Goal: Task Accomplishment & Management: Use online tool/utility

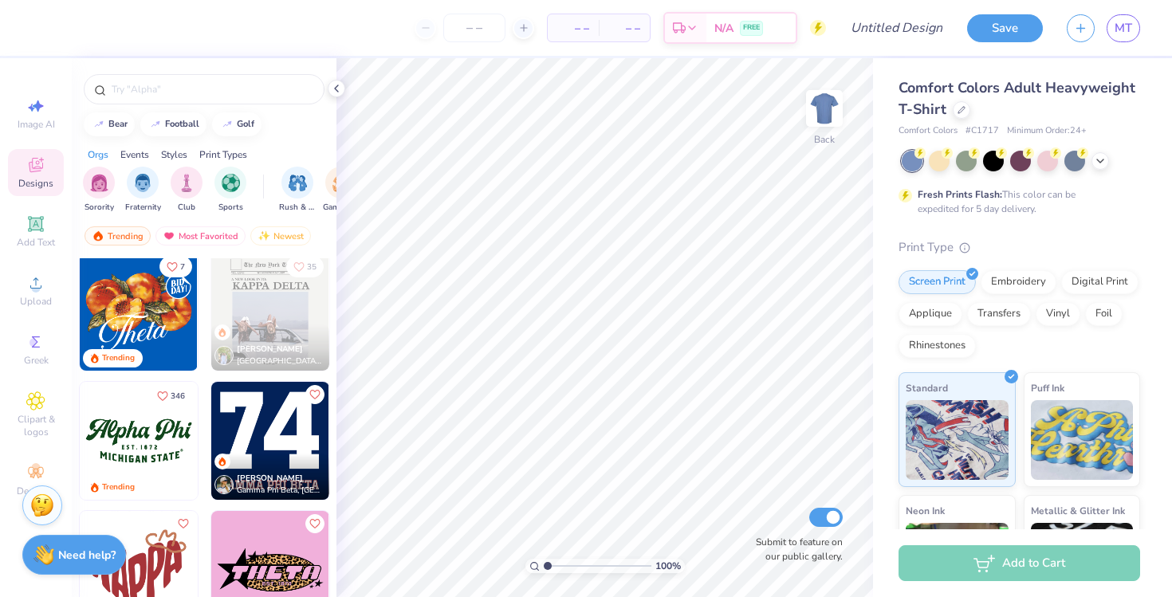
scroll to position [1041, 0]
click at [195, 92] on input "text" at bounding box center [212, 89] width 204 height 16
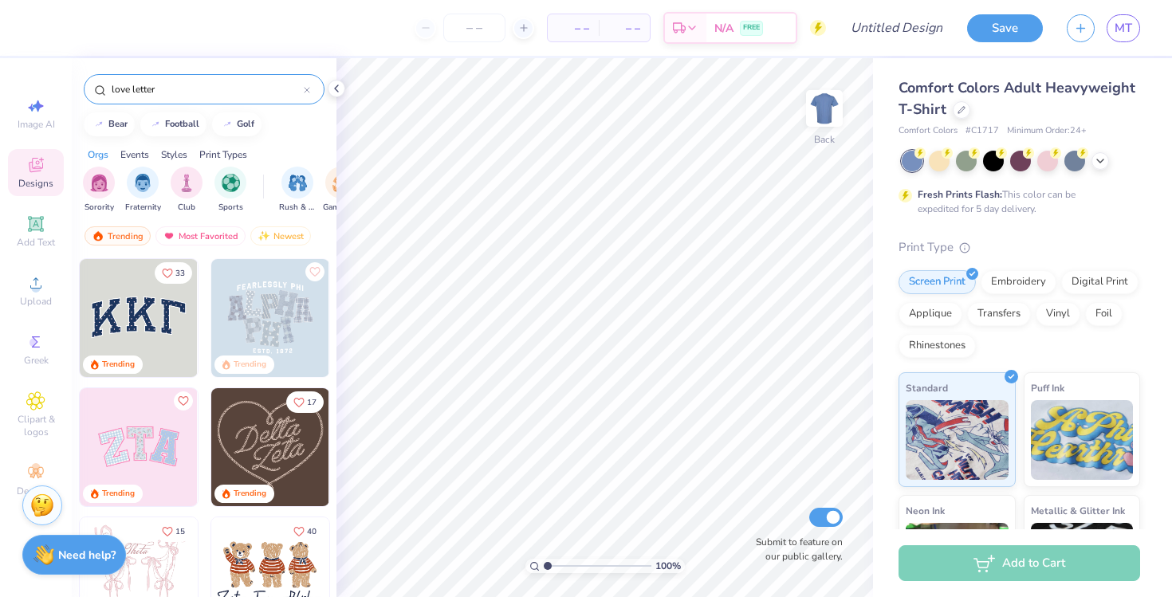
type input "love letter"
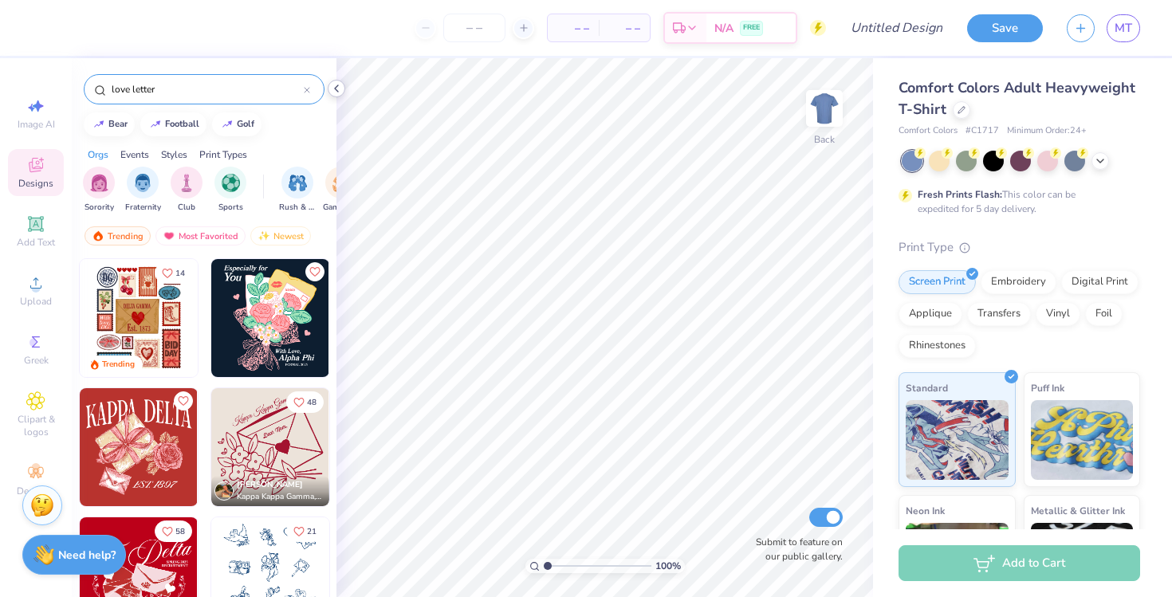
click at [337, 89] on icon at bounding box center [336, 88] width 13 height 13
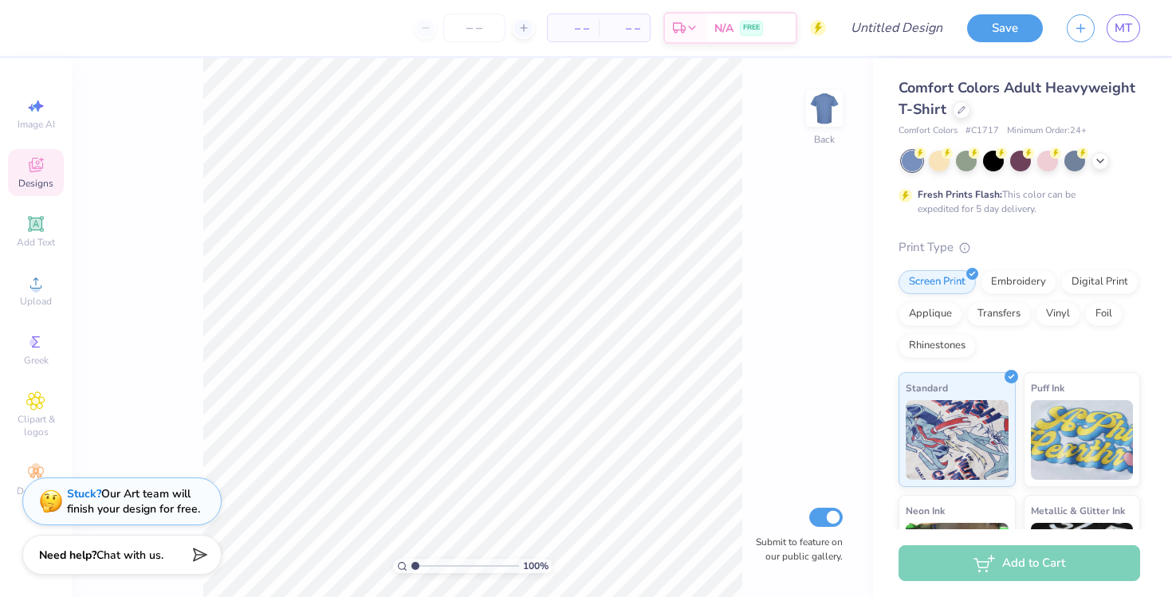
click at [39, 172] on icon at bounding box center [35, 165] width 19 height 19
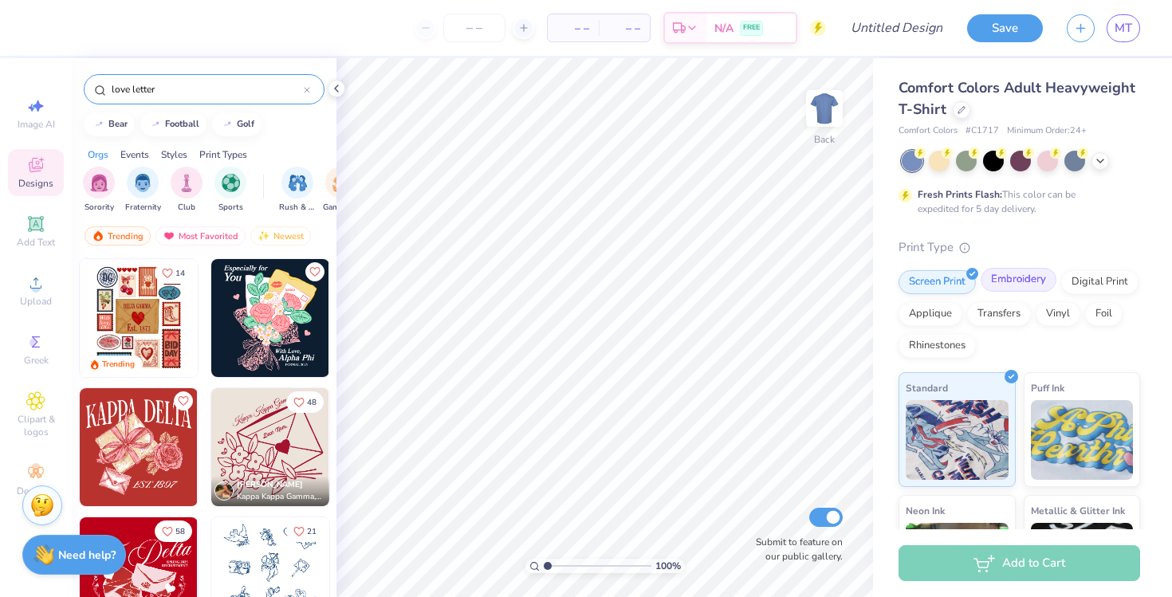
click at [994, 278] on div "Embroidery" at bounding box center [1019, 280] width 76 height 24
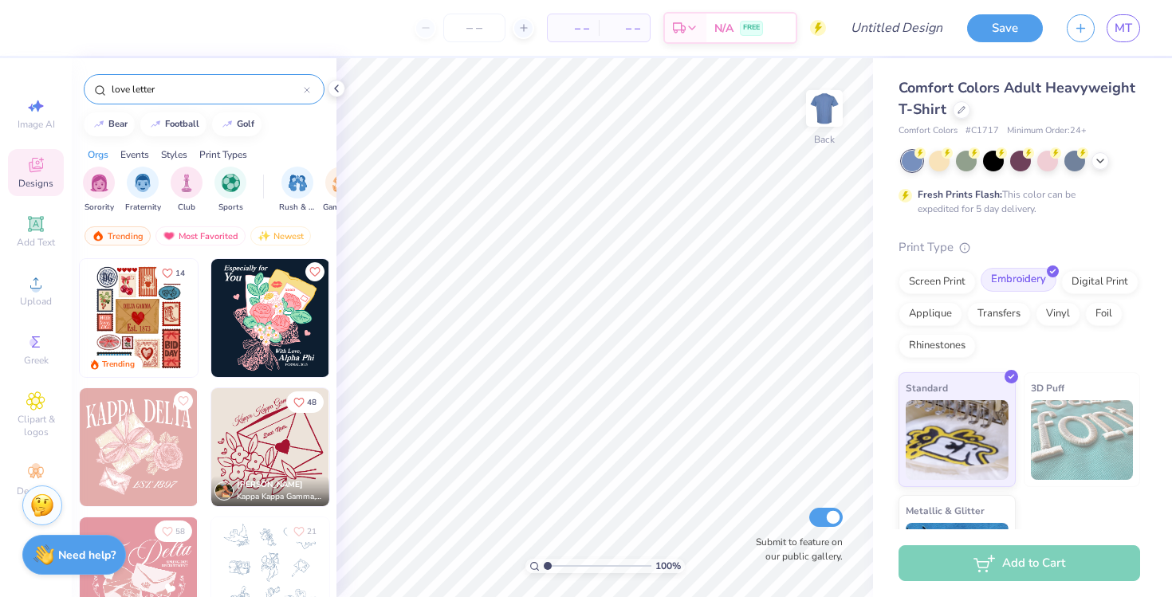
scroll to position [0, 0]
click at [828, 113] on img at bounding box center [825, 109] width 64 height 64
click at [828, 113] on img at bounding box center [825, 109] width 32 height 32
click at [971, 115] on div "Comfort Colors Adult Heavyweight T-Shirt" at bounding box center [1020, 98] width 242 height 43
click at [962, 110] on icon at bounding box center [962, 108] width 8 height 8
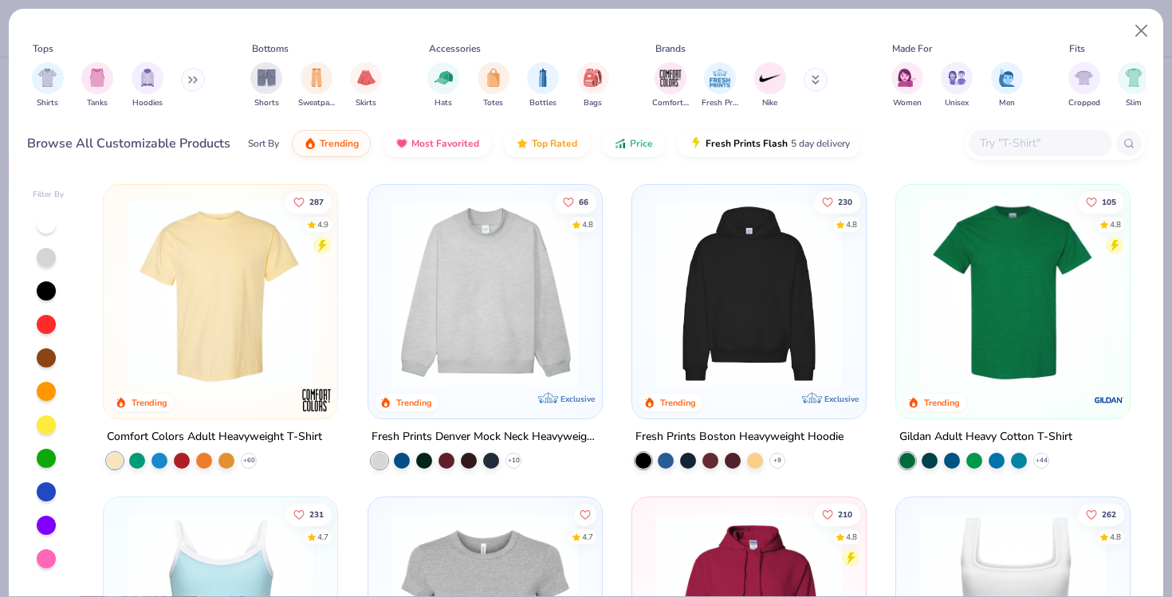
scroll to position [85, 0]
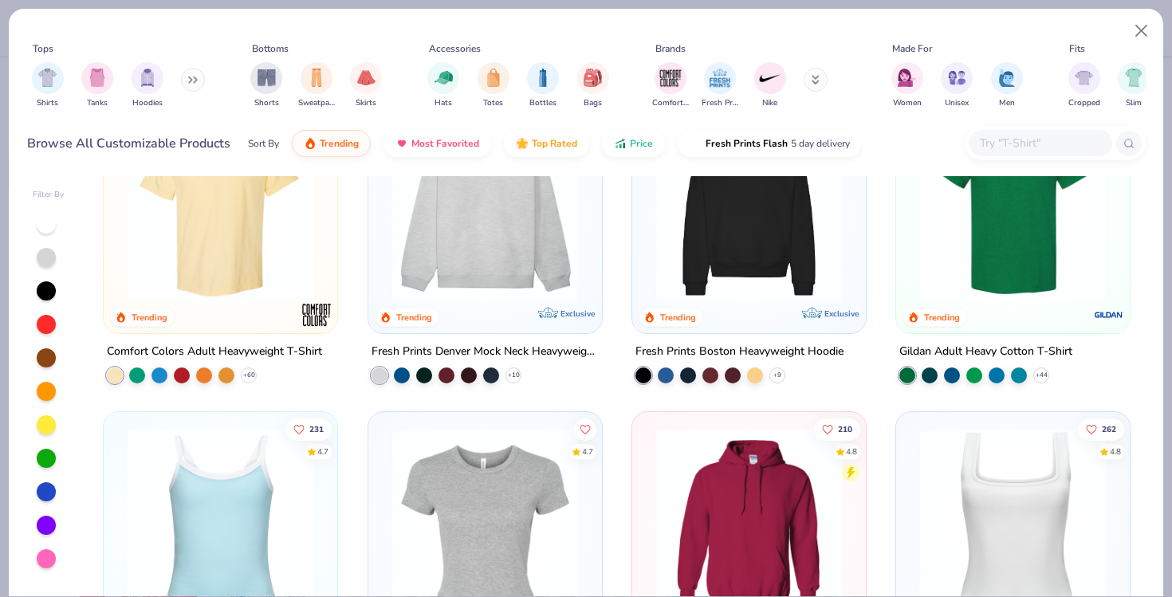
click at [744, 227] on img at bounding box center [749, 209] width 202 height 186
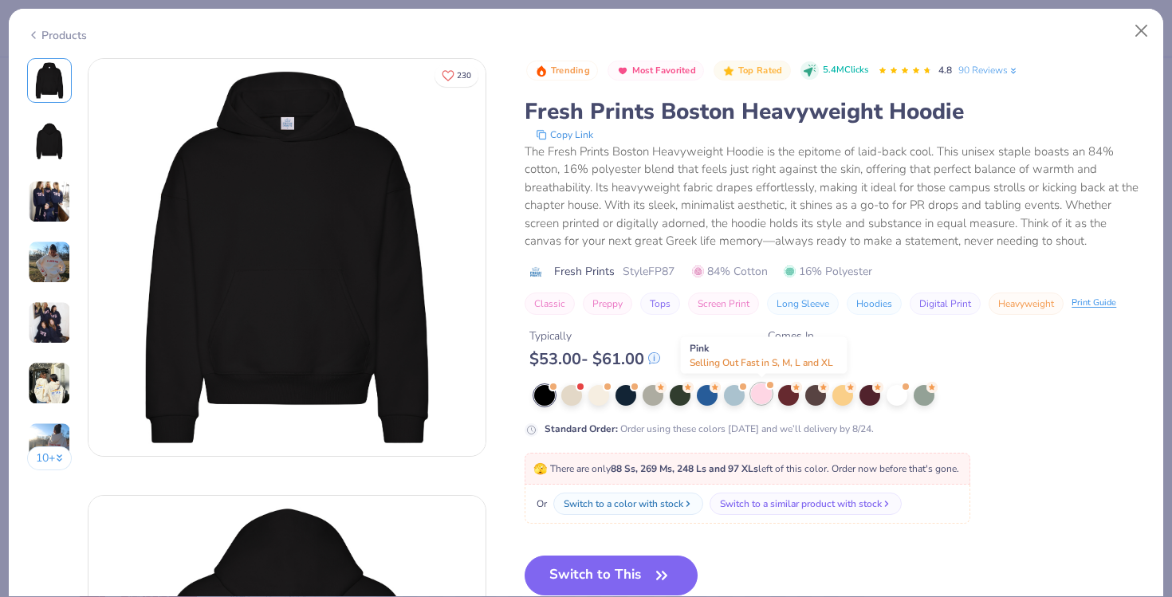
click at [765, 396] on div at bounding box center [761, 394] width 21 height 21
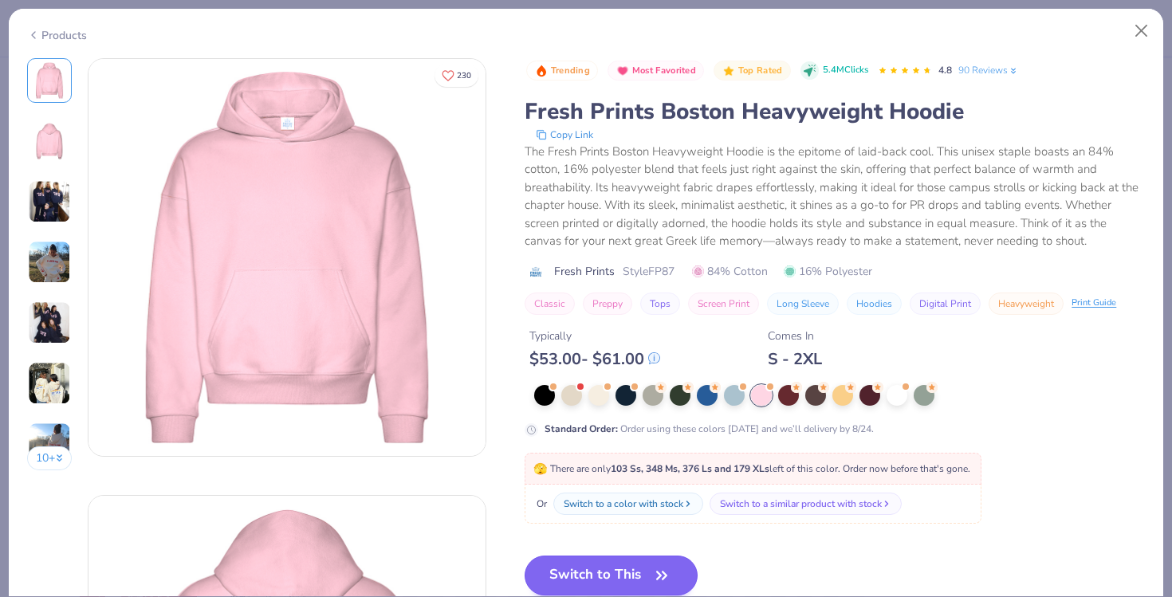
click at [614, 575] on button "Switch to This" at bounding box center [611, 576] width 173 height 40
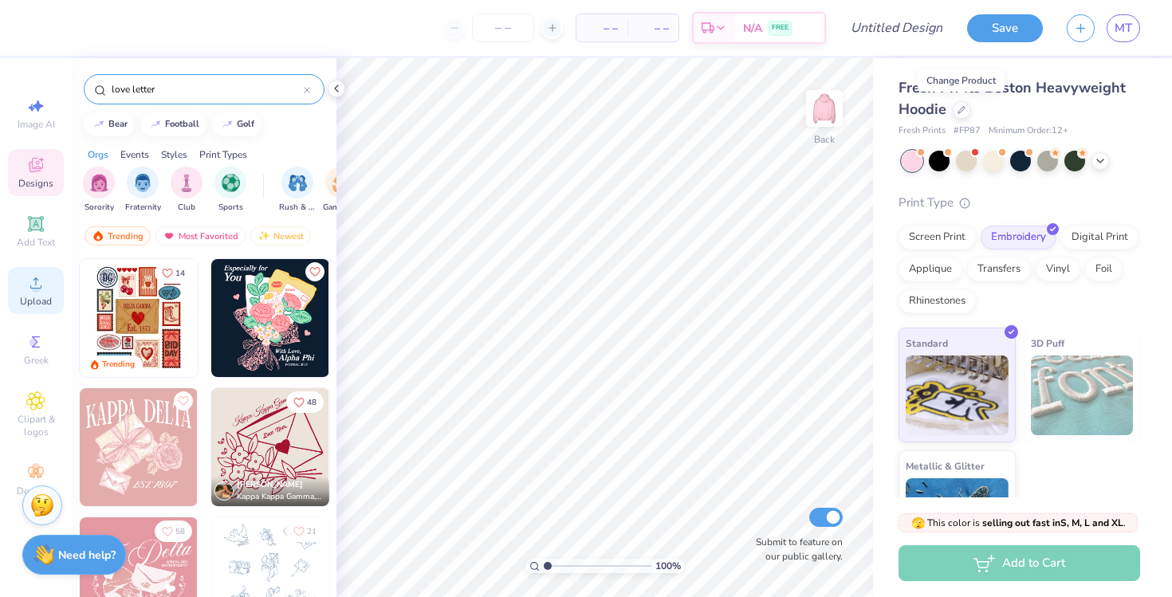
click at [41, 270] on div "Upload" at bounding box center [36, 290] width 56 height 47
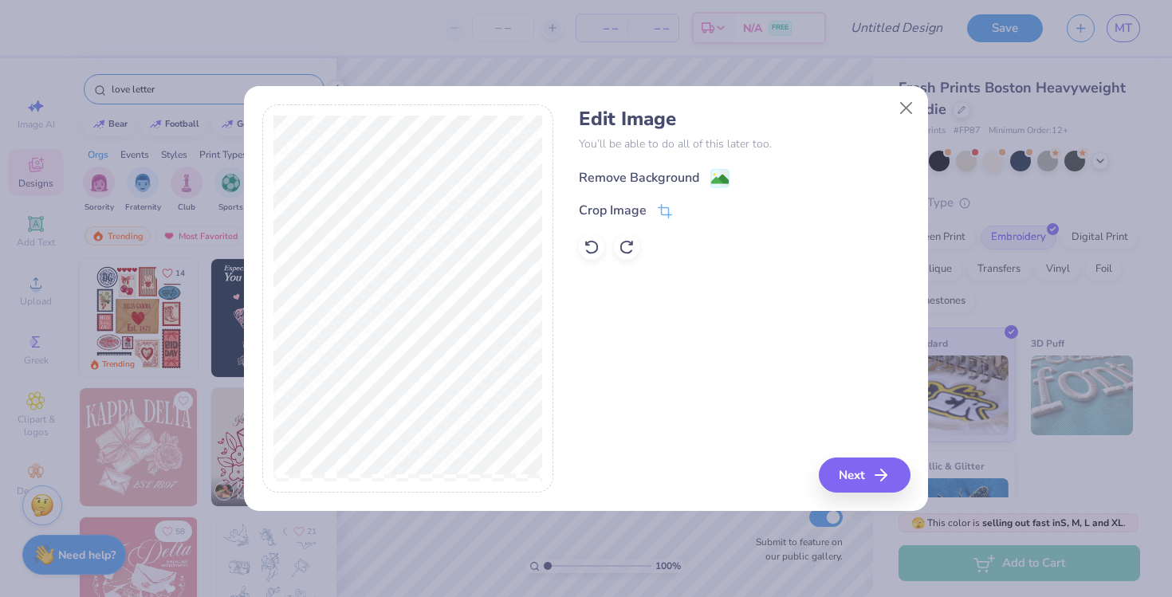
click at [719, 183] on image at bounding box center [720, 180] width 18 height 18
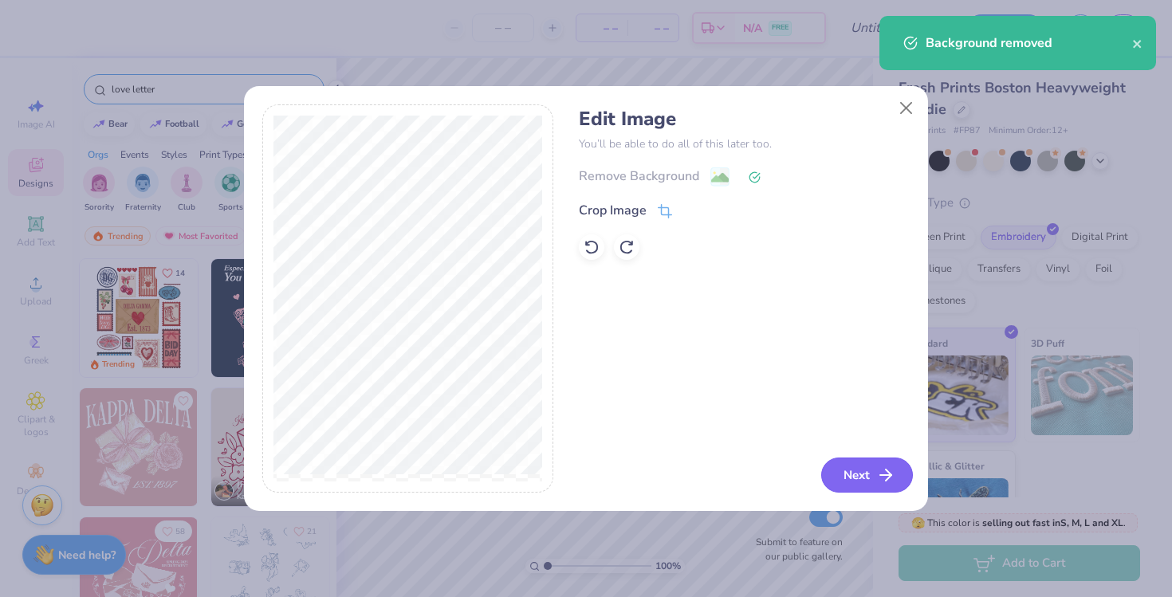
click at [869, 470] on button "Next" at bounding box center [867, 475] width 92 height 35
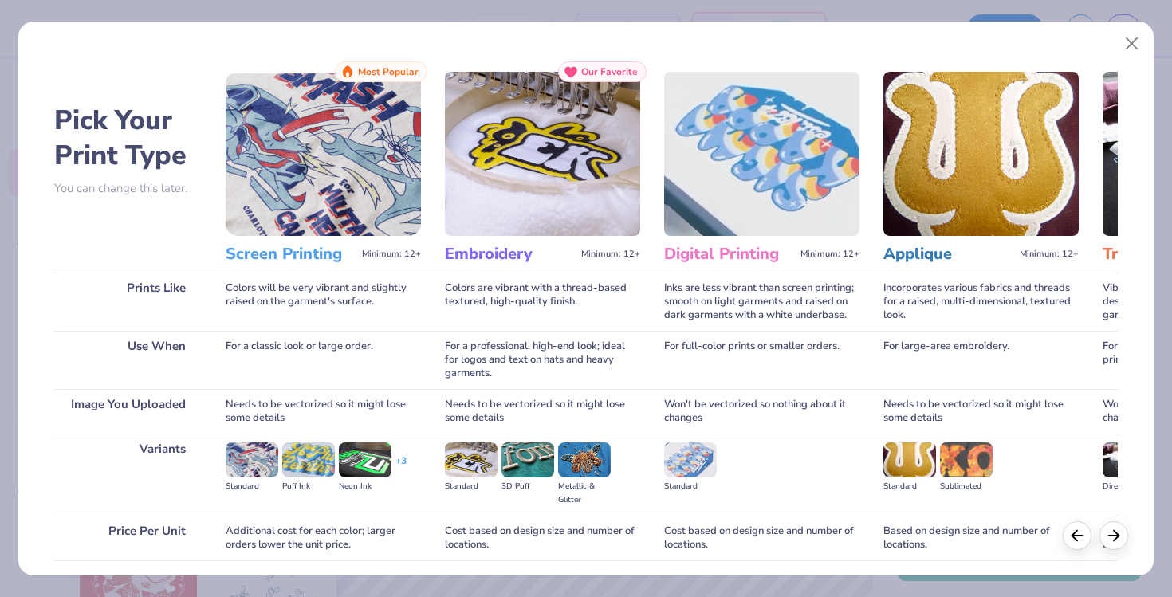
click at [543, 175] on img at bounding box center [542, 154] width 195 height 164
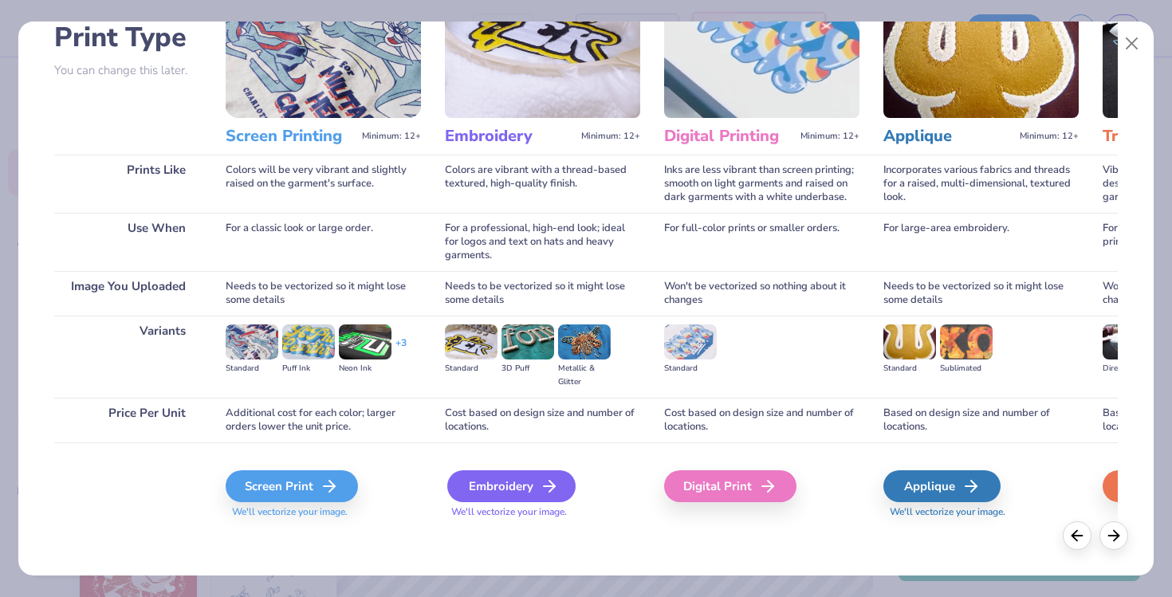
scroll to position [118, 0]
click at [532, 481] on div "Embroidery" at bounding box center [511, 487] width 128 height 32
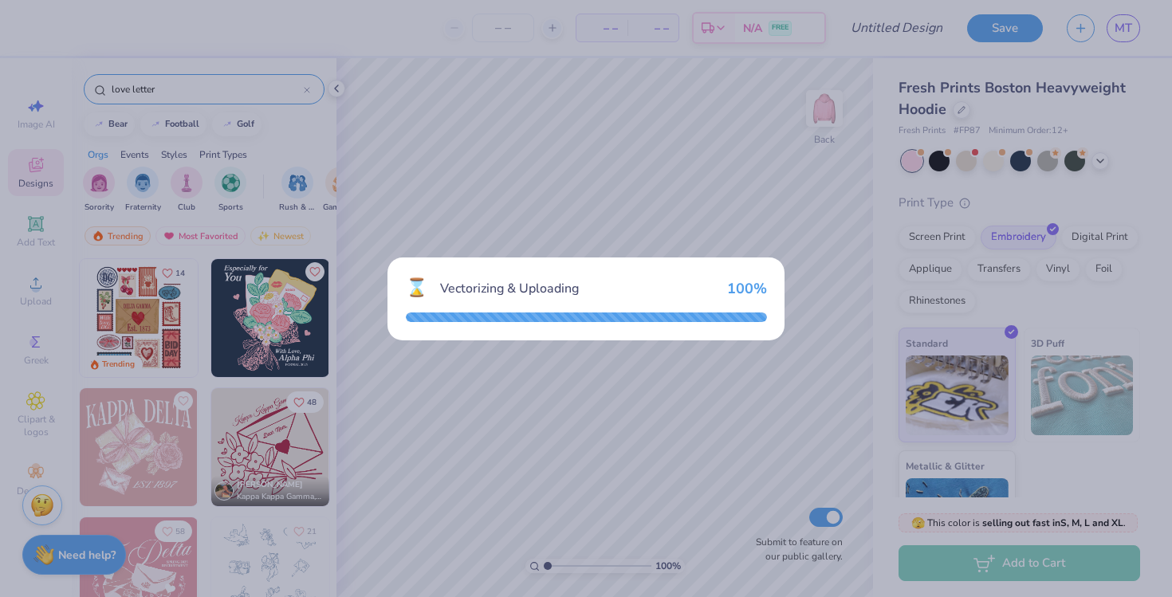
click at [829, 104] on div "⌛ Vectorizing & Uploading 100 %" at bounding box center [586, 298] width 1172 height 597
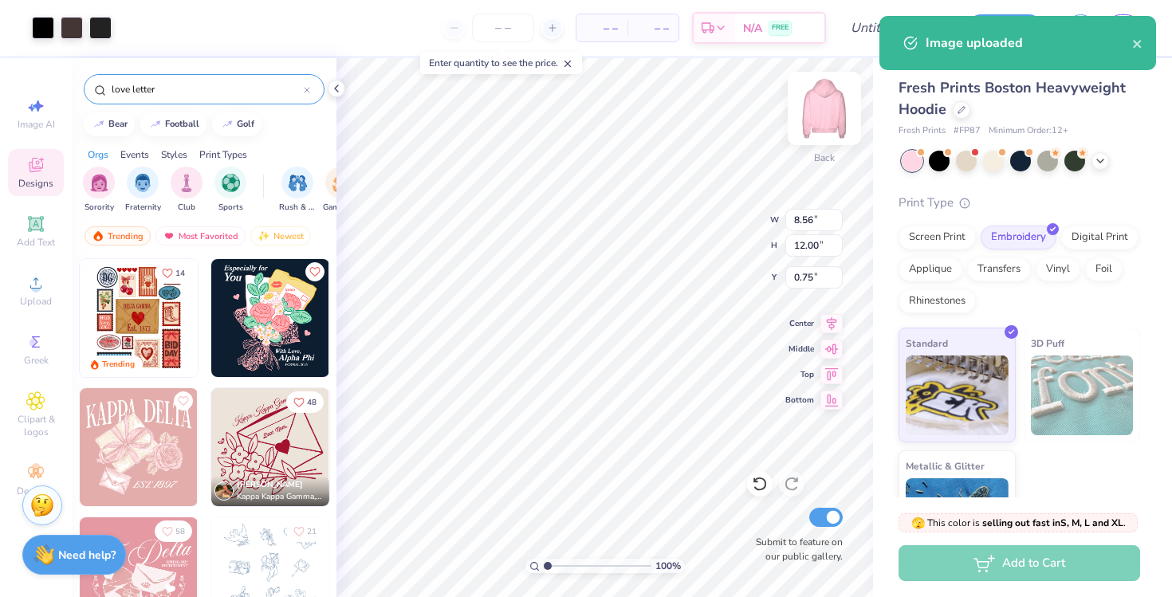
click at [829, 108] on img at bounding box center [825, 109] width 64 height 64
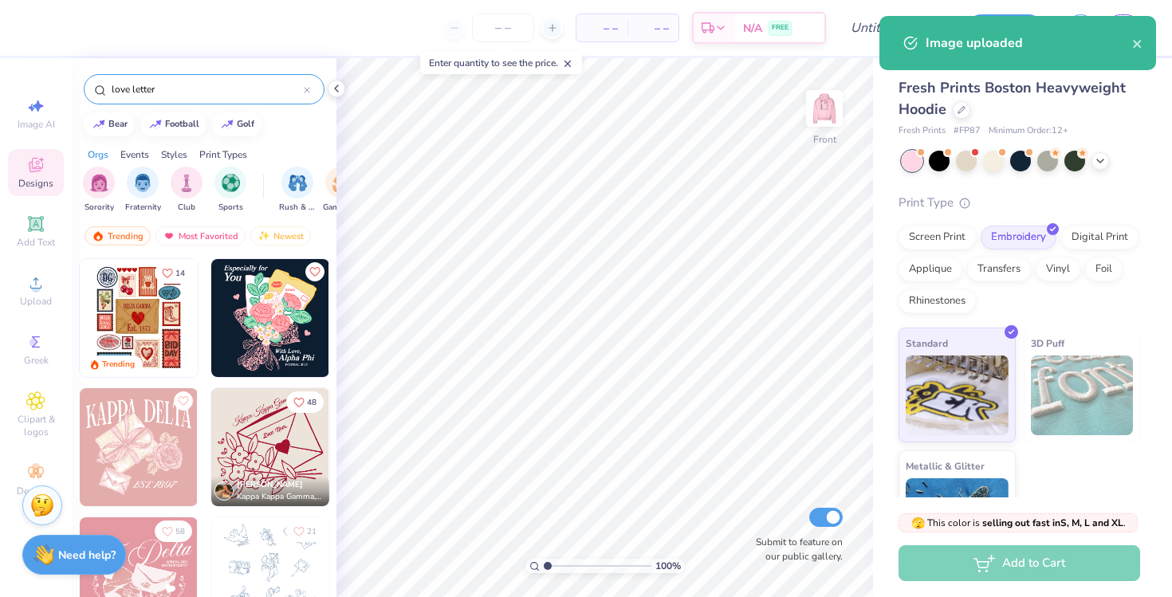
click at [829, 108] on img at bounding box center [825, 109] width 32 height 32
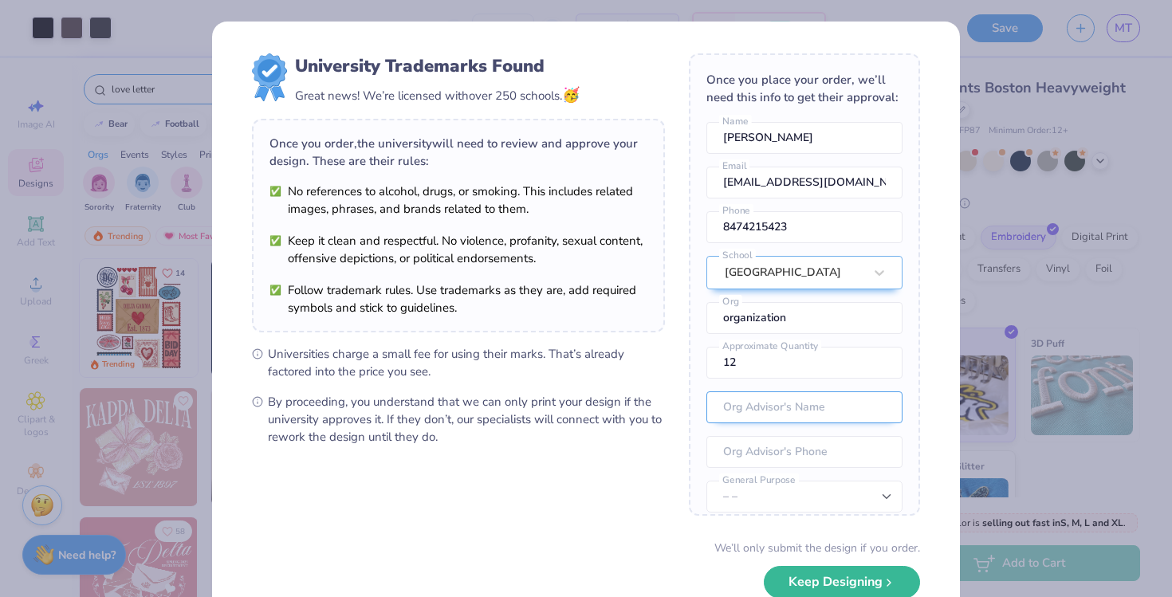
scroll to position [0, 0]
click at [845, 585] on button "Keep Designing" at bounding box center [842, 578] width 156 height 33
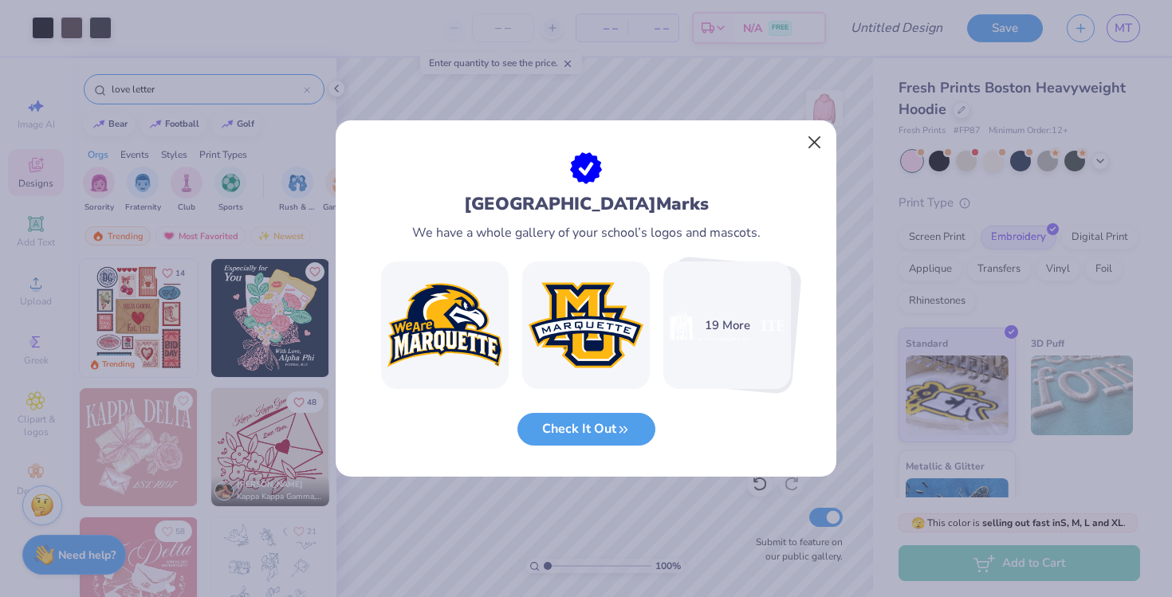
click at [813, 145] on button "Close" at bounding box center [815, 143] width 30 height 30
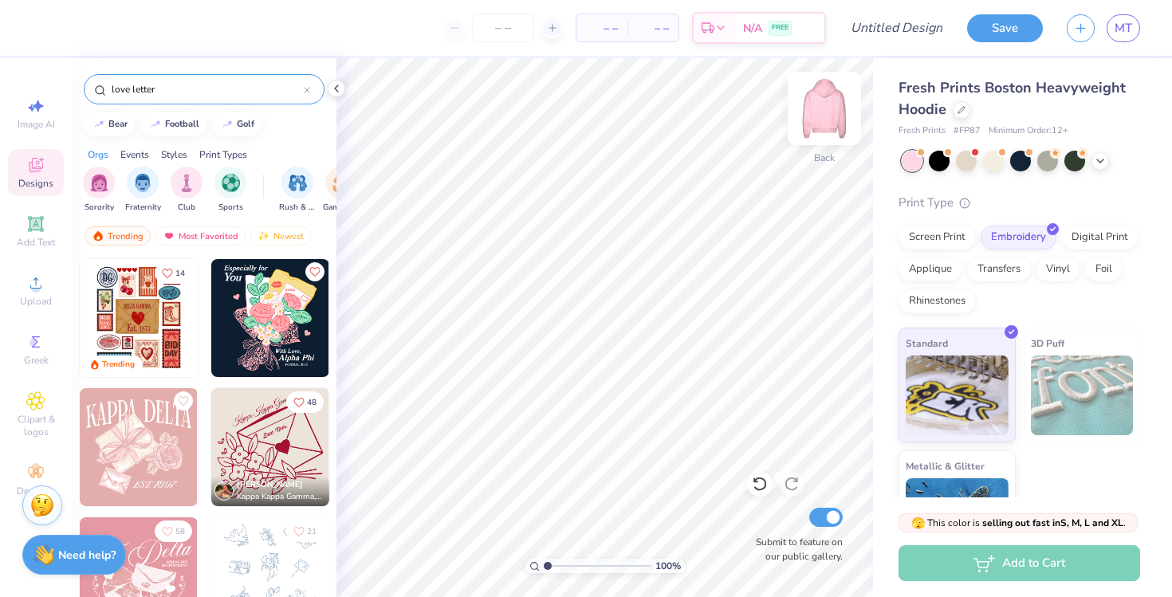
click at [826, 114] on img at bounding box center [825, 109] width 64 height 64
click at [38, 291] on circle at bounding box center [35, 288] width 9 height 9
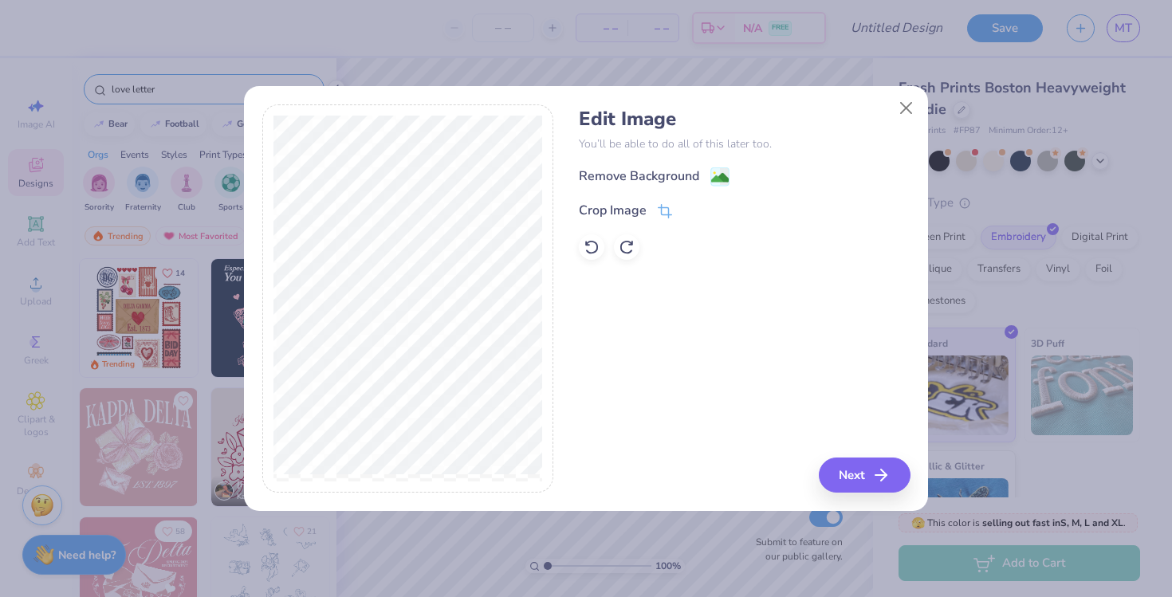
click at [714, 167] on div "Remove Background" at bounding box center [744, 177] width 331 height 20
click at [719, 179] on image at bounding box center [720, 180] width 18 height 18
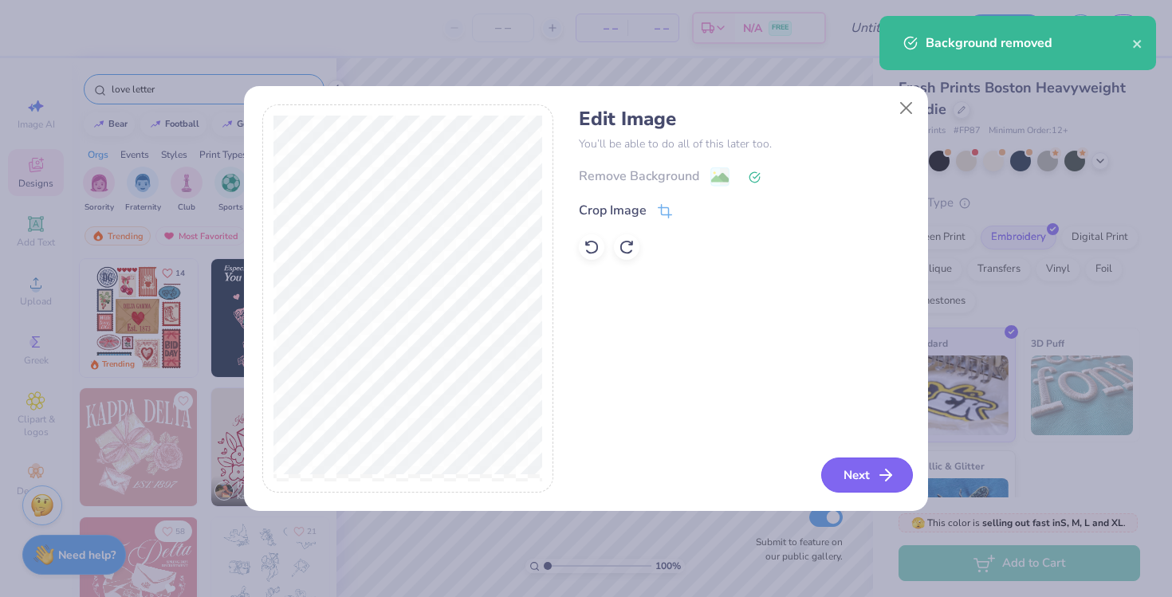
click at [860, 467] on button "Next" at bounding box center [867, 475] width 92 height 35
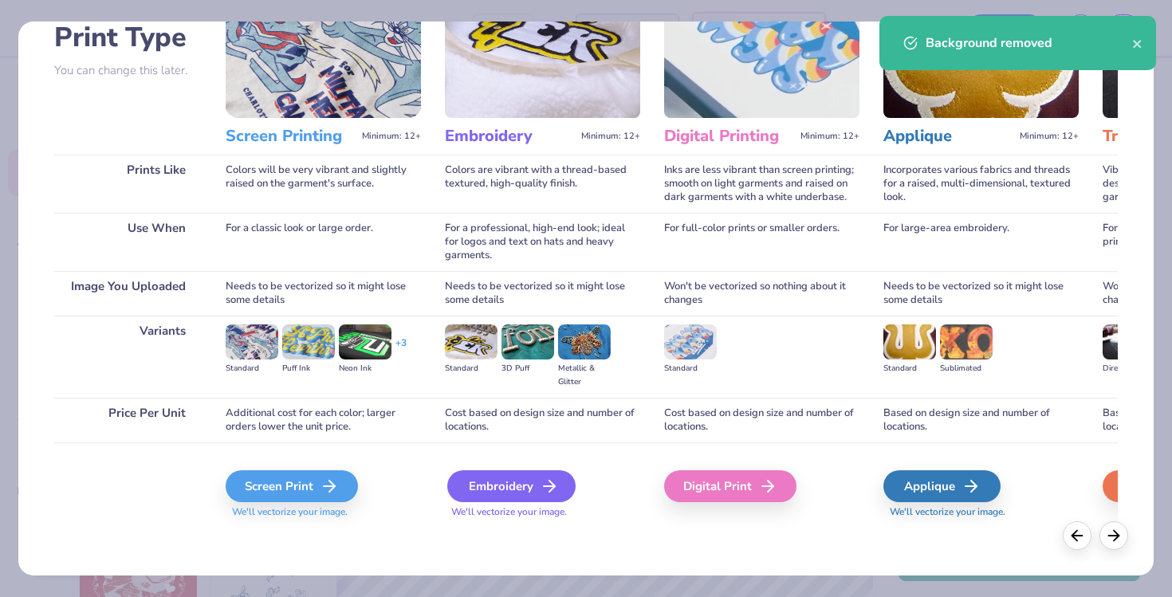
scroll to position [118, 0]
click at [522, 490] on div "Embroidery" at bounding box center [511, 487] width 128 height 32
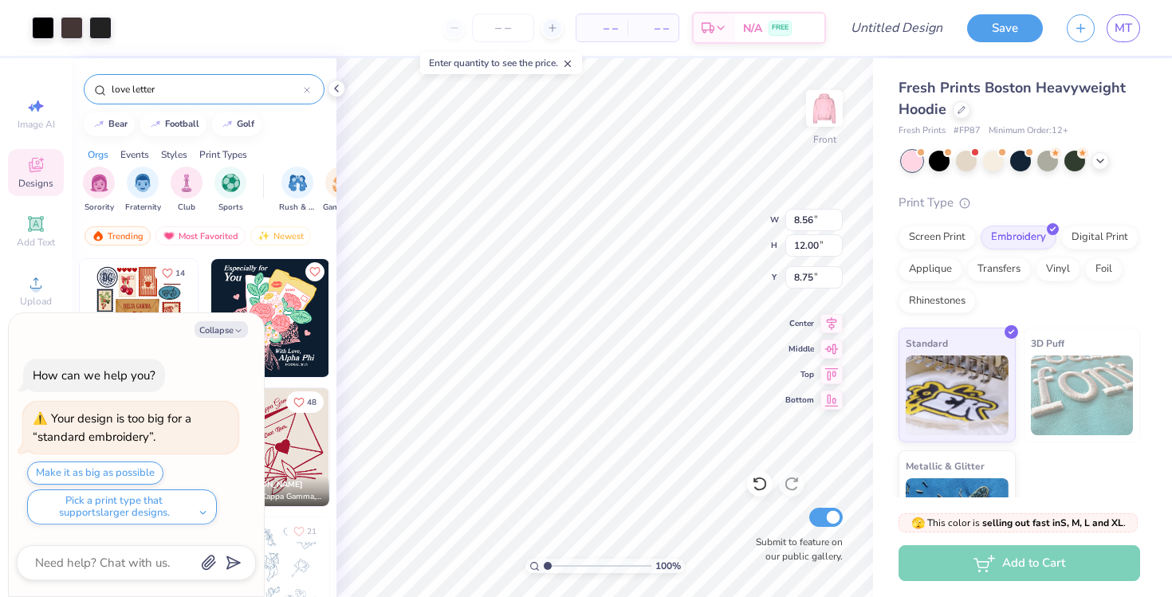
type input "1.04"
type textarea "x"
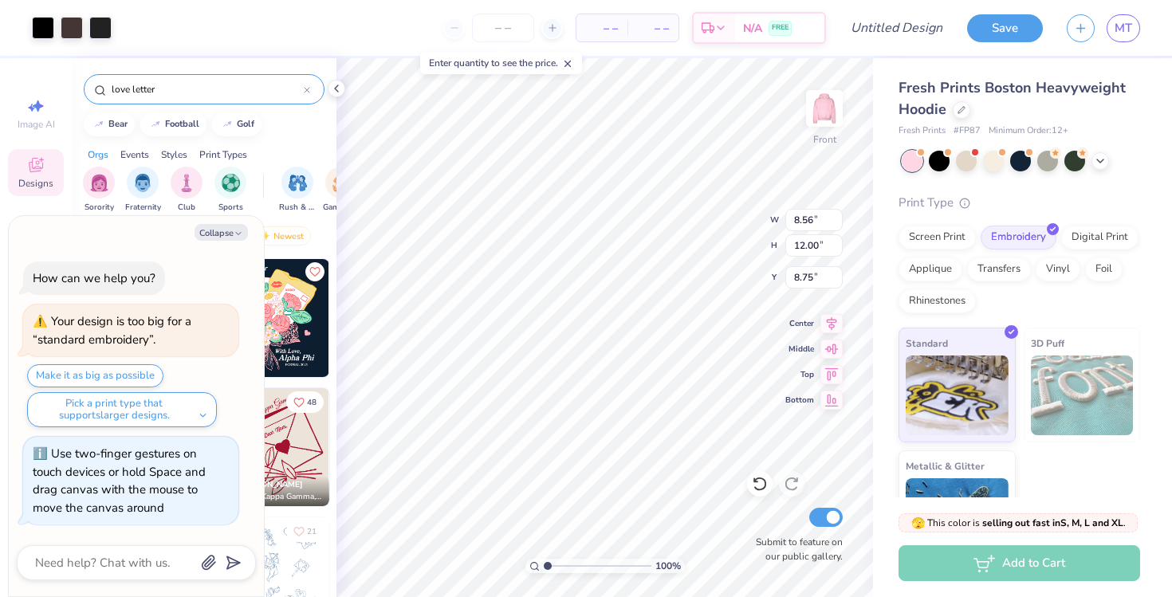
type input "1"
click at [540, 564] on div "100 %" at bounding box center [606, 566] width 160 height 14
click at [836, 215] on input "8.57" at bounding box center [814, 220] width 57 height 22
click at [836, 215] on input "8.58" at bounding box center [814, 220] width 57 height 22
click at [836, 215] on input "8.59" at bounding box center [814, 220] width 57 height 22
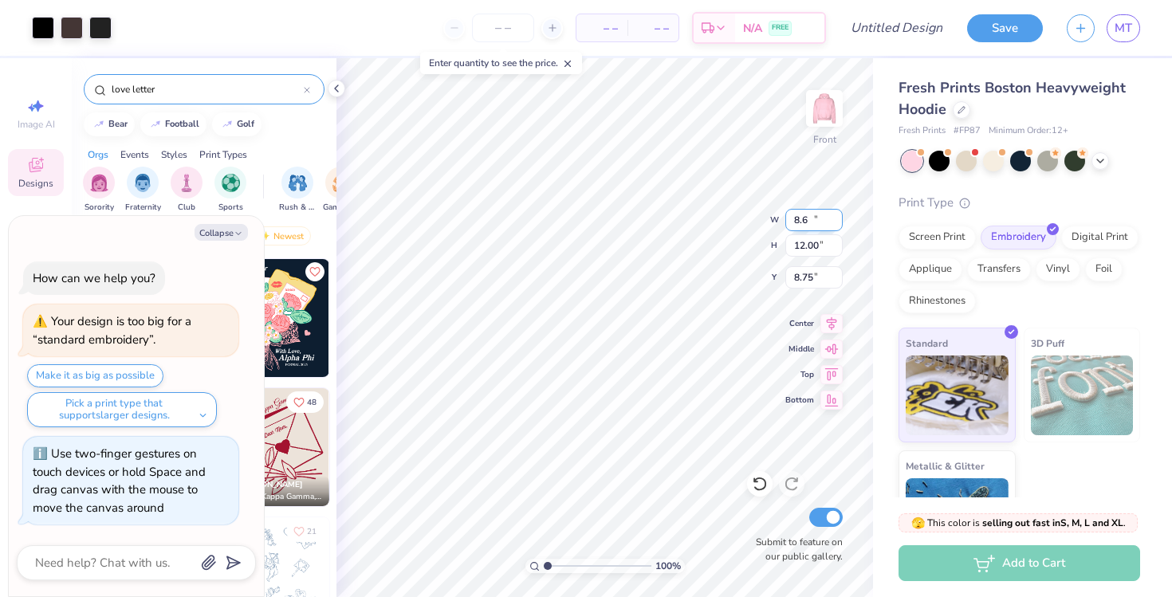
click at [836, 215] on input "8.6" at bounding box center [814, 220] width 57 height 22
click at [836, 215] on input "8.61" at bounding box center [814, 220] width 57 height 22
type input "8.62"
click at [836, 215] on input "8.62" at bounding box center [814, 220] width 57 height 22
type textarea "x"
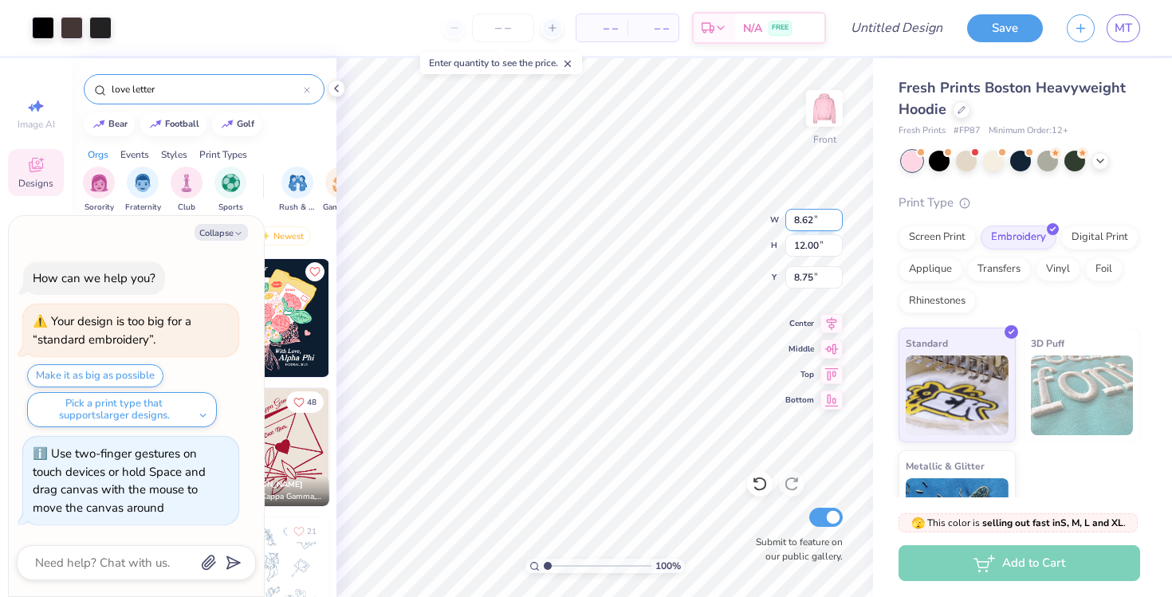
type input "8.56"
click at [1079, 384] on img at bounding box center [1082, 396] width 103 height 80
click at [1074, 360] on img at bounding box center [1082, 396] width 103 height 80
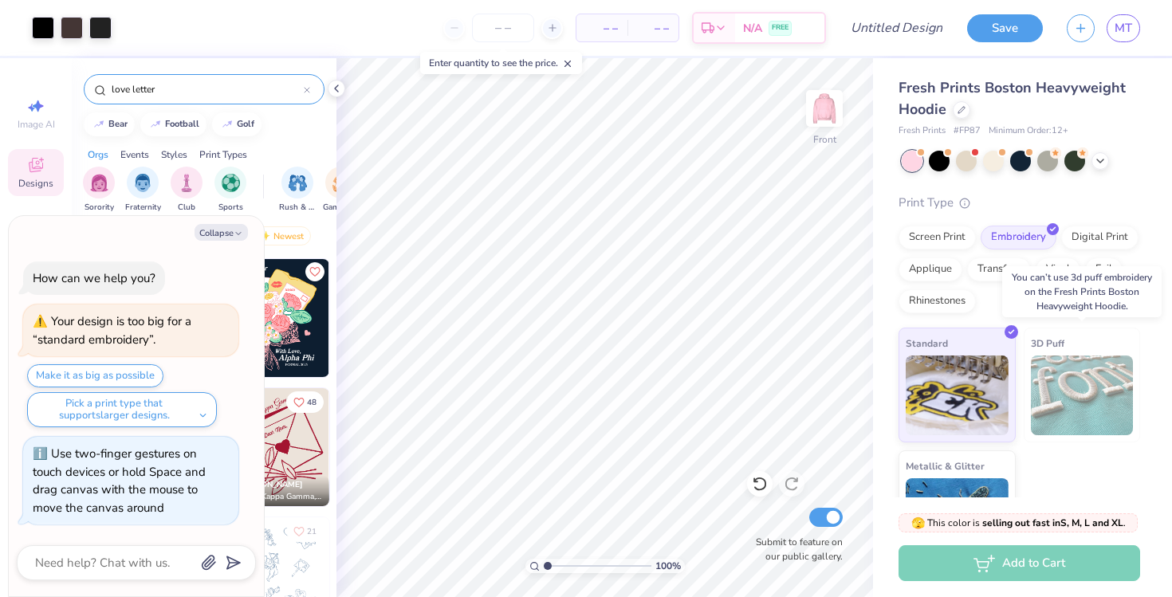
click at [1049, 343] on span "3D Puff" at bounding box center [1047, 343] width 33 height 17
click at [938, 270] on div "Applique" at bounding box center [931, 267] width 64 height 24
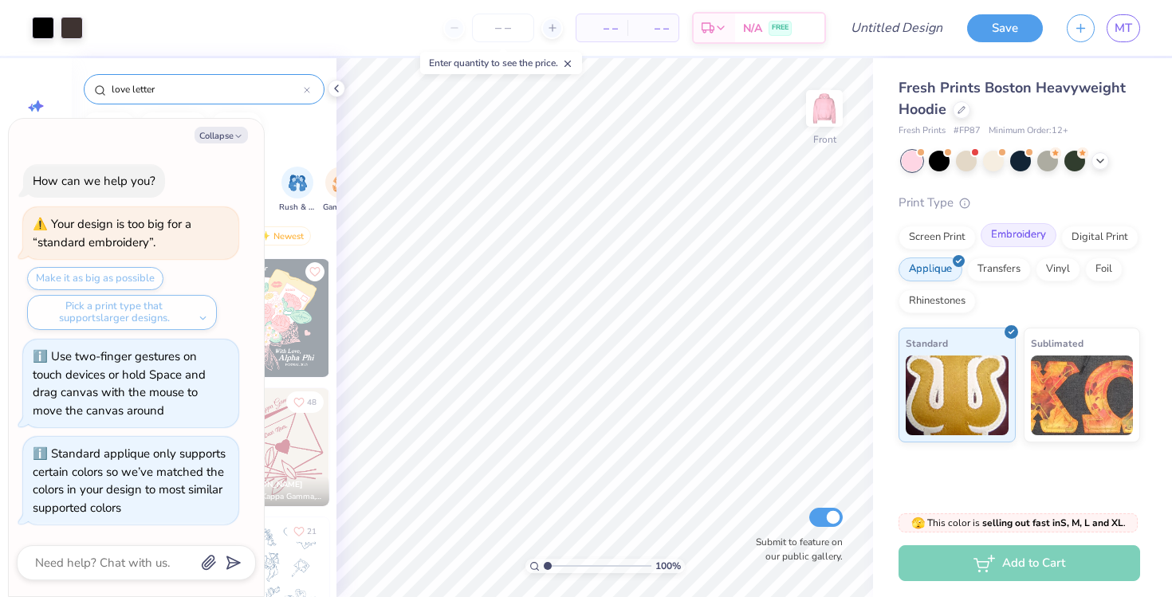
click at [1011, 236] on div "Embroidery" at bounding box center [1019, 235] width 76 height 24
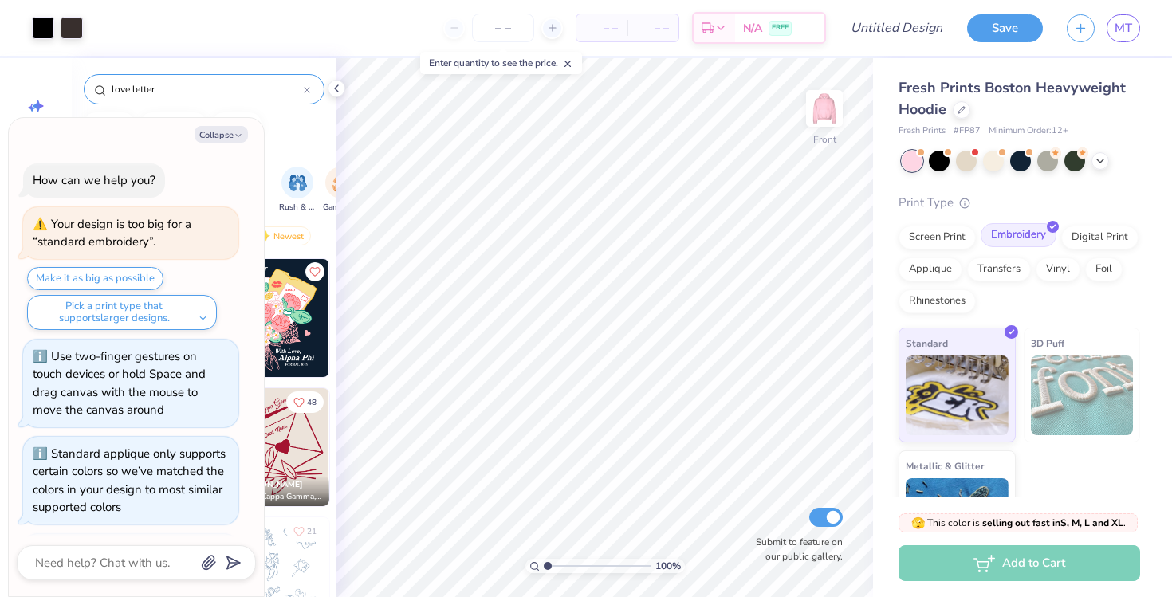
scroll to position [91, 0]
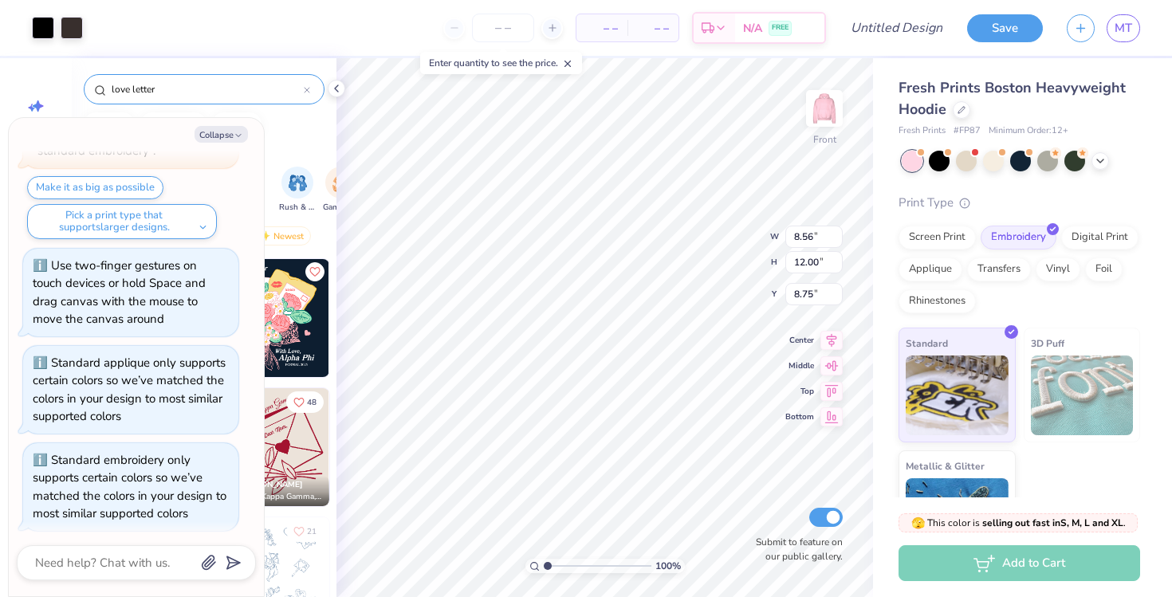
type textarea "x"
type input "7.59"
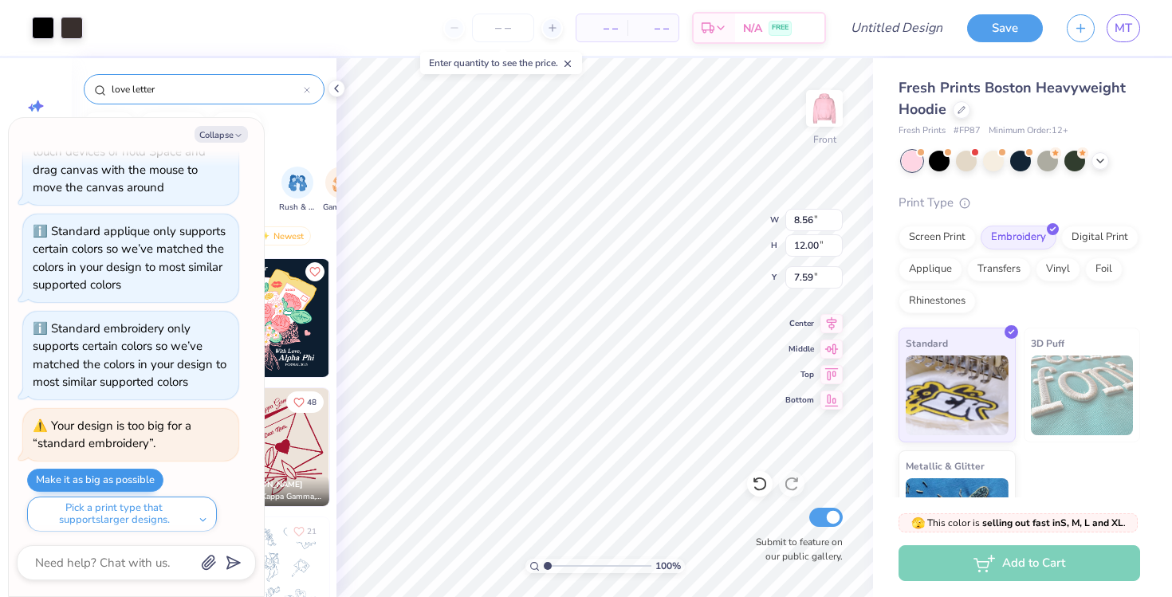
click at [126, 479] on button "Make it as big as possible" at bounding box center [95, 480] width 136 height 23
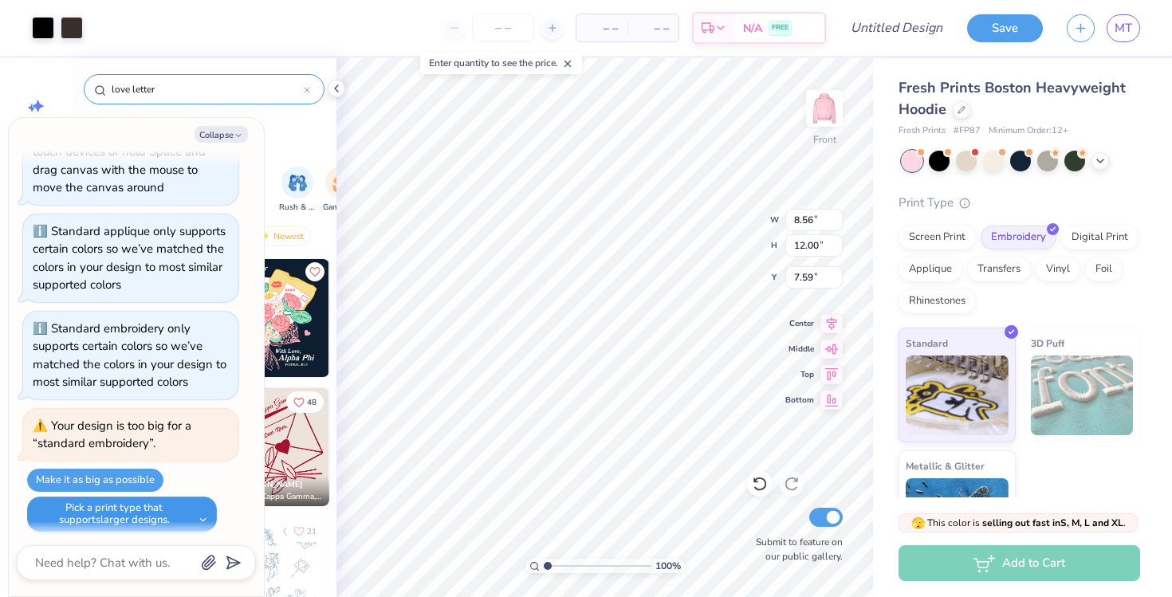
click at [160, 498] on button "Pick a print type that supports larger designs." at bounding box center [122, 514] width 190 height 35
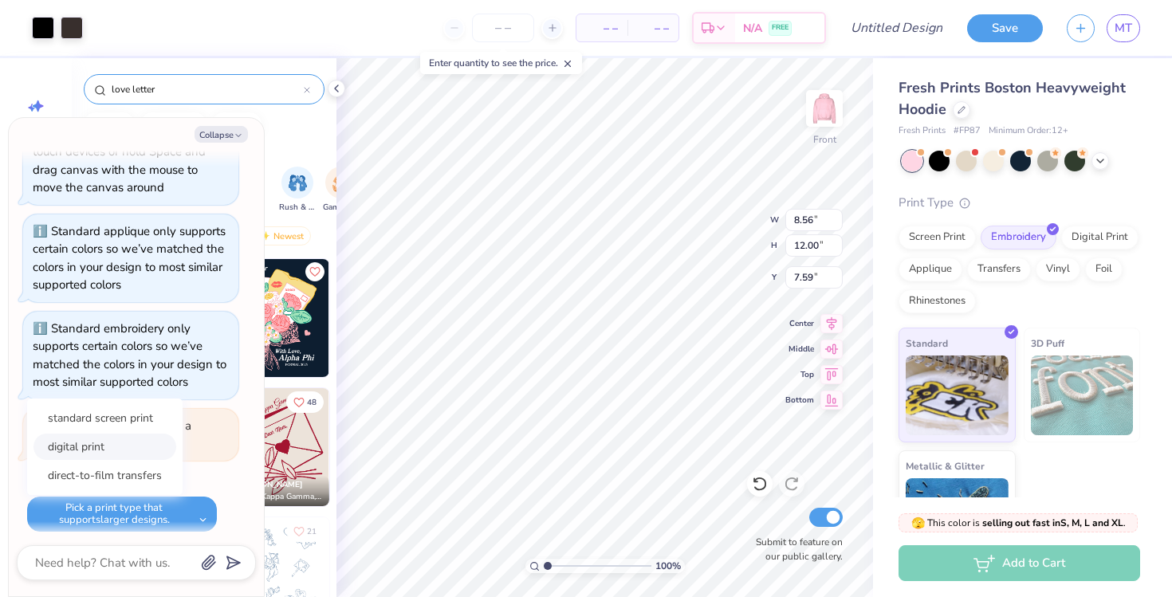
click at [144, 450] on button "digital print" at bounding box center [104, 447] width 143 height 26
type textarea "x"
type input "9.34"
type input "13.09"
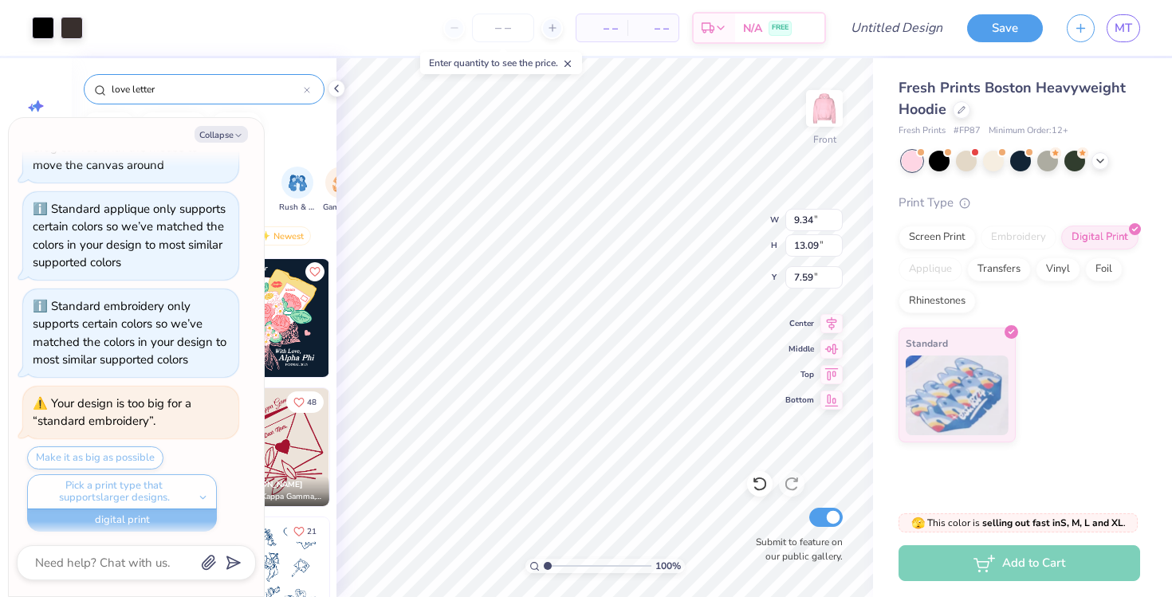
click at [144, 486] on div "Pick a print type that supports larger designs. standard screen print digital p…" at bounding box center [122, 492] width 190 height 35
click at [140, 448] on div "Make it as big as possible Pick a print type that supports larger designs. stan…" at bounding box center [132, 489] width 211 height 85
click at [85, 571] on textarea at bounding box center [114, 563] width 162 height 21
click at [242, 133] on icon "button" at bounding box center [239, 136] width 10 height 10
type textarea "x"
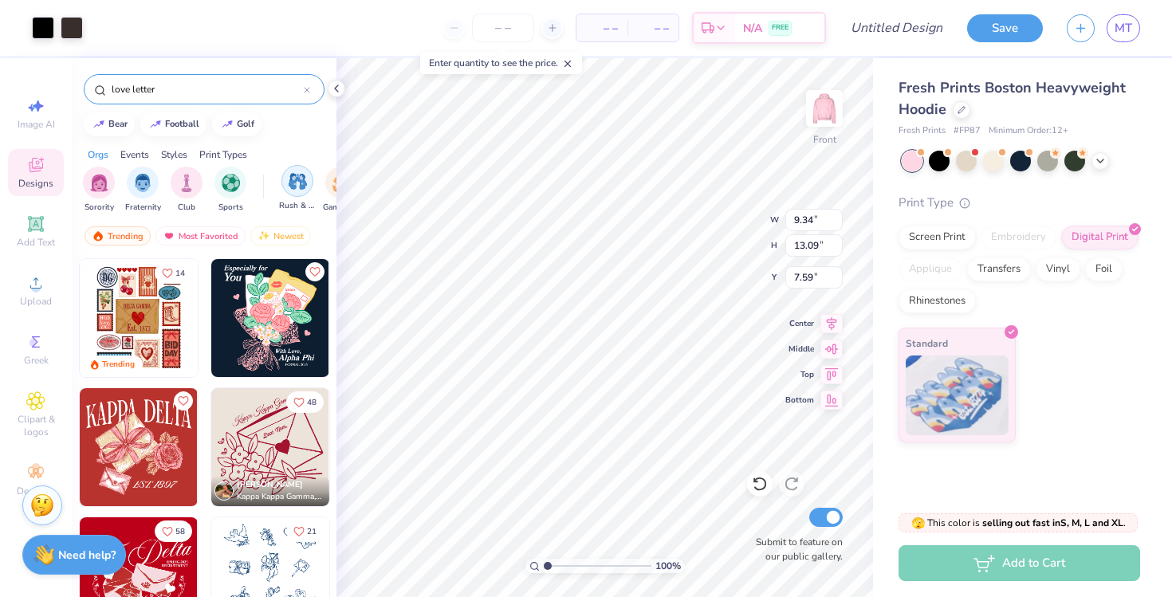
type input "6.43"
type input "11.08"
type input "15.54"
type input "5.79"
click at [48, 30] on div at bounding box center [43, 26] width 22 height 22
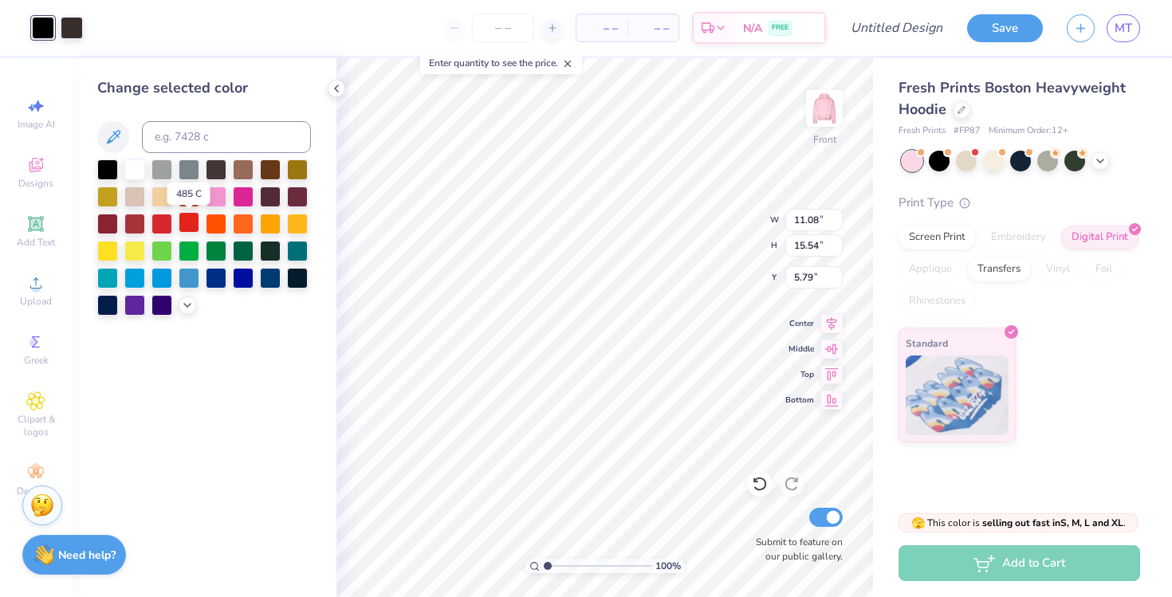
click at [188, 227] on div at bounding box center [189, 222] width 21 height 21
click at [79, 34] on div at bounding box center [72, 26] width 22 height 22
click at [187, 230] on div at bounding box center [189, 222] width 21 height 21
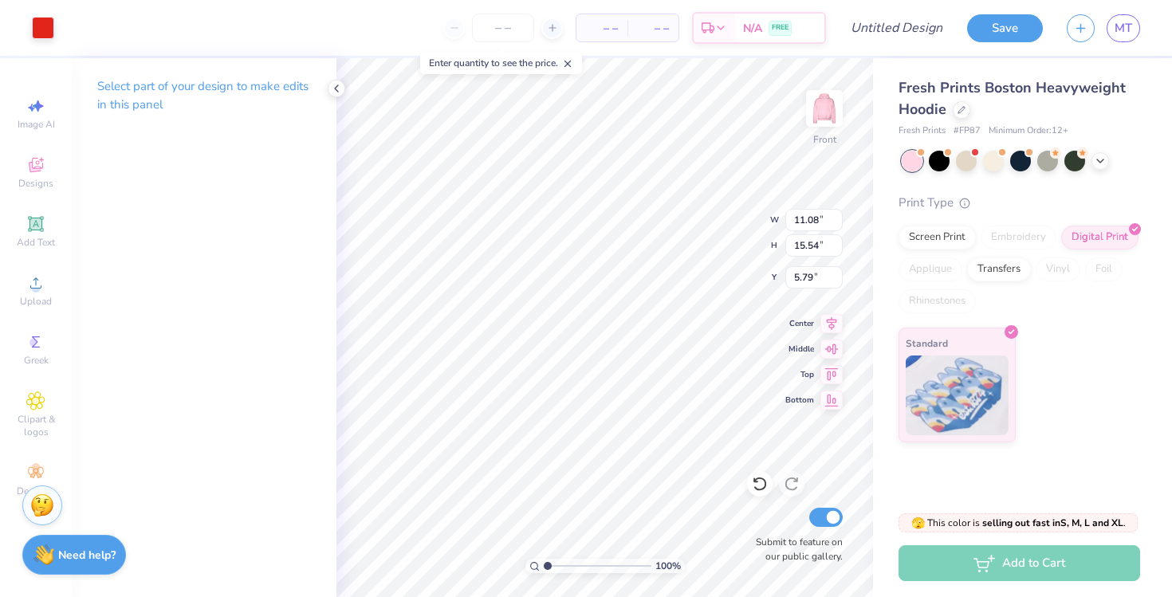
type input "11.41"
type input "16.00"
type input "5.32"
type input "11.53"
type input "16.17"
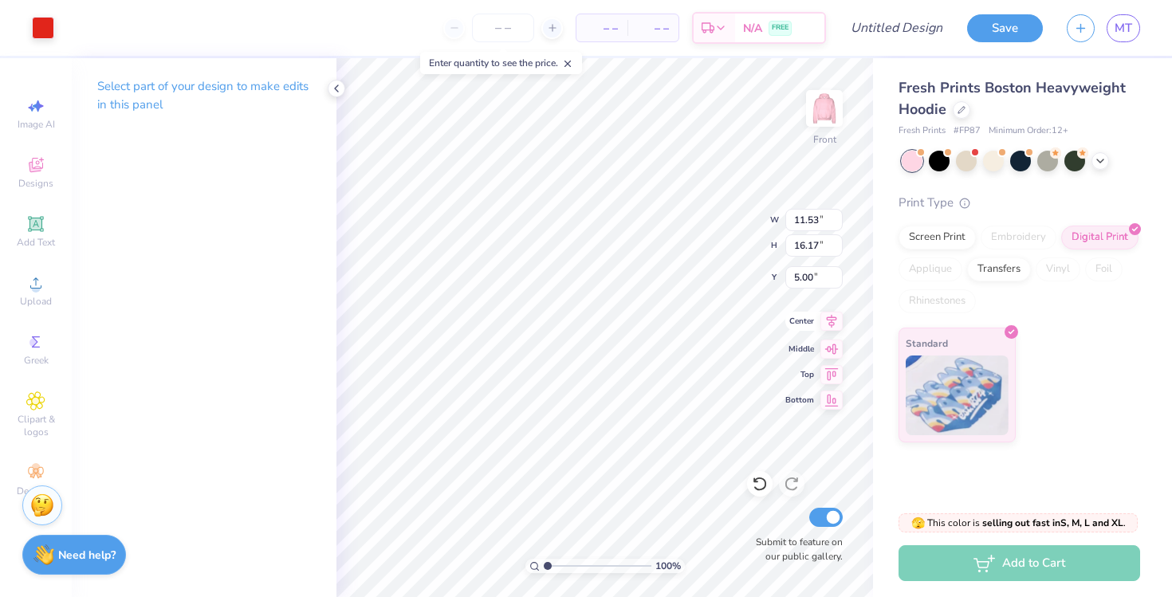
click at [831, 325] on icon at bounding box center [832, 321] width 22 height 19
click at [833, 347] on icon at bounding box center [832, 346] width 22 height 19
type input "6.67"
type input "12.44"
type input "17.44"
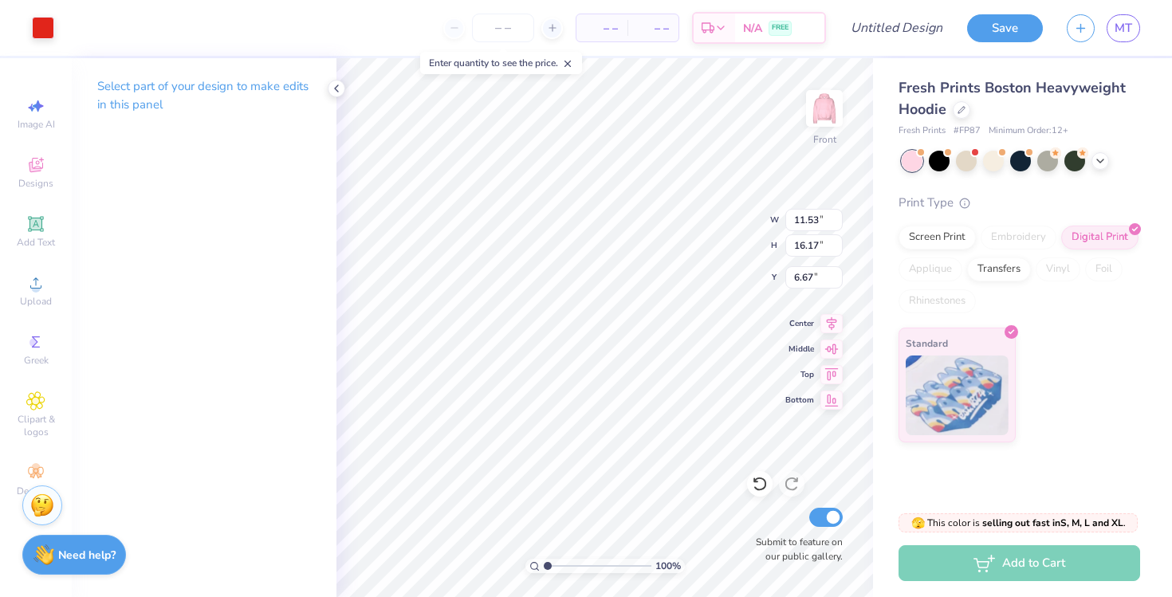
type input "5.39"
click at [823, 248] on input "17.44" at bounding box center [814, 245] width 57 height 22
click at [804, 244] on input "17.44" at bounding box center [814, 245] width 57 height 22
type input "19.44"
type input "12.84"
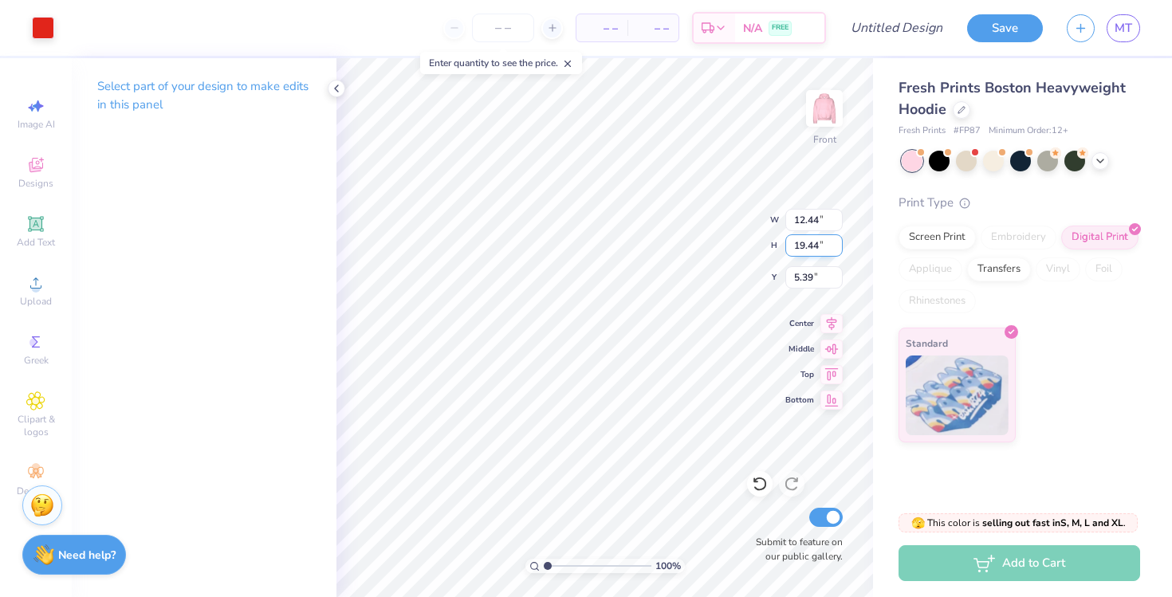
type input "18.00"
type input "5.11"
click at [835, 519] on input "Submit to feature on our public gallery." at bounding box center [826, 517] width 33 height 19
checkbox input "false"
type input "5.00"
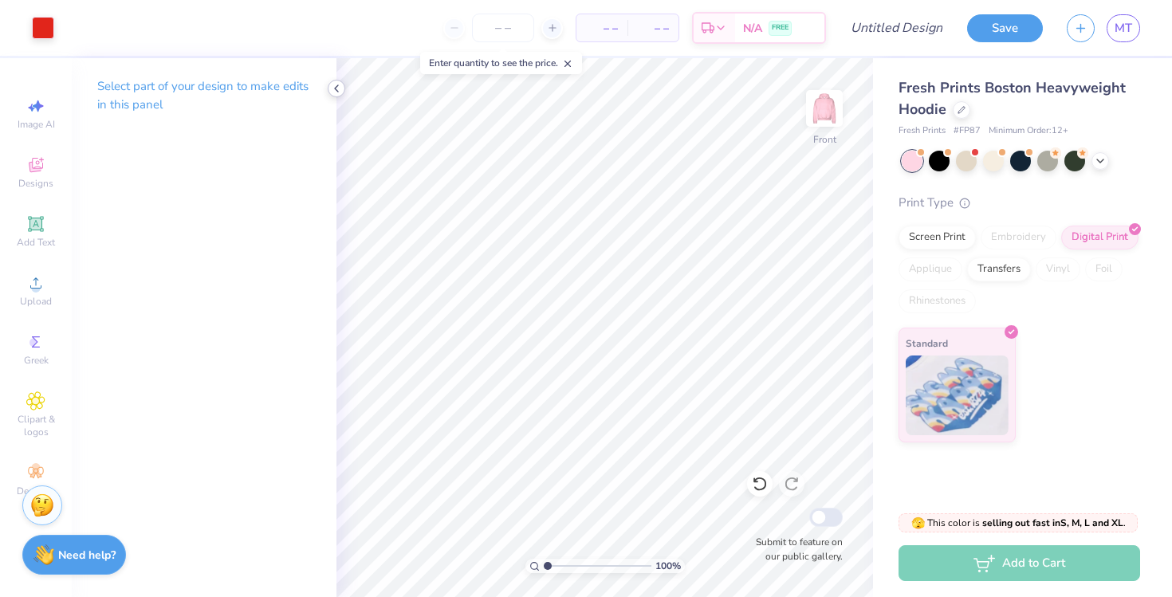
click at [340, 85] on icon at bounding box center [336, 88] width 13 height 13
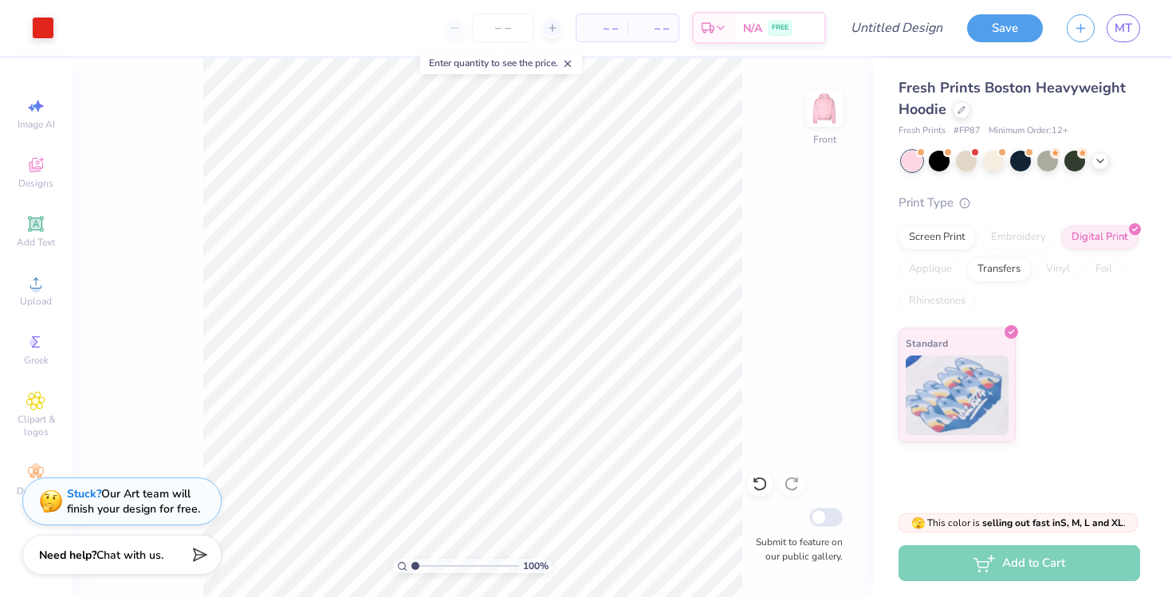
click at [767, 496] on div "100 % Front Submit to feature on our public gallery." at bounding box center [473, 327] width 802 height 539
click at [763, 491] on icon at bounding box center [760, 484] width 16 height 16
type input "10.35"
type input "15.41"
click at [760, 487] on icon at bounding box center [760, 484] width 16 height 16
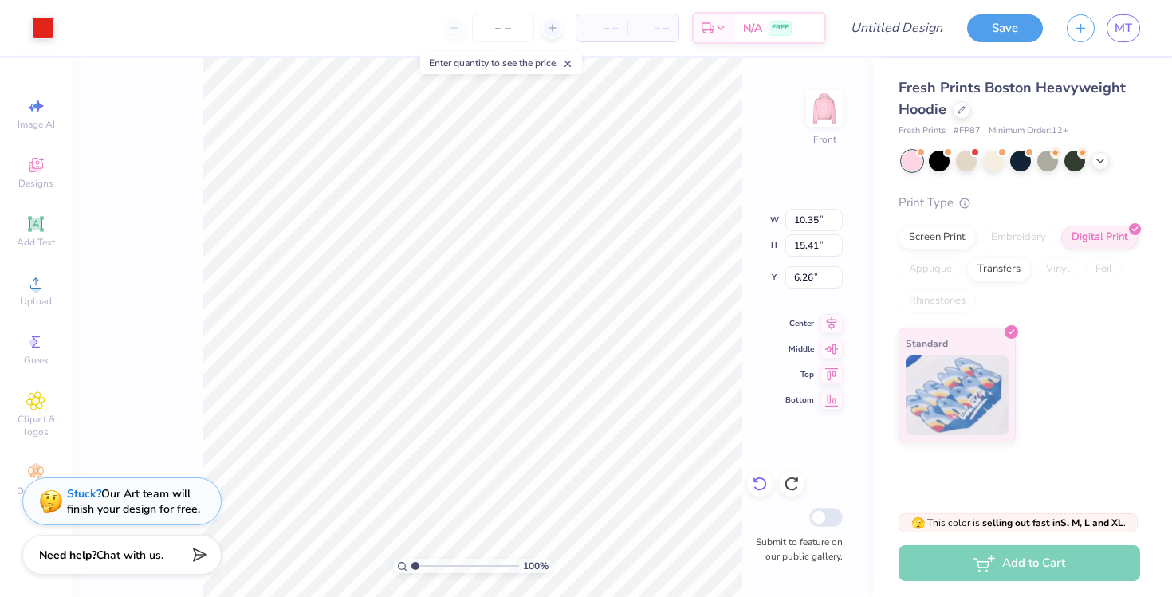
type input "10.54"
type input "15.70"
click at [830, 106] on img at bounding box center [825, 109] width 64 height 64
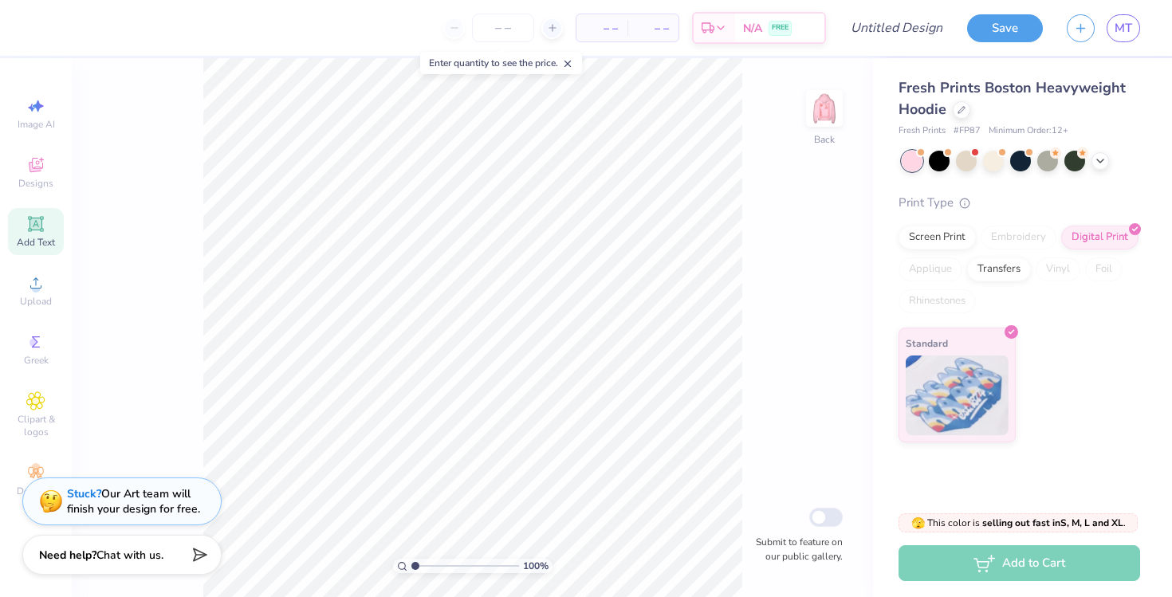
click at [45, 218] on icon at bounding box center [35, 224] width 19 height 19
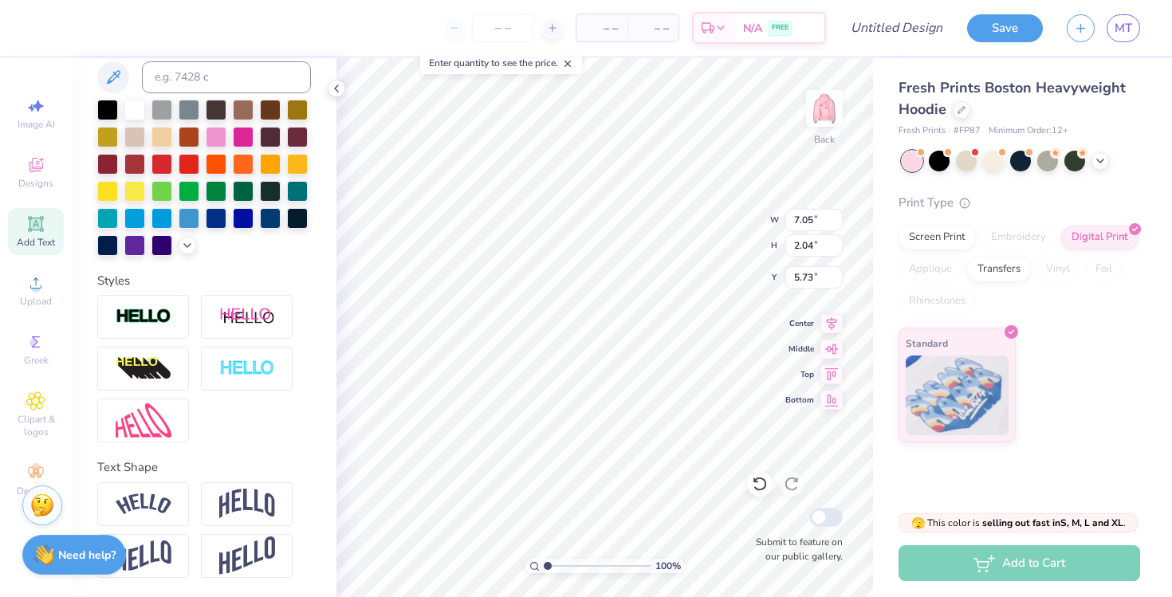
scroll to position [330, 0]
type textarea "MEMBER OF THE LOVE CLUB"
click at [799, 221] on input "7.05" at bounding box center [814, 220] width 57 height 22
type input "18.86"
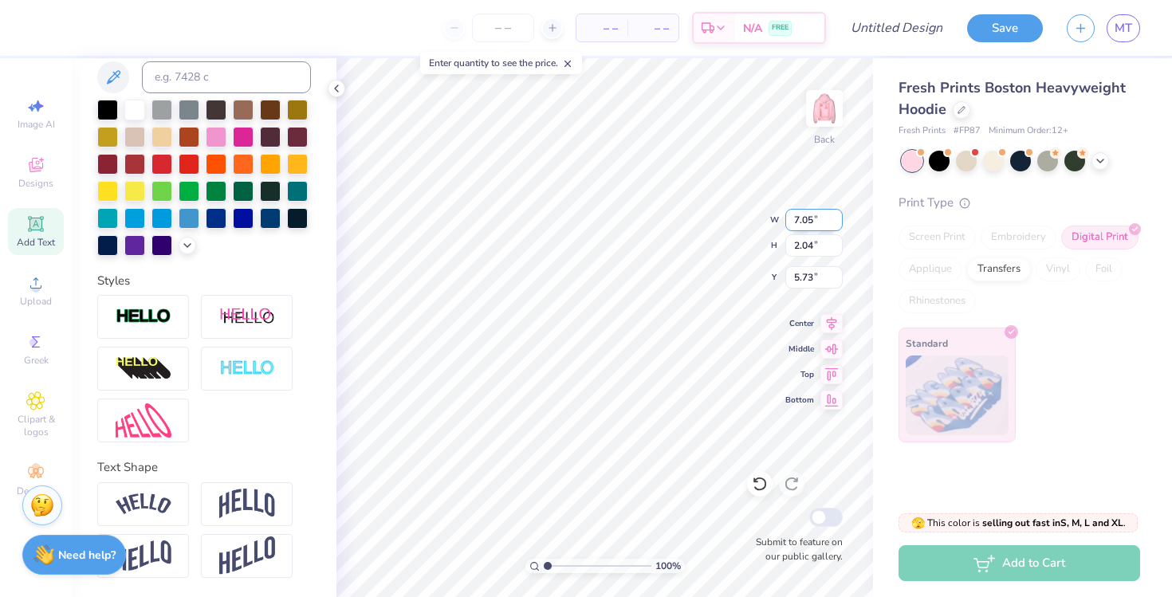
type input "1.07"
type input "6.22"
type input "1"
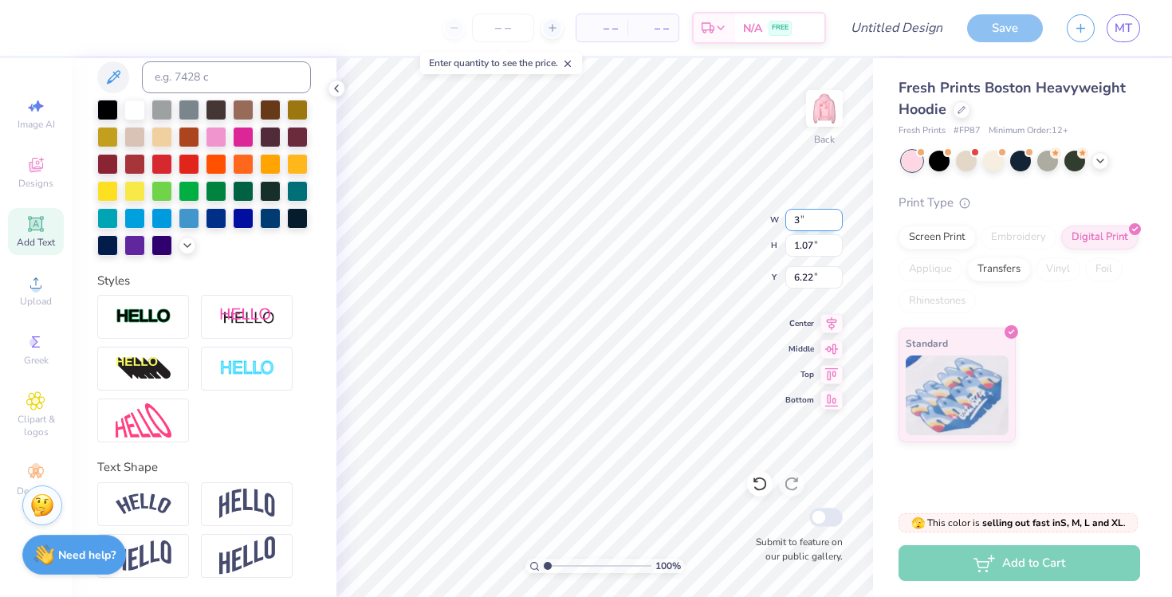
type input "3.00"
type input "0.17"
type input "6.67"
type input "3"
type input "7.00"
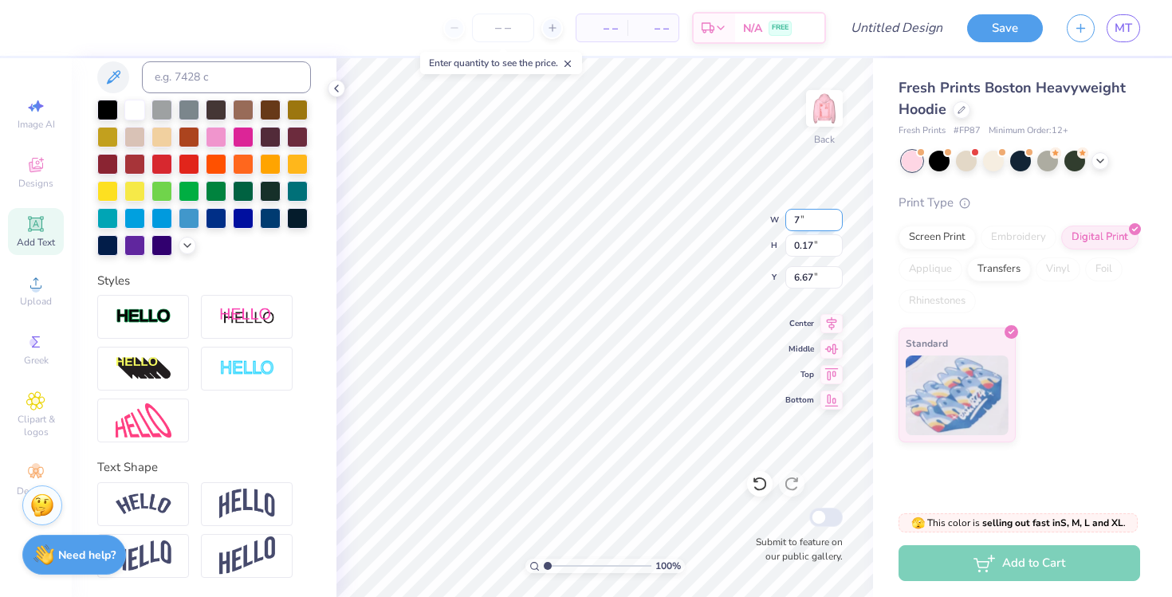
type input "0.40"
type input "6.55"
type input "5.70"
type input "12.54"
type input "0.71"
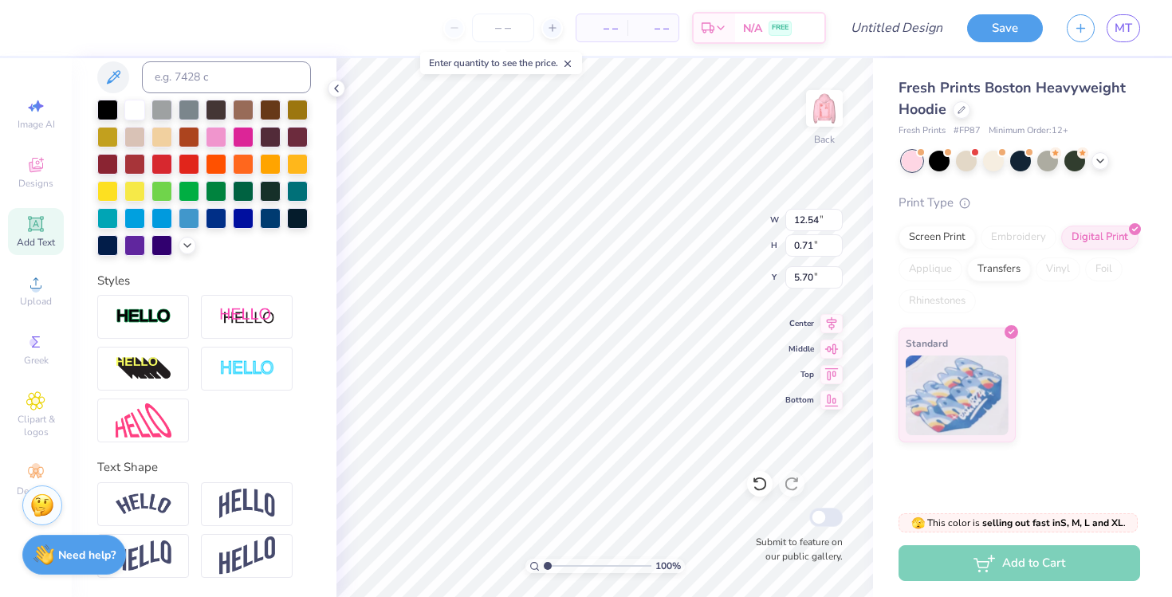
type input "5.53"
click at [191, 167] on div at bounding box center [189, 162] width 21 height 21
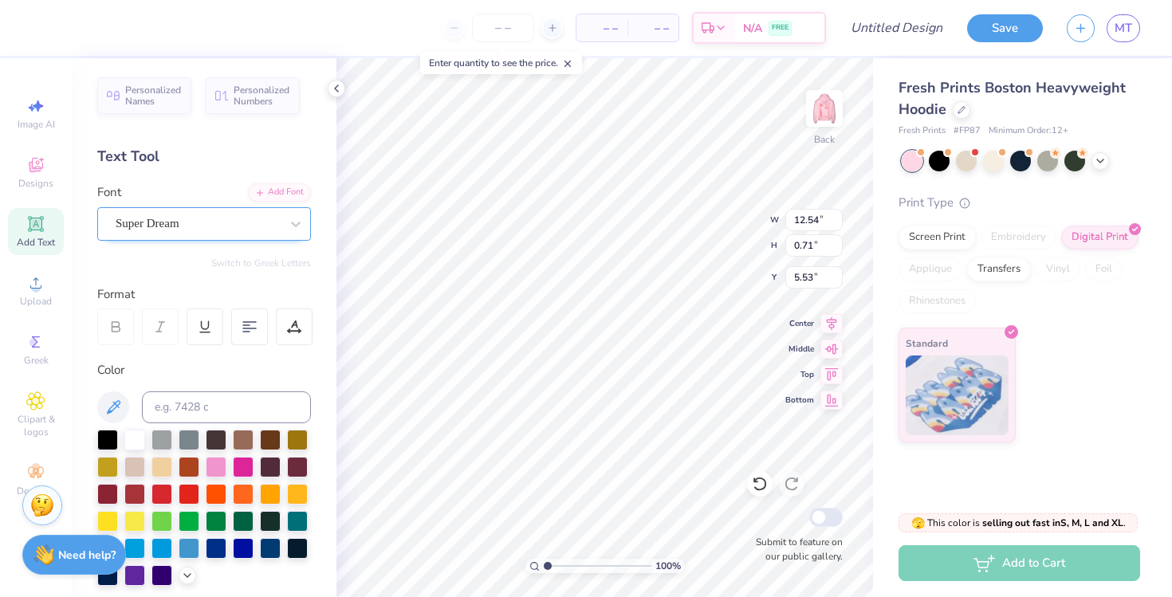
scroll to position [0, 0]
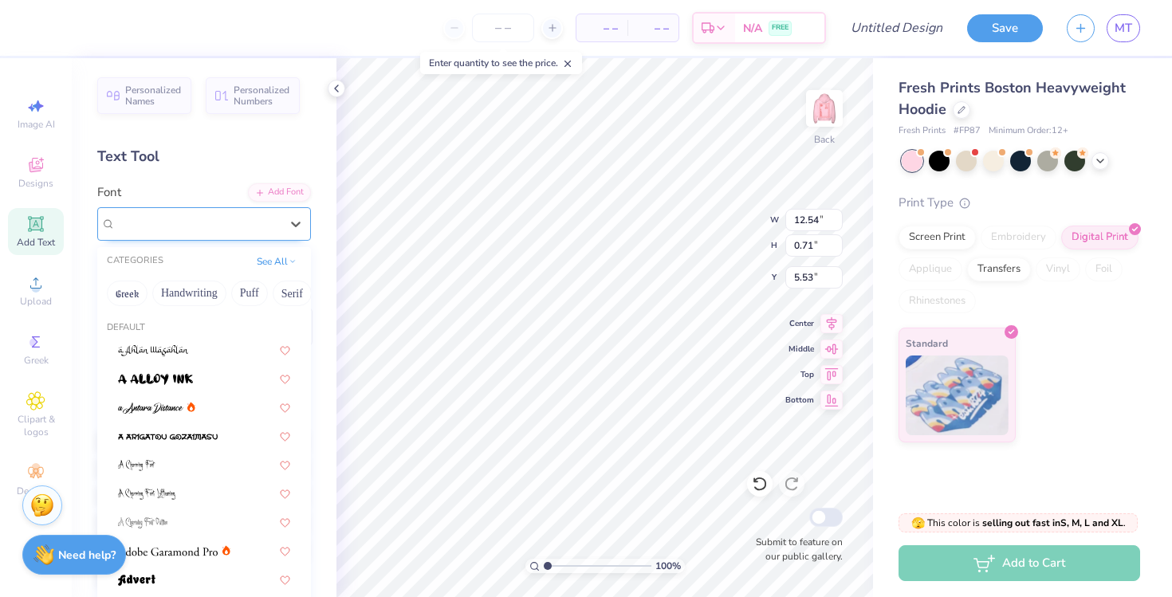
click at [205, 225] on div "Super Dream" at bounding box center [197, 223] width 167 height 25
click at [199, 292] on button "Puff" at bounding box center [198, 294] width 37 height 26
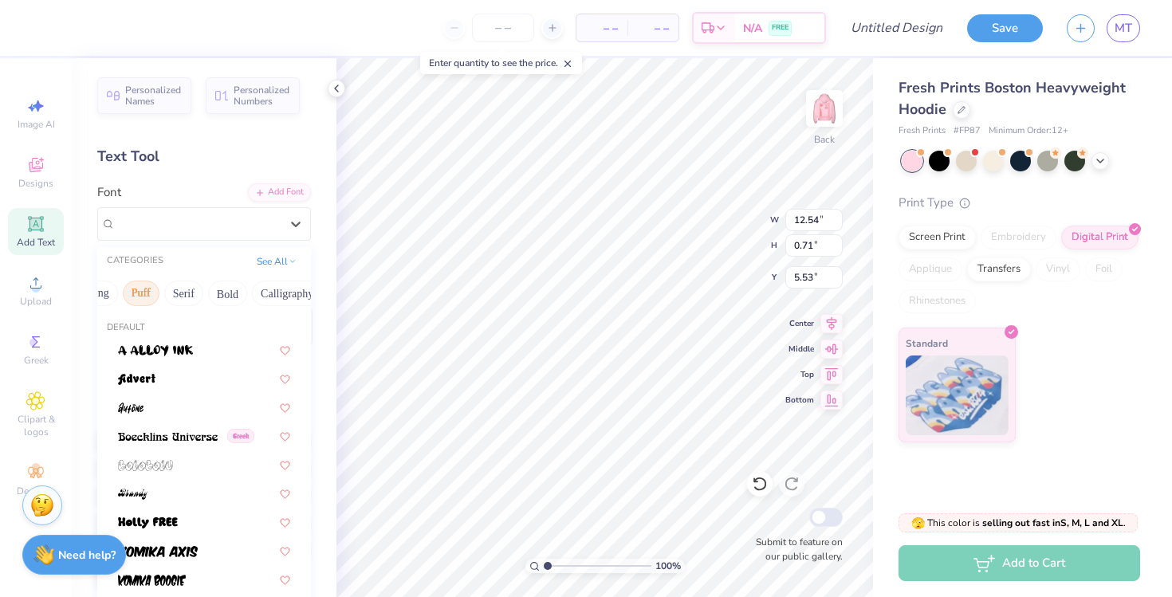
scroll to position [0, 114]
click at [220, 299] on button "Bold" at bounding box center [222, 294] width 39 height 26
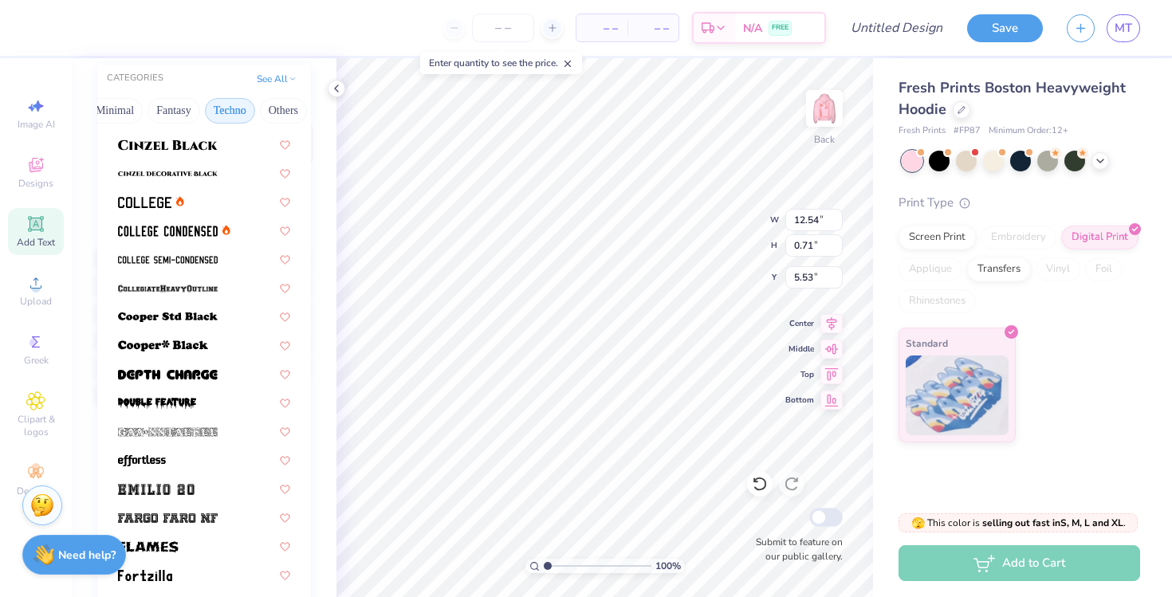
scroll to position [115, 0]
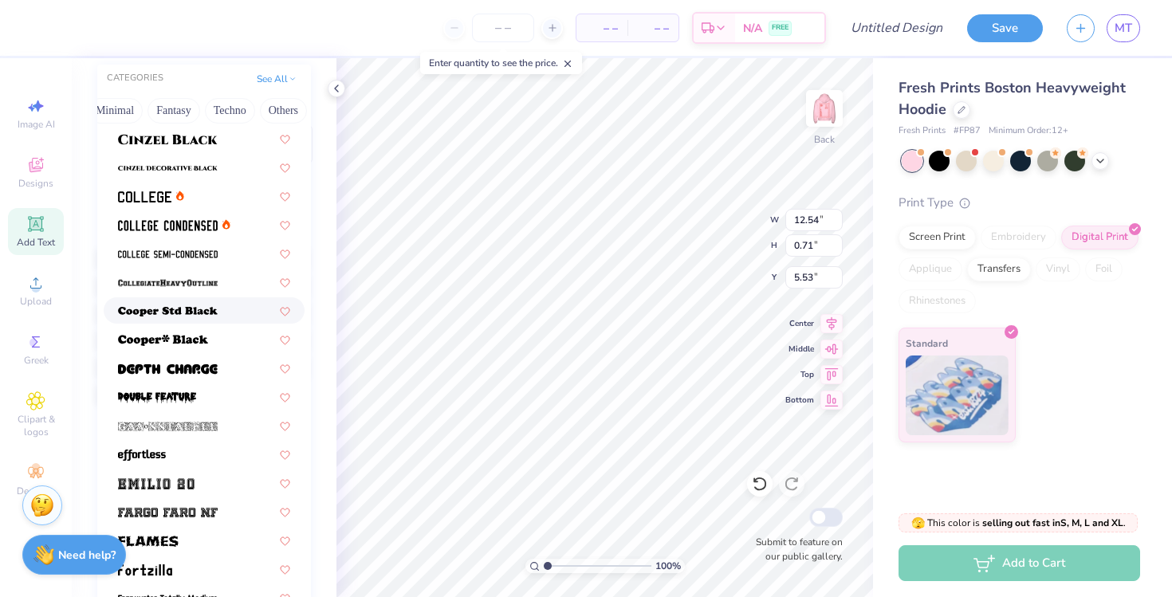
click at [219, 317] on div at bounding box center [204, 310] width 172 height 17
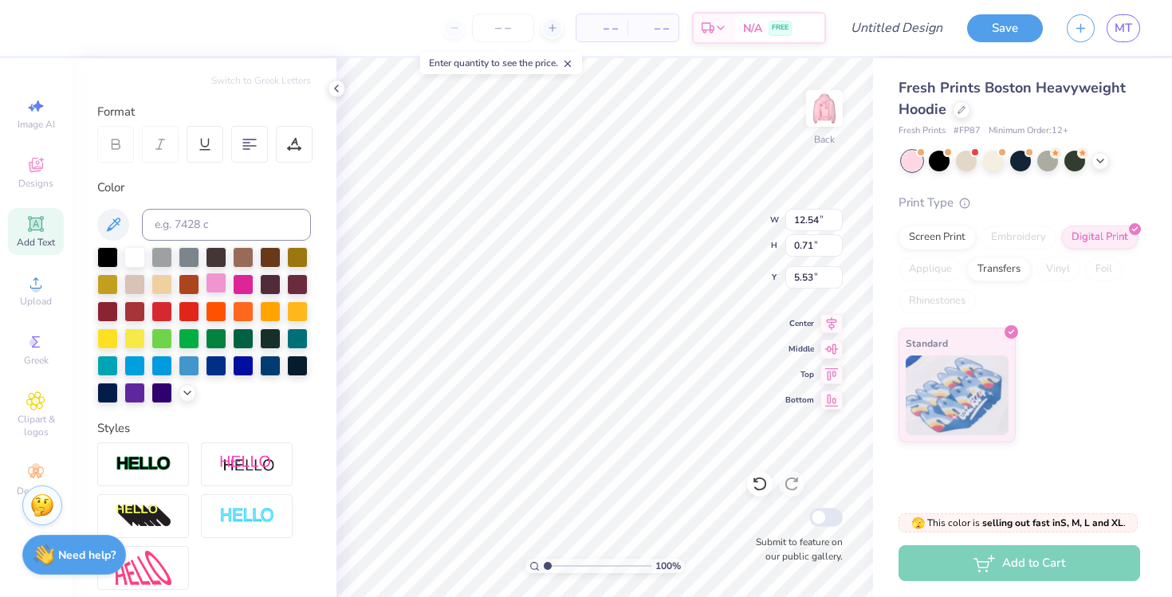
type input "16.11"
type input "0.75"
type input "5.51"
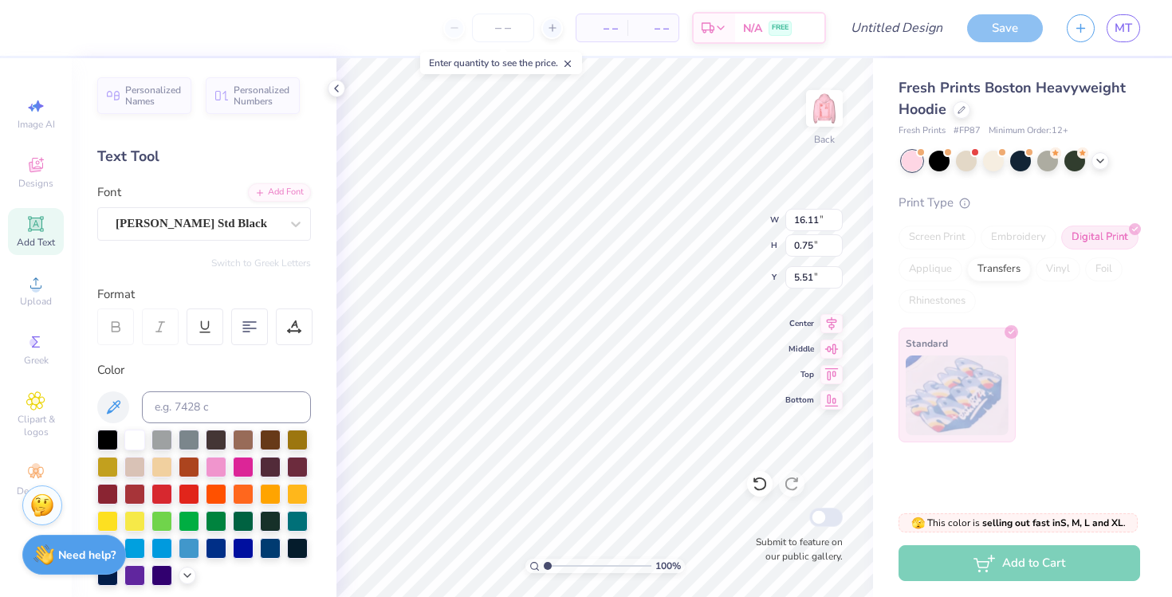
scroll to position [0, 0]
click at [242, 226] on div "Cooper Std Black" at bounding box center [197, 223] width 167 height 25
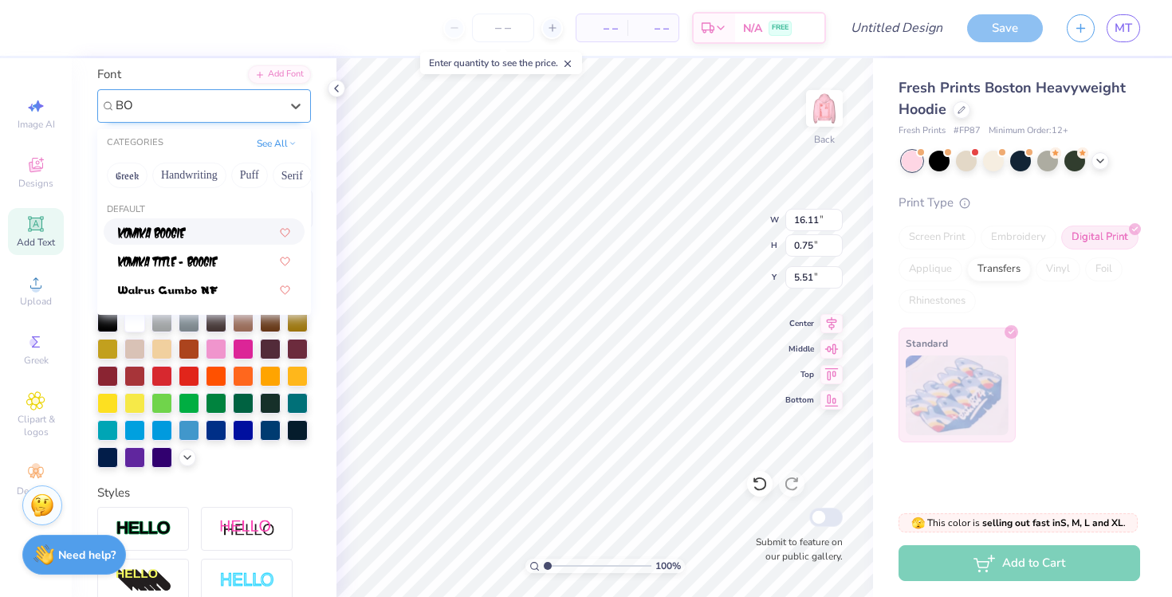
type input "B"
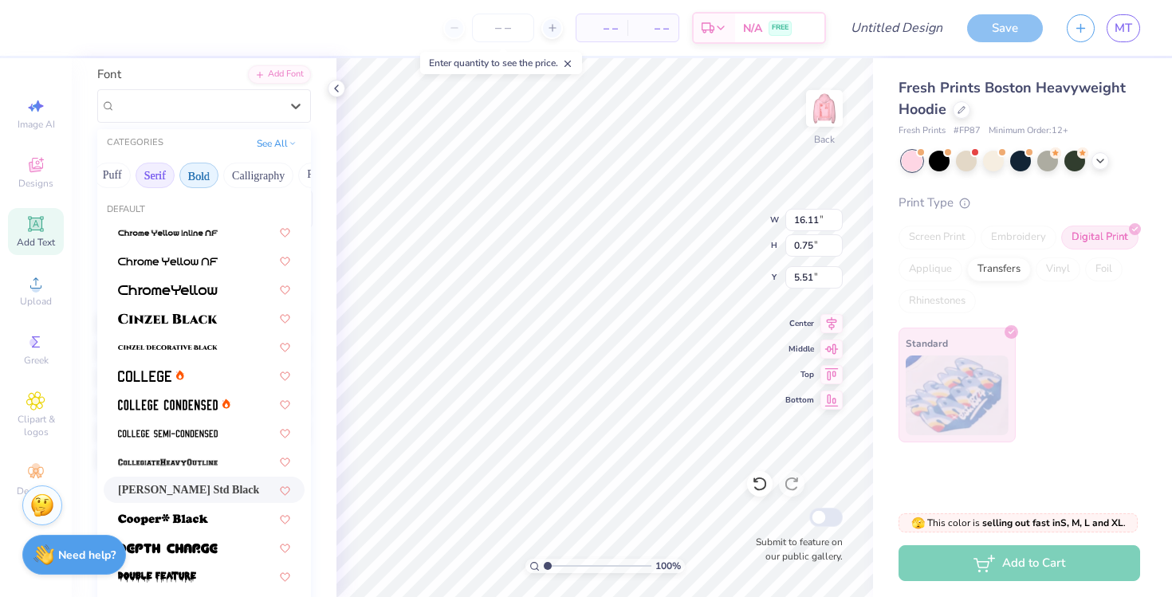
scroll to position [0, 139]
click at [214, 176] on button "Bold" at bounding box center [197, 176] width 39 height 26
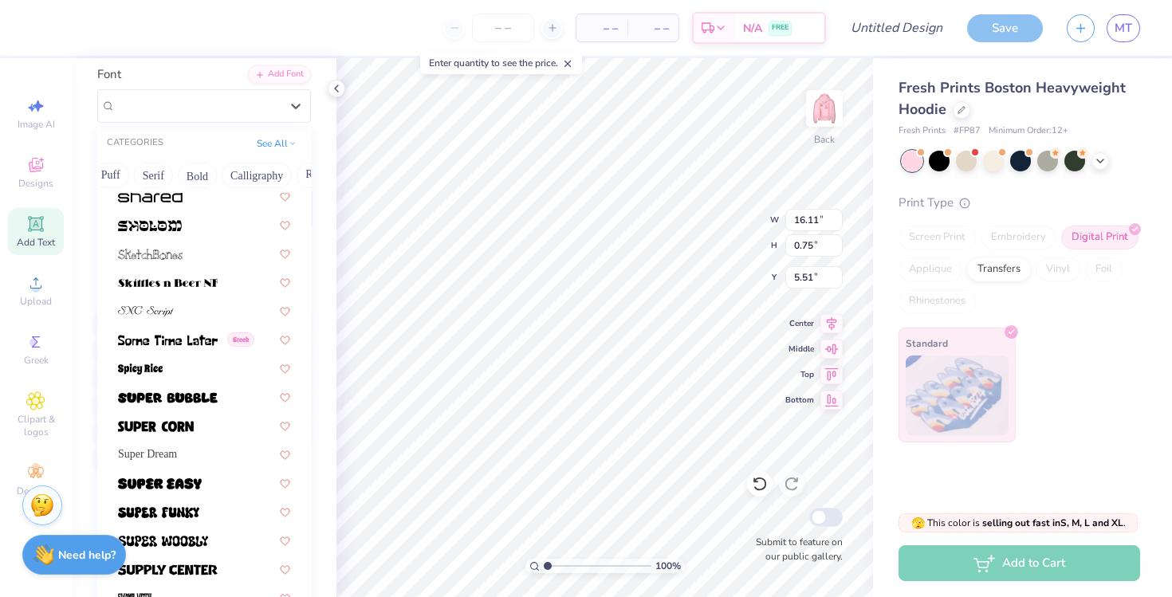
scroll to position [7630, 0]
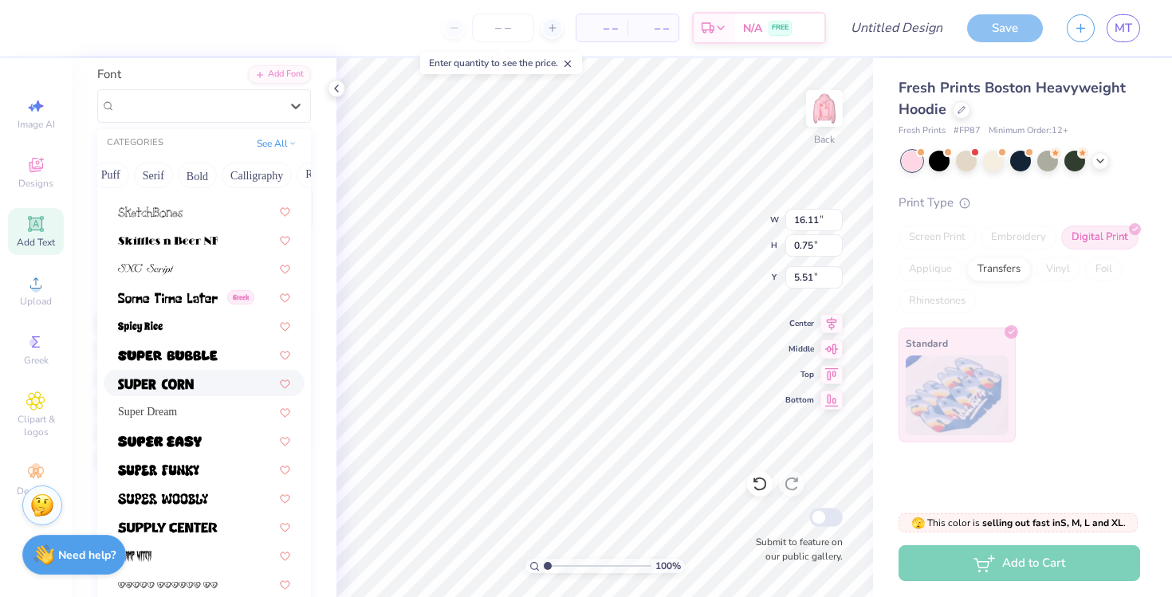
click at [204, 390] on div at bounding box center [204, 383] width 172 height 17
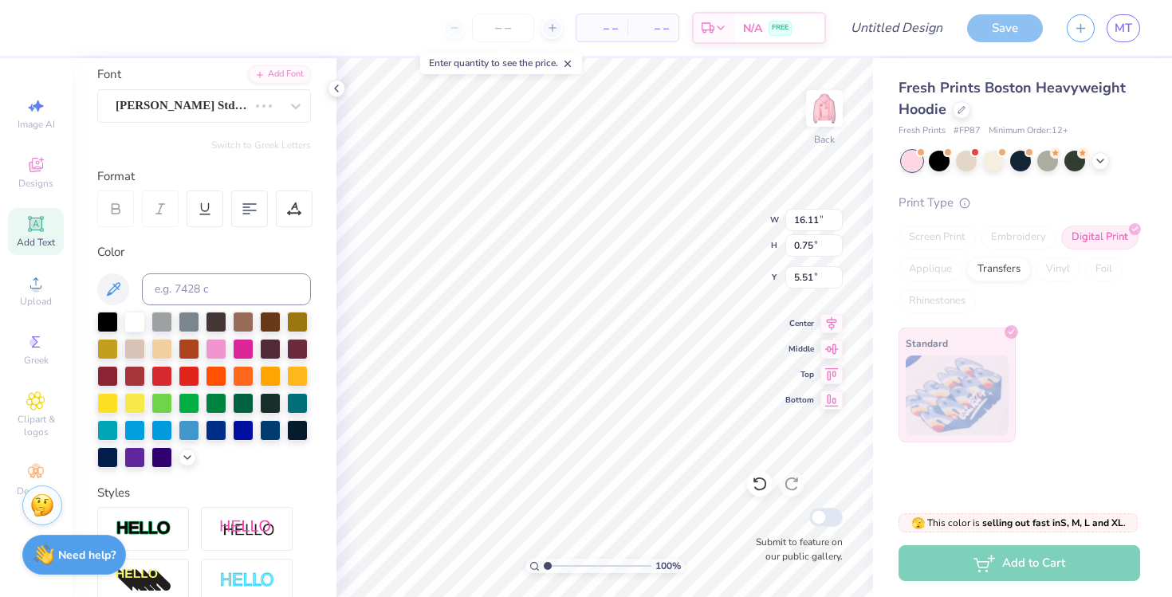
type input "10.59"
type input "0.67"
type input "5.55"
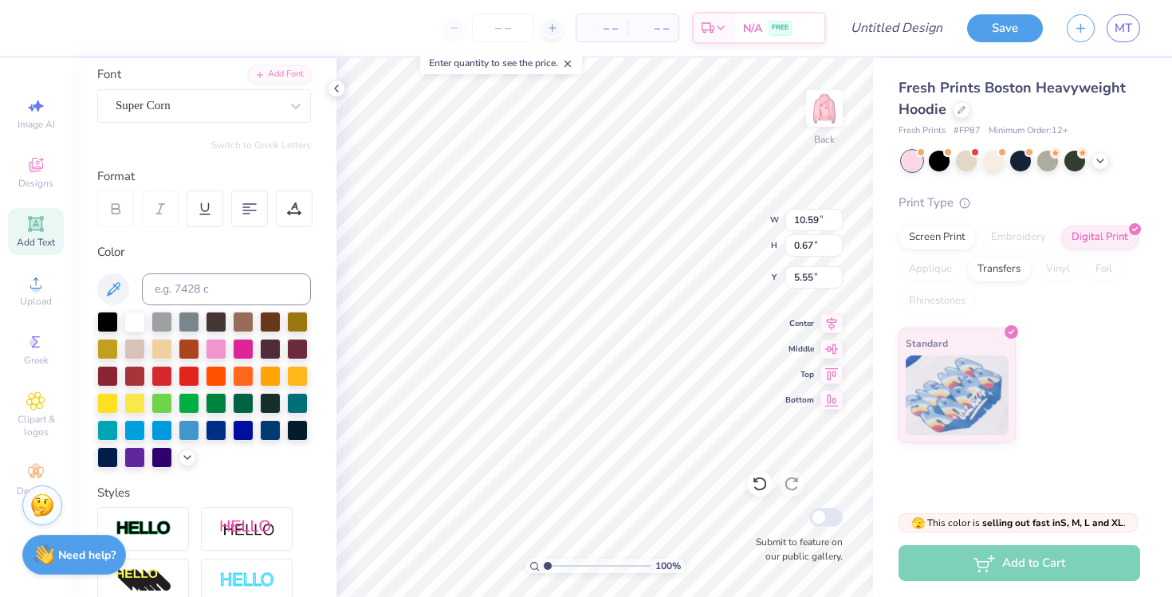
type input "12.52"
type input "0.79"
type input "5.43"
click at [834, 323] on icon at bounding box center [832, 321] width 10 height 14
click at [223, 107] on div "Super Corn" at bounding box center [197, 105] width 167 height 25
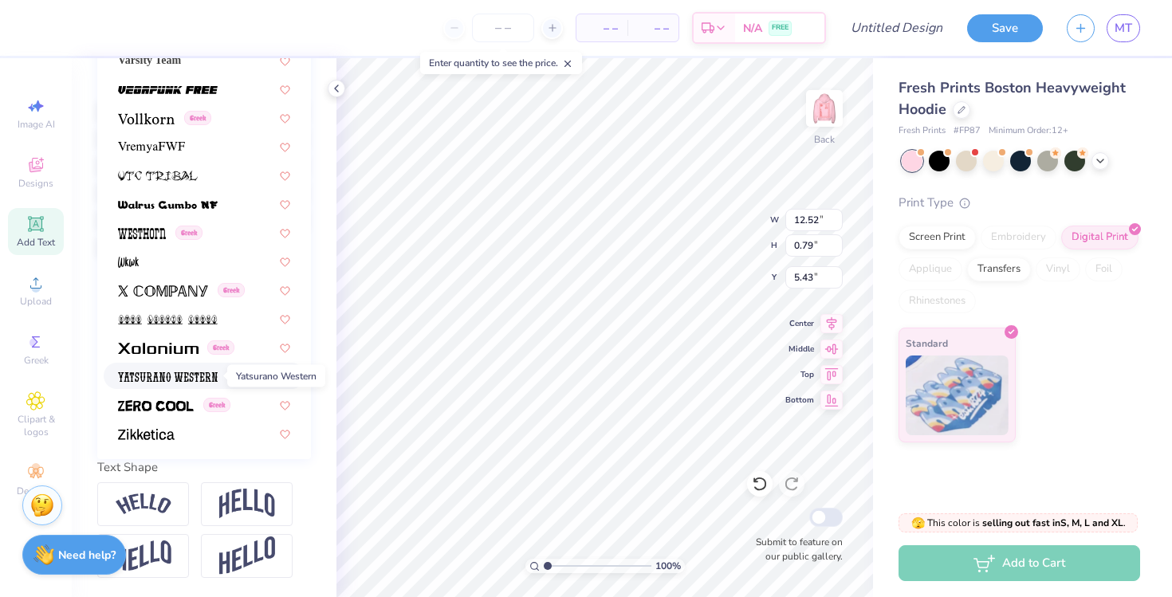
scroll to position [330, 0]
click at [166, 434] on img at bounding box center [146, 434] width 57 height 11
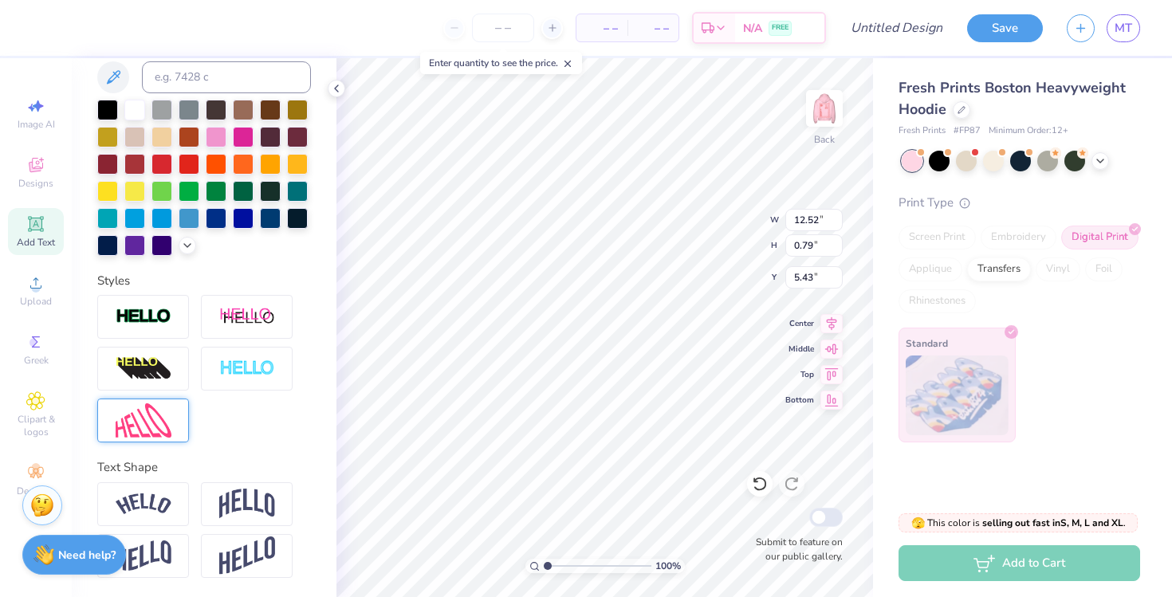
type input "16.63"
type input "0.96"
type input "5.34"
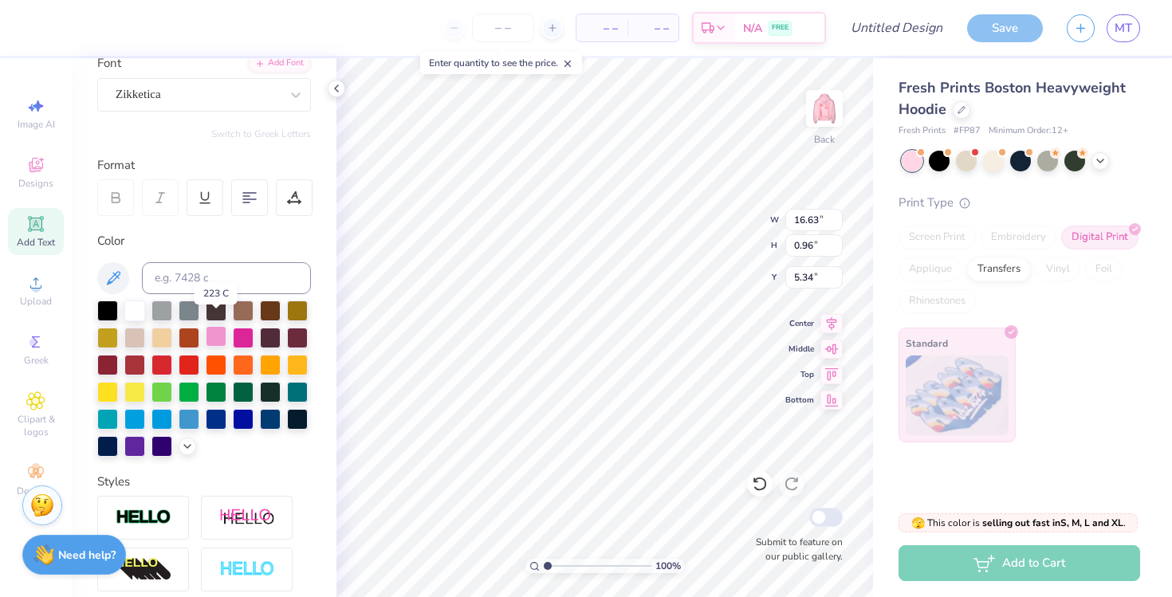
scroll to position [121, 0]
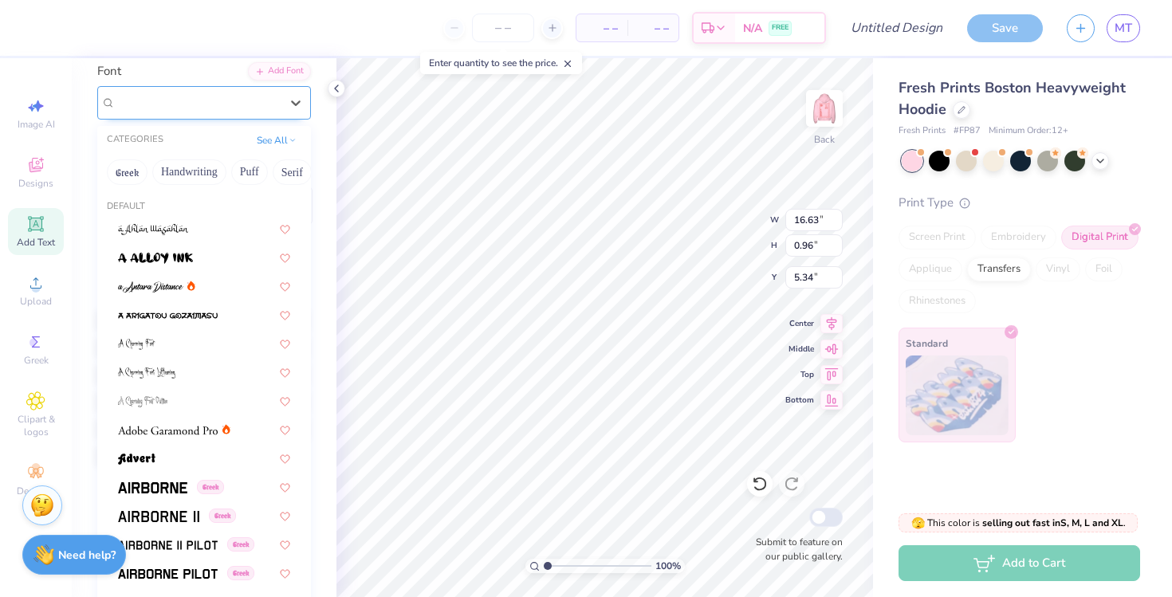
click at [232, 112] on div "Zikketica" at bounding box center [197, 102] width 167 height 25
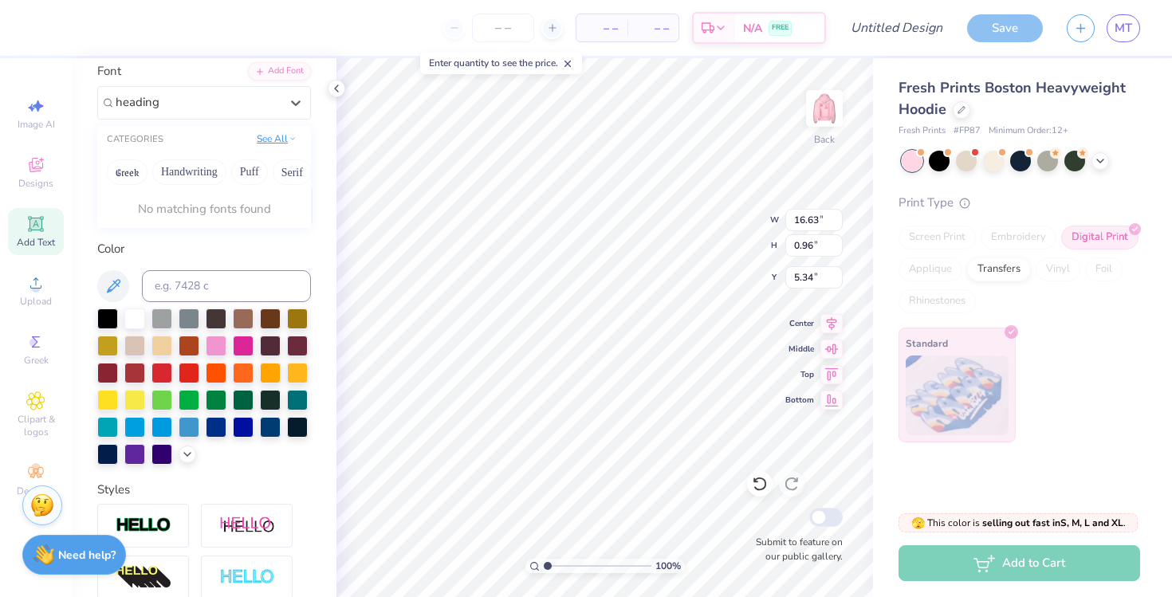
click at [281, 136] on button "See All" at bounding box center [276, 139] width 49 height 16
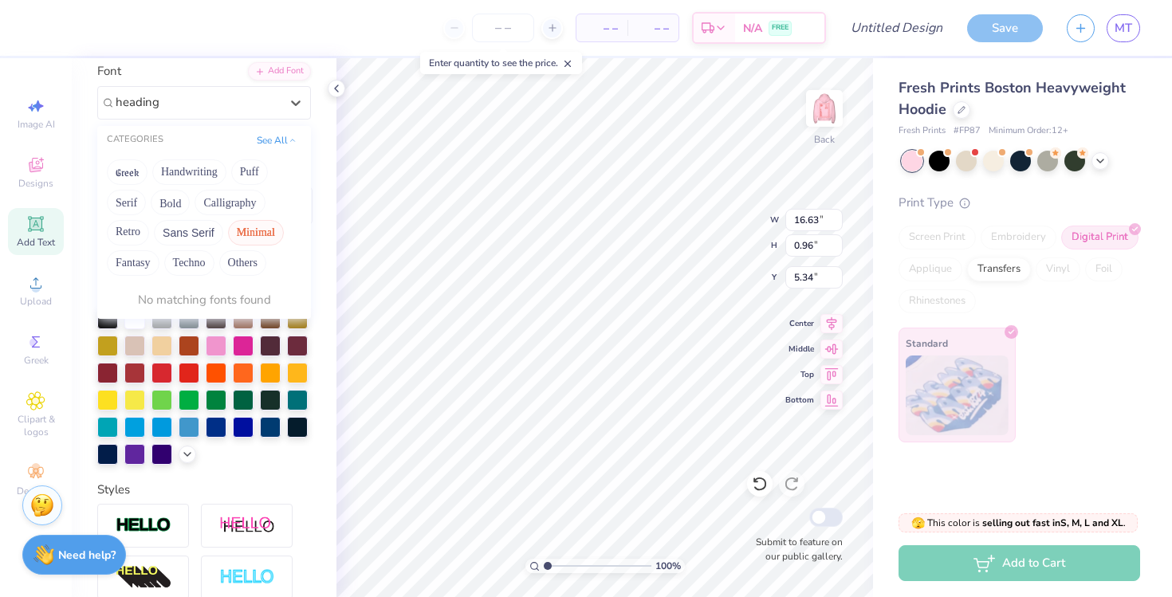
click at [242, 234] on button "Minimal" at bounding box center [256, 233] width 56 height 26
type input "h"
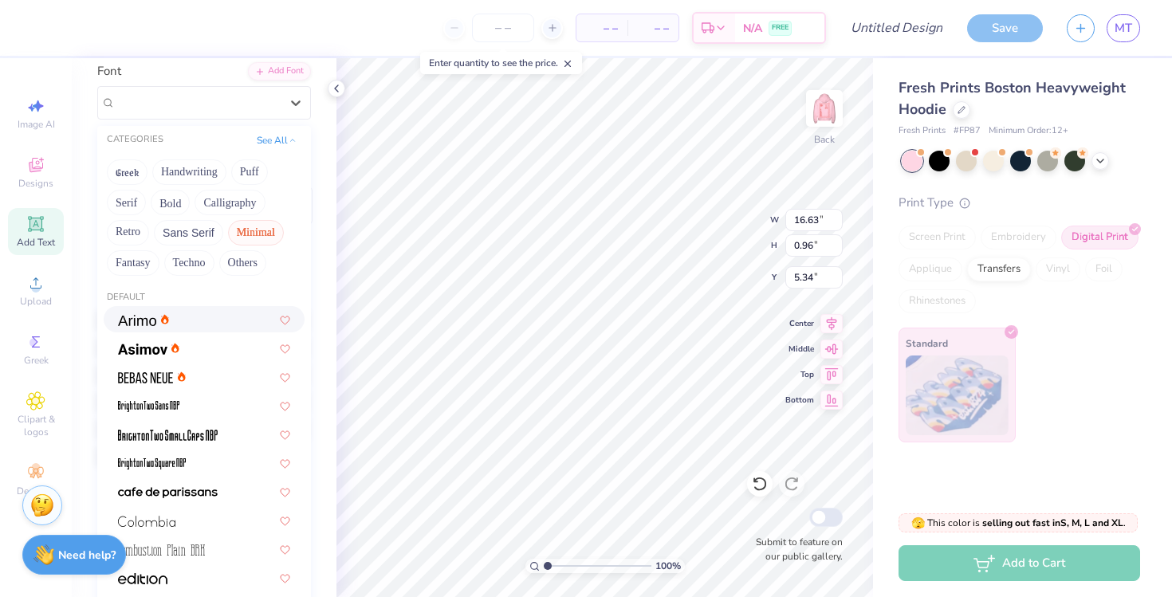
click at [253, 237] on button "Minimal" at bounding box center [256, 233] width 56 height 26
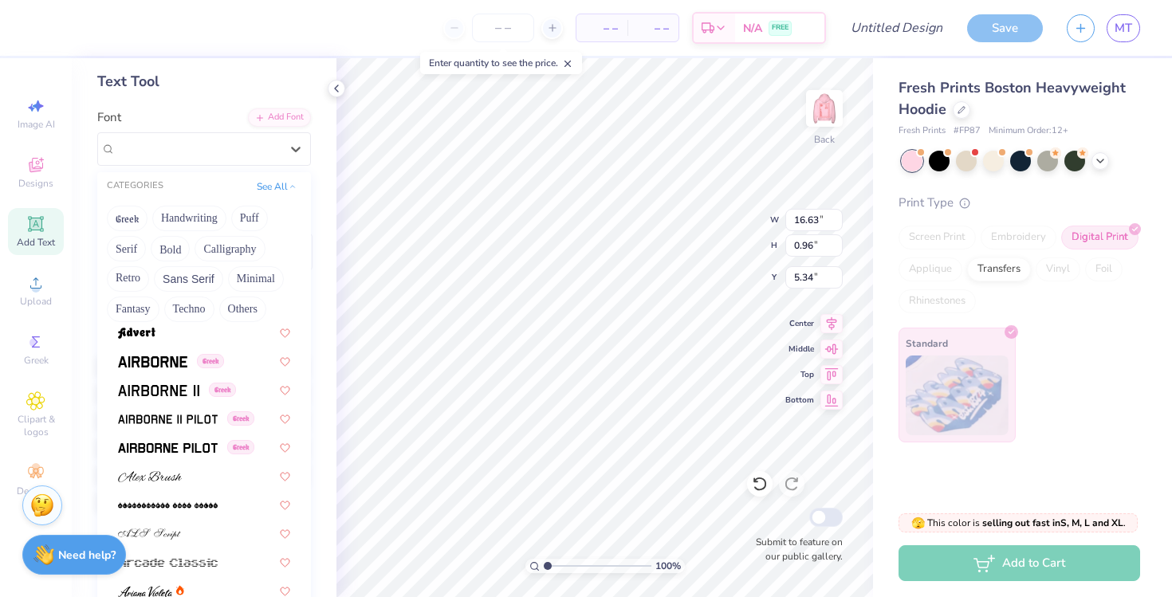
scroll to position [273, 0]
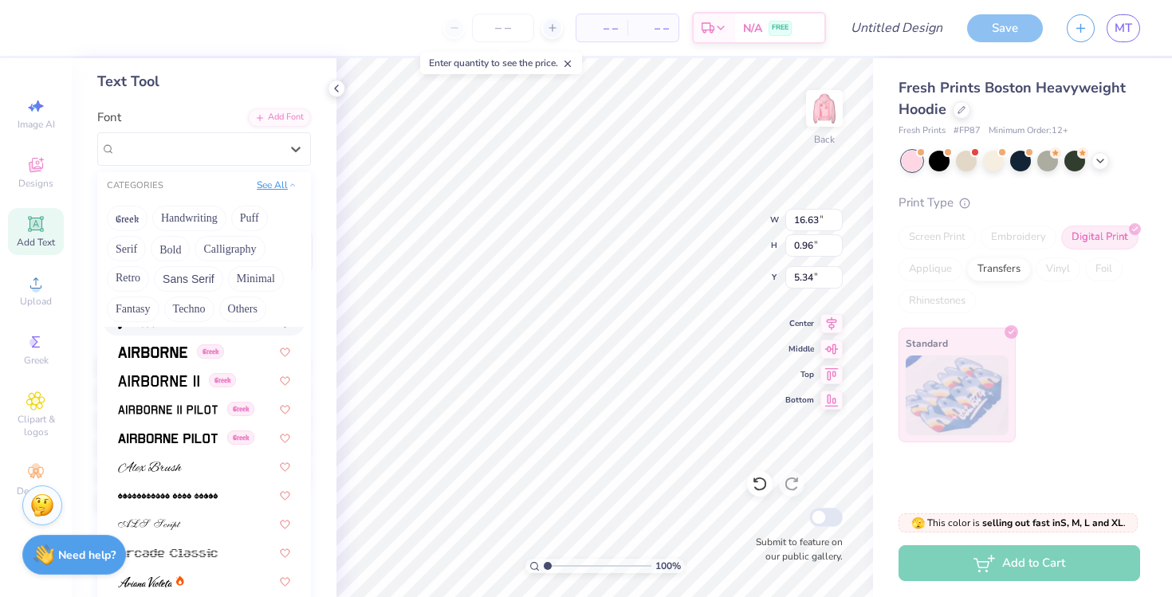
click at [278, 185] on button "See All" at bounding box center [276, 185] width 49 height 16
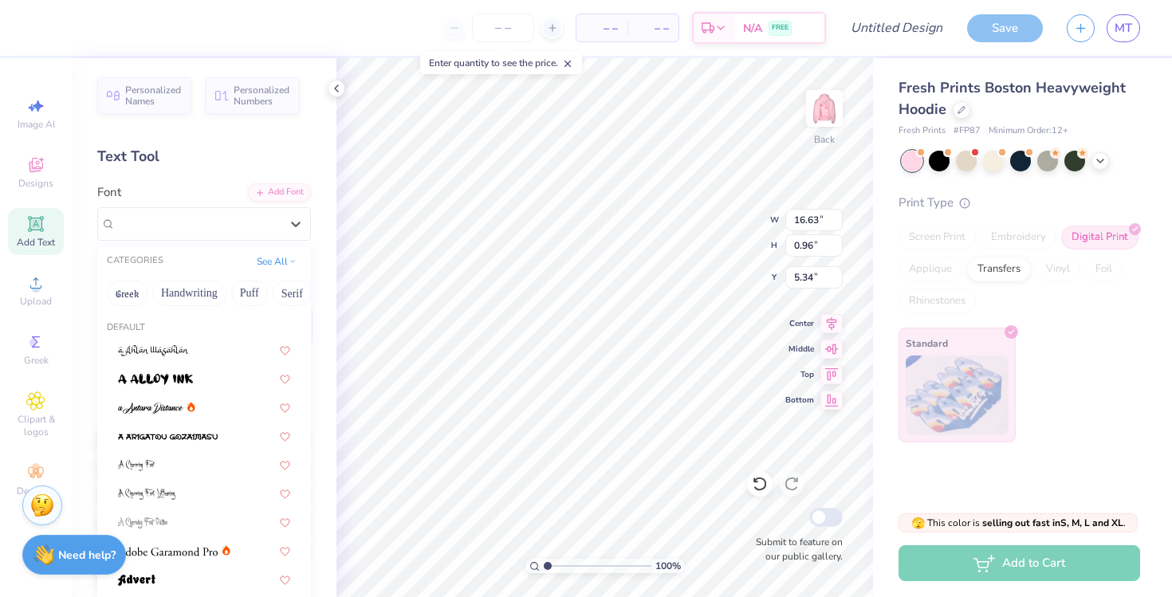
scroll to position [0, 0]
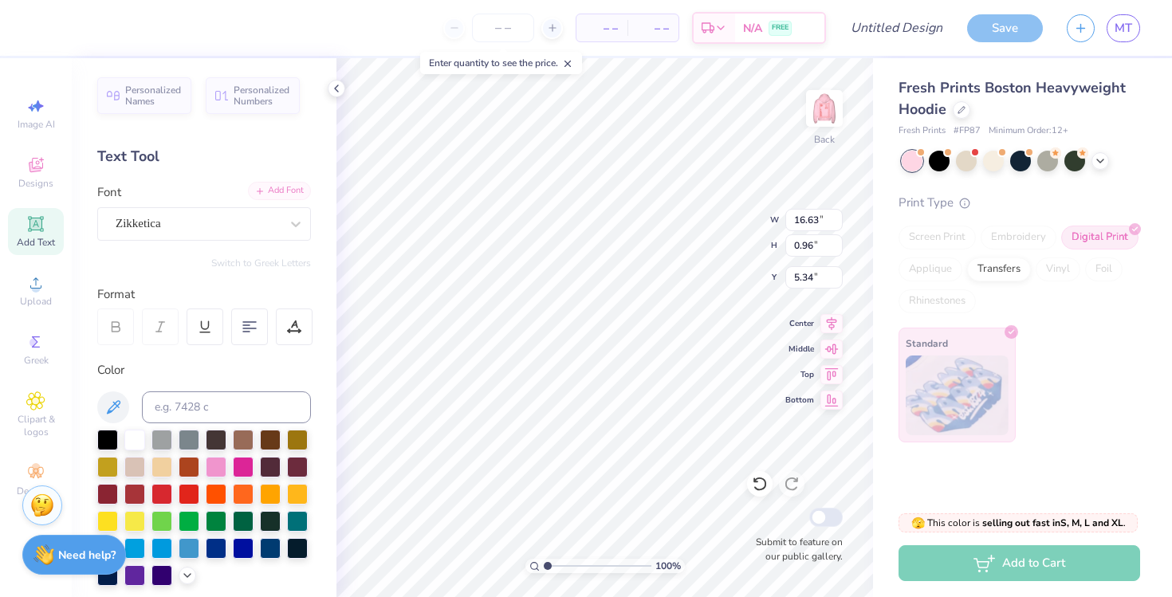
click at [270, 192] on div "Add Font" at bounding box center [279, 191] width 63 height 18
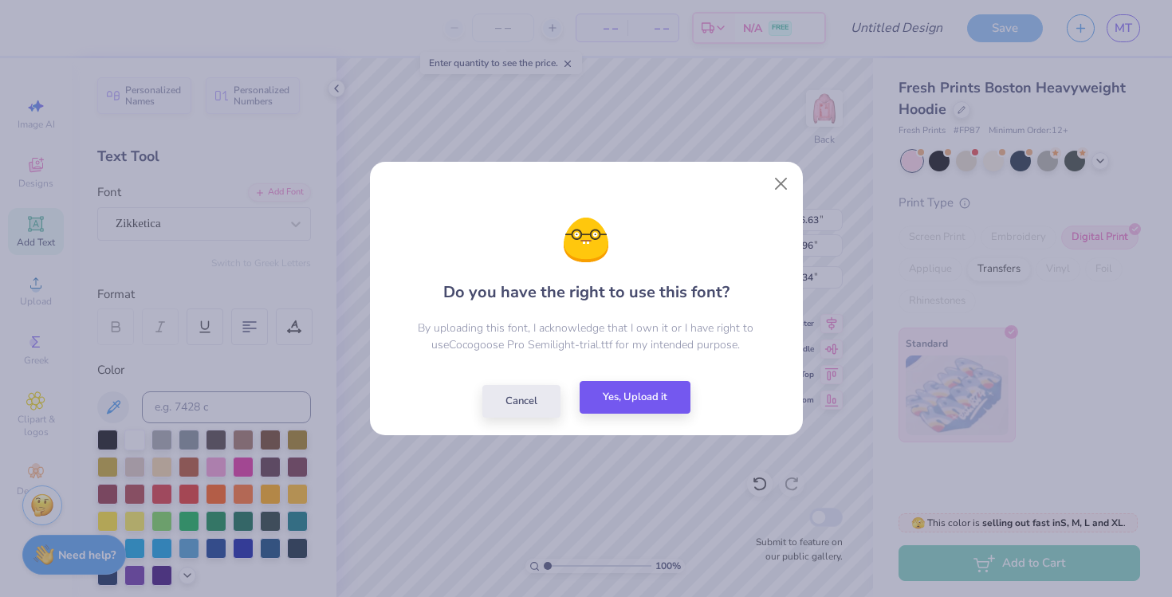
click at [618, 407] on button "Yes, Upload it" at bounding box center [635, 397] width 111 height 33
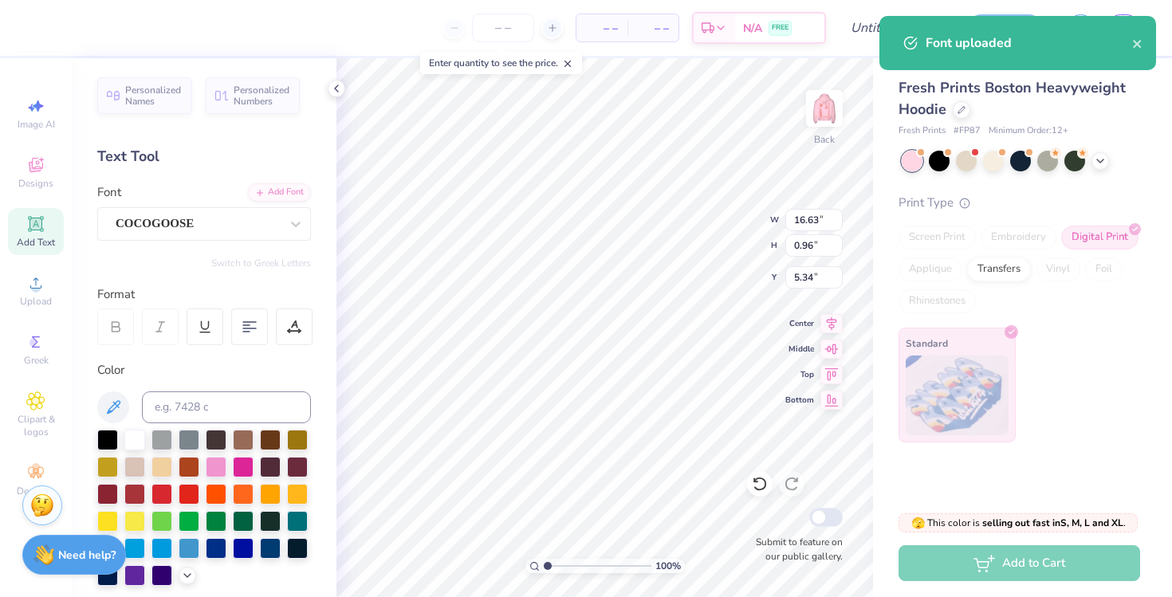
type input "17.75"
type input "0.91"
type input "5.37"
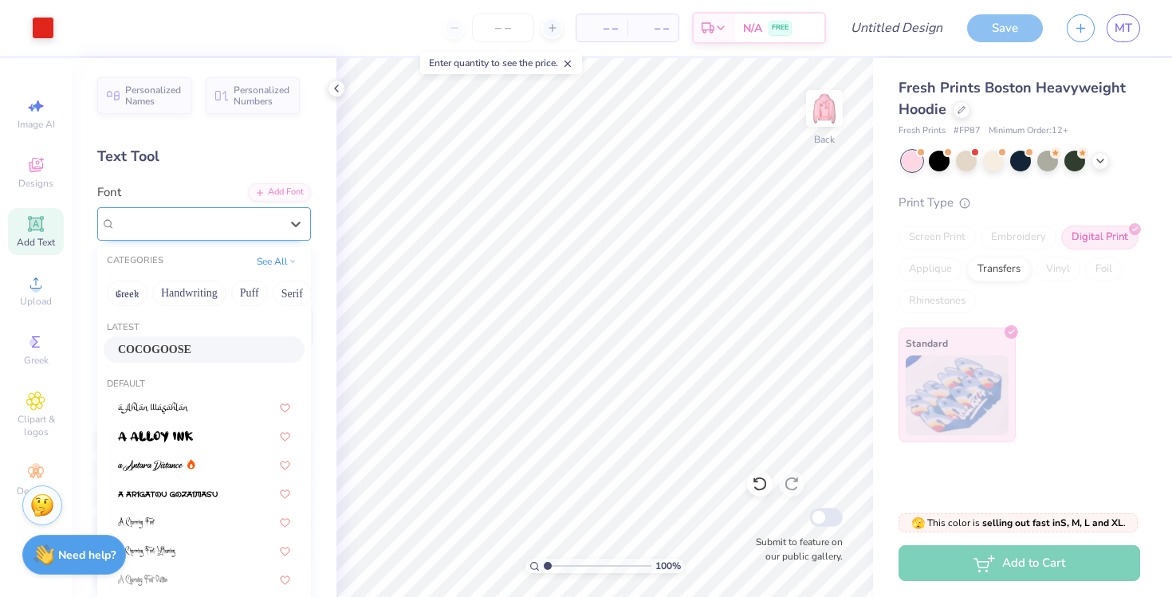
click at [250, 232] on div at bounding box center [198, 224] width 164 height 22
click at [275, 192] on div "Add Font" at bounding box center [279, 191] width 63 height 18
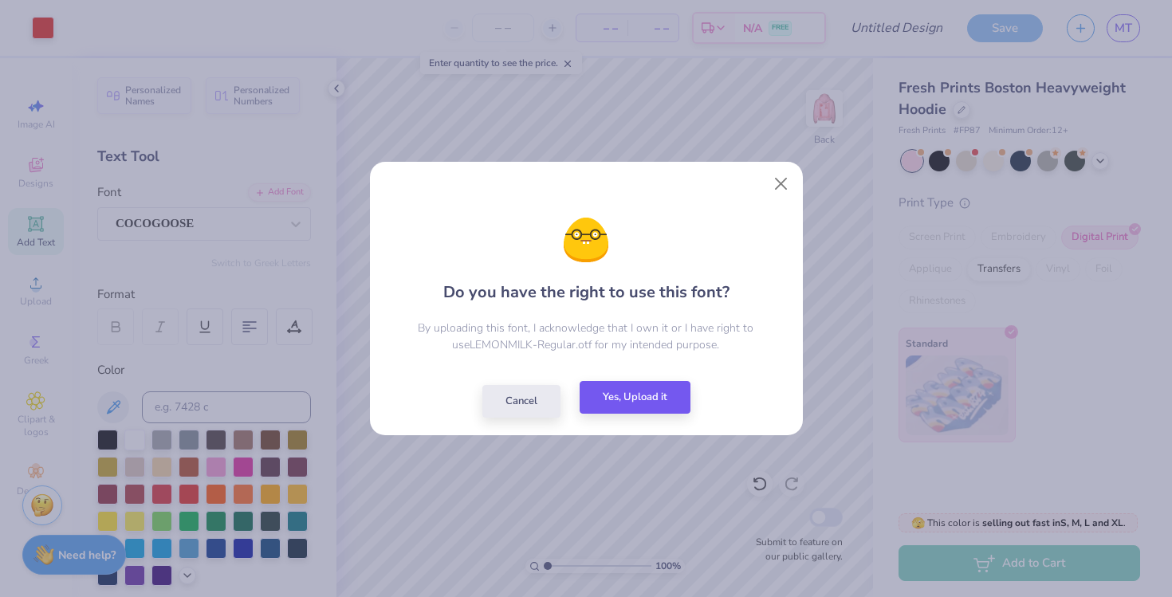
click at [648, 404] on button "Yes, Upload it" at bounding box center [635, 397] width 111 height 33
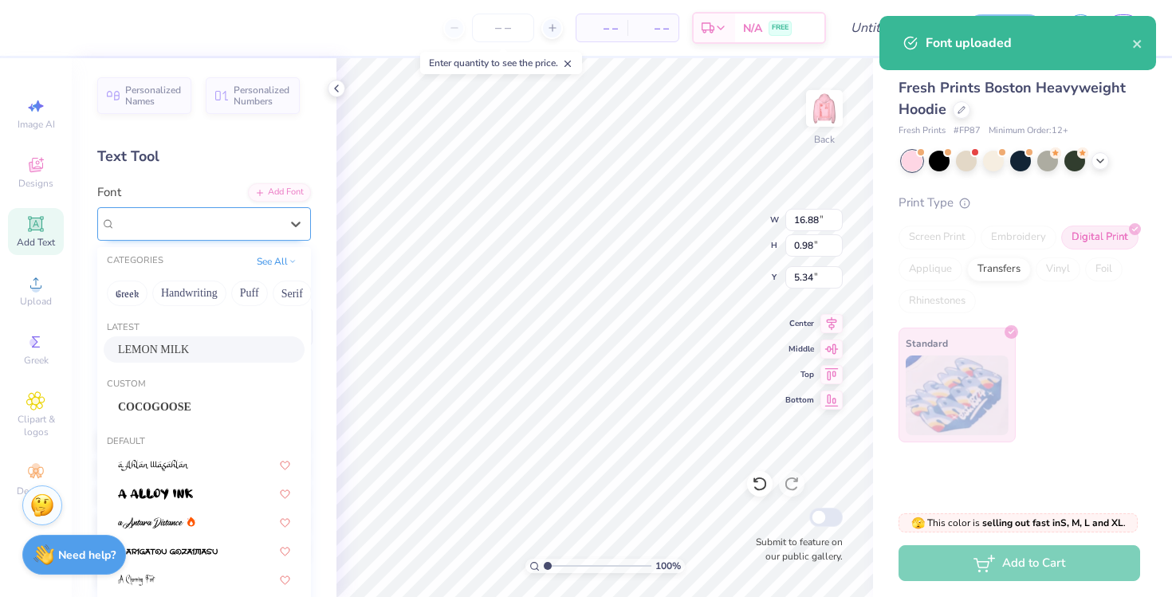
click at [197, 221] on div "LEMON MILK" at bounding box center [197, 223] width 167 height 25
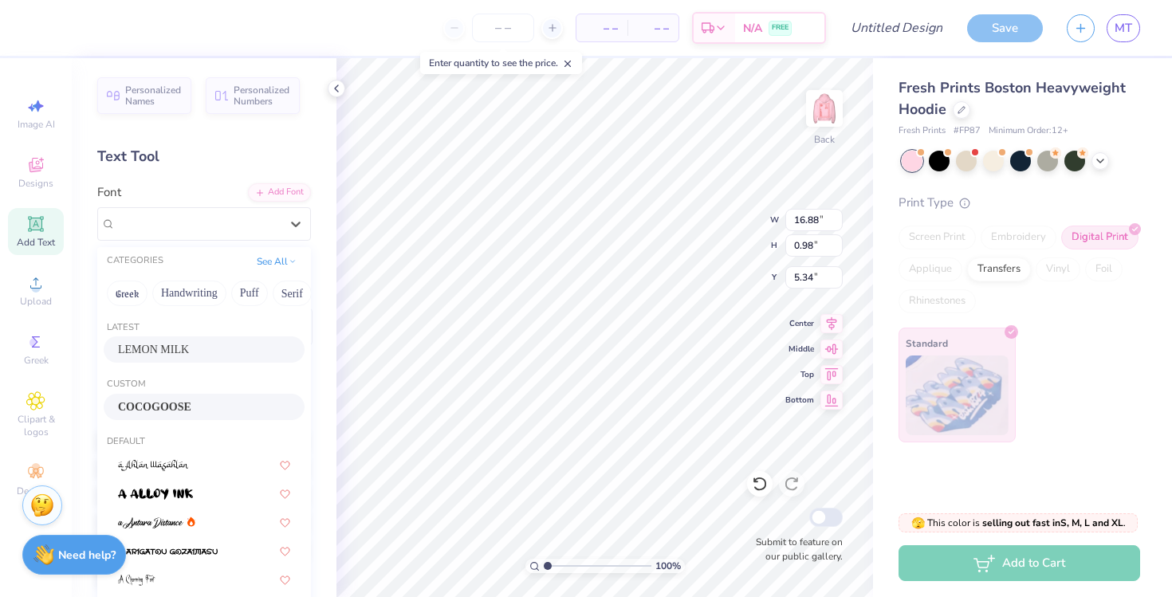
click at [214, 409] on div "COCOGOOSE" at bounding box center [204, 407] width 172 height 17
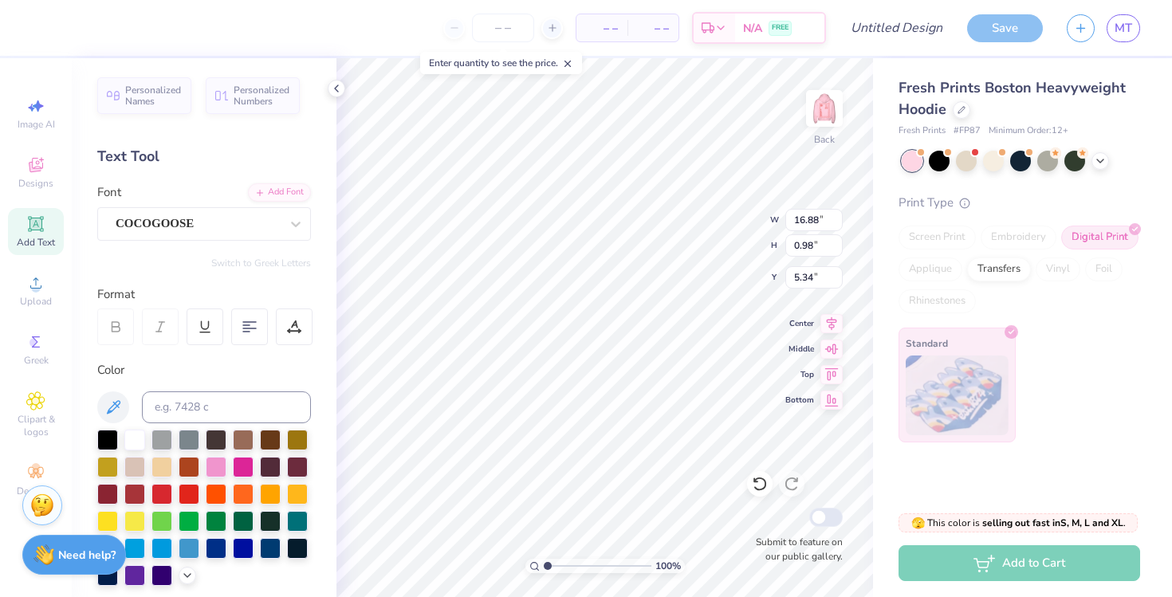
type input "17.75"
type input "0.91"
type input "5.37"
click at [258, 221] on div "COCOGOOSE" at bounding box center [197, 223] width 167 height 25
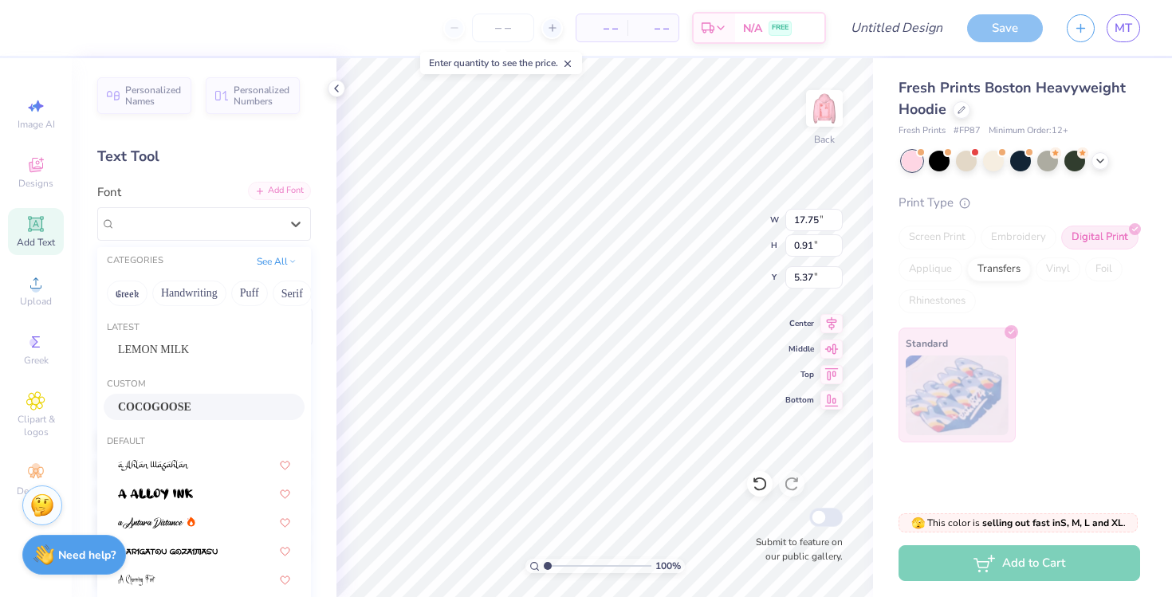
click at [285, 196] on div "Add Font" at bounding box center [279, 191] width 63 height 18
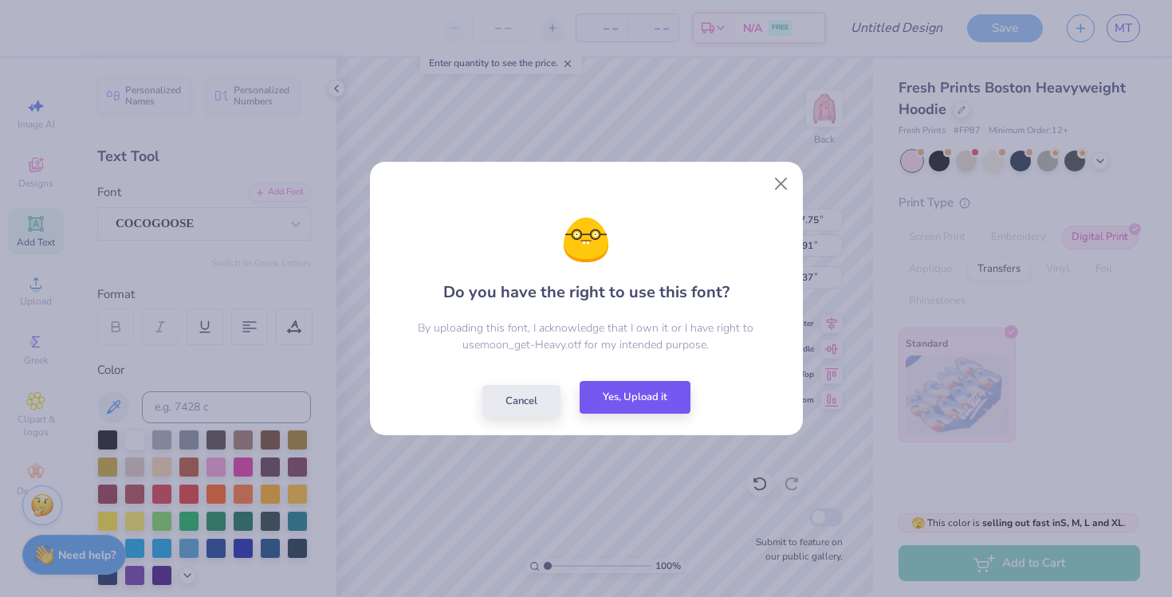
click at [660, 408] on button "Yes, Upload it" at bounding box center [635, 397] width 111 height 33
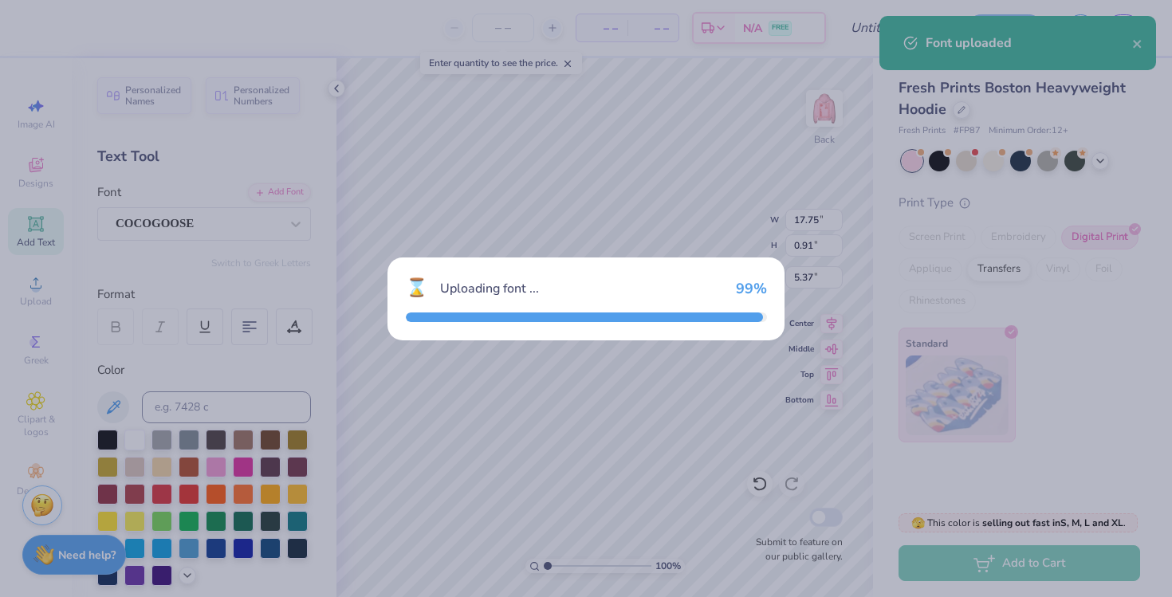
type input "18.86"
type input "1.14"
type input "5.26"
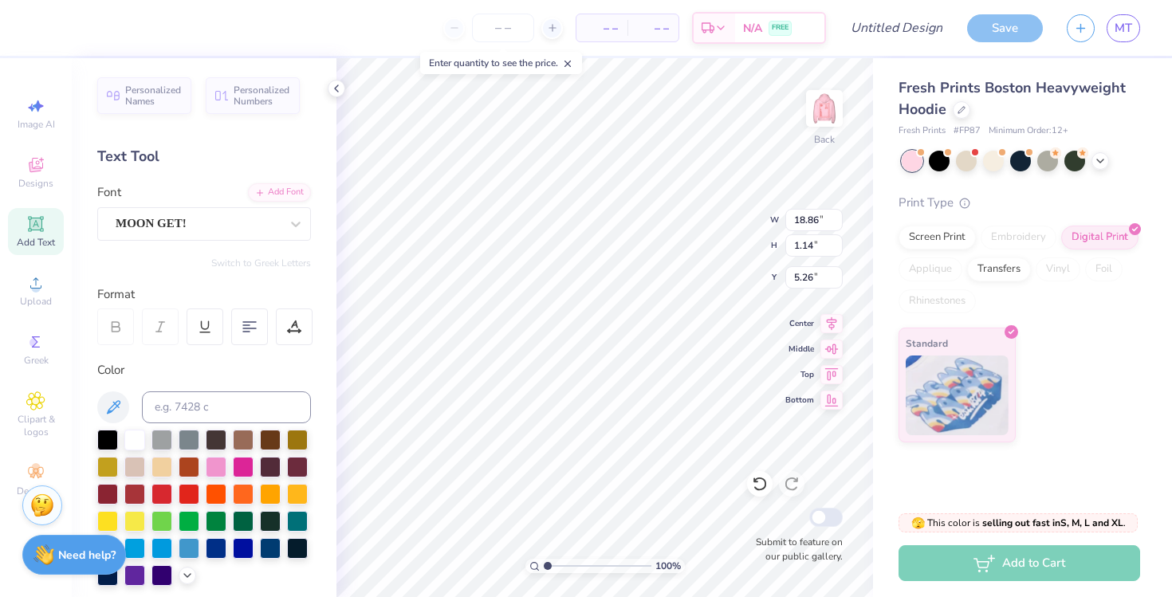
type input "14.42"
type input "0.87"
type input "5.52"
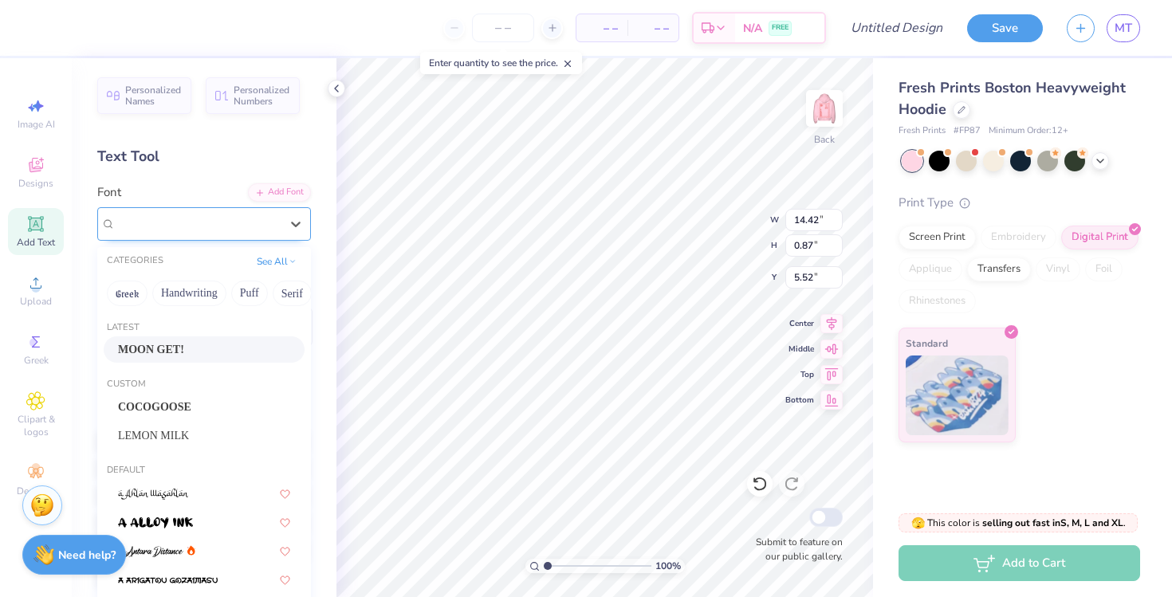
click at [274, 230] on div "MOON GET!" at bounding box center [197, 223] width 167 height 25
click at [278, 191] on div "Add Font" at bounding box center [279, 191] width 63 height 18
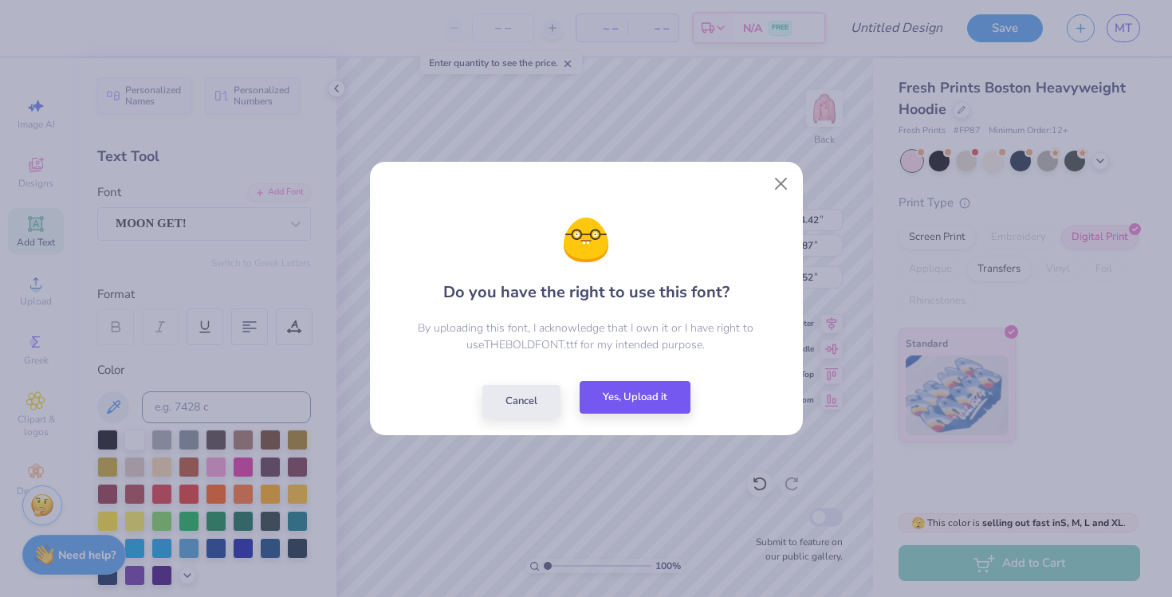
click at [651, 392] on button "Yes, Upload it" at bounding box center [635, 397] width 111 height 33
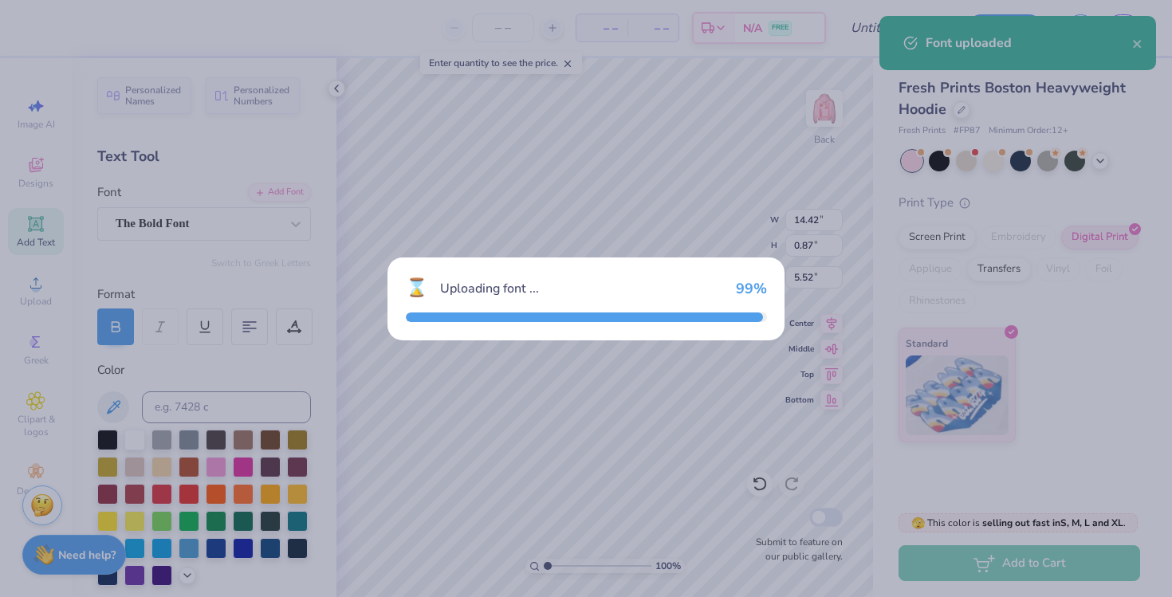
type input "10.25"
type input "0.62"
type input "5.65"
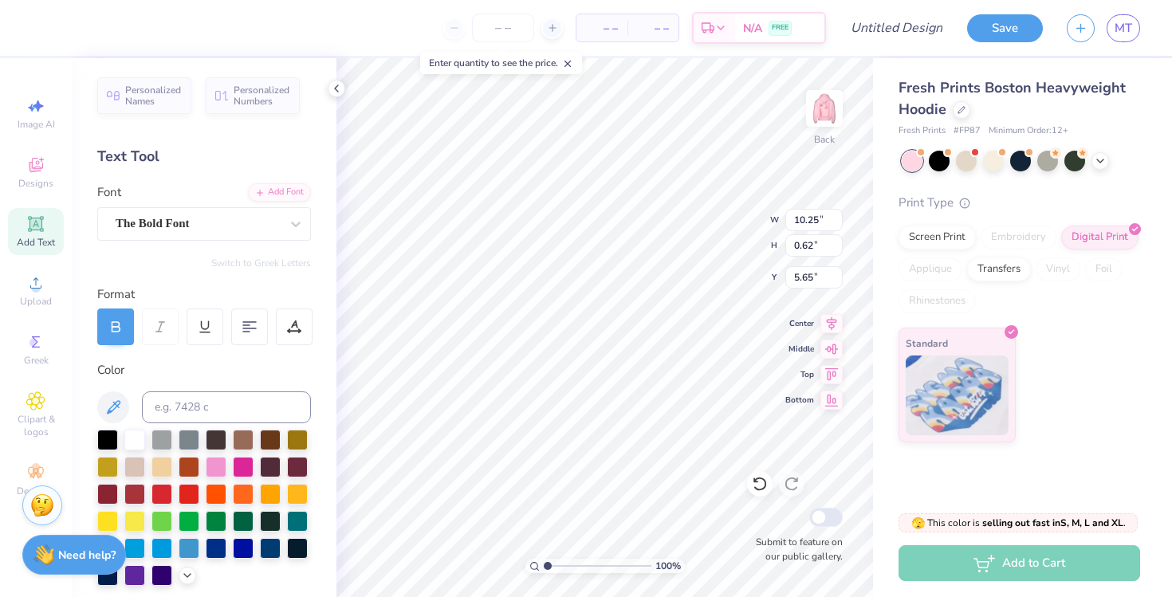
type input "12.00"
type input "0.72"
click at [835, 325] on icon at bounding box center [832, 321] width 22 height 19
click at [37, 471] on circle at bounding box center [35, 467] width 9 height 9
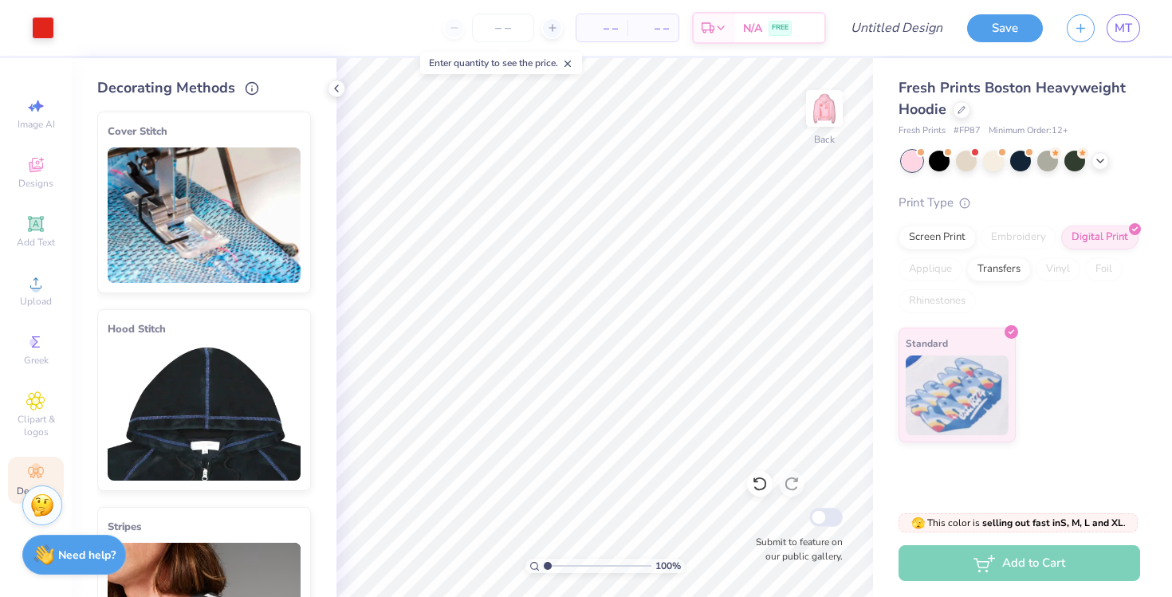
click at [198, 424] on img at bounding box center [204, 413] width 193 height 136
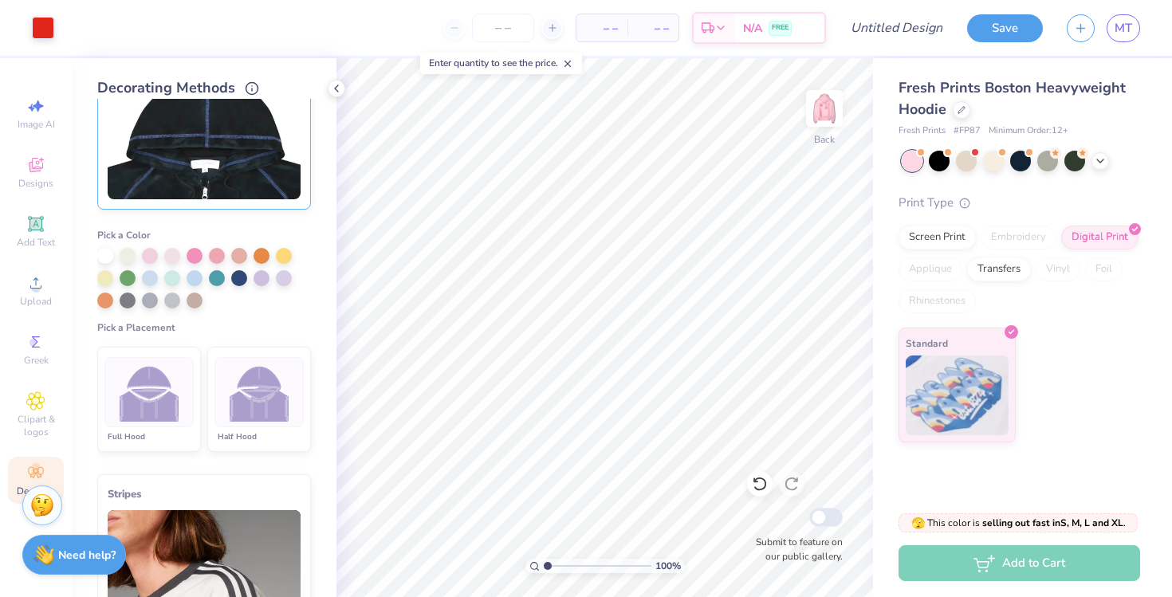
scroll to position [287, 0]
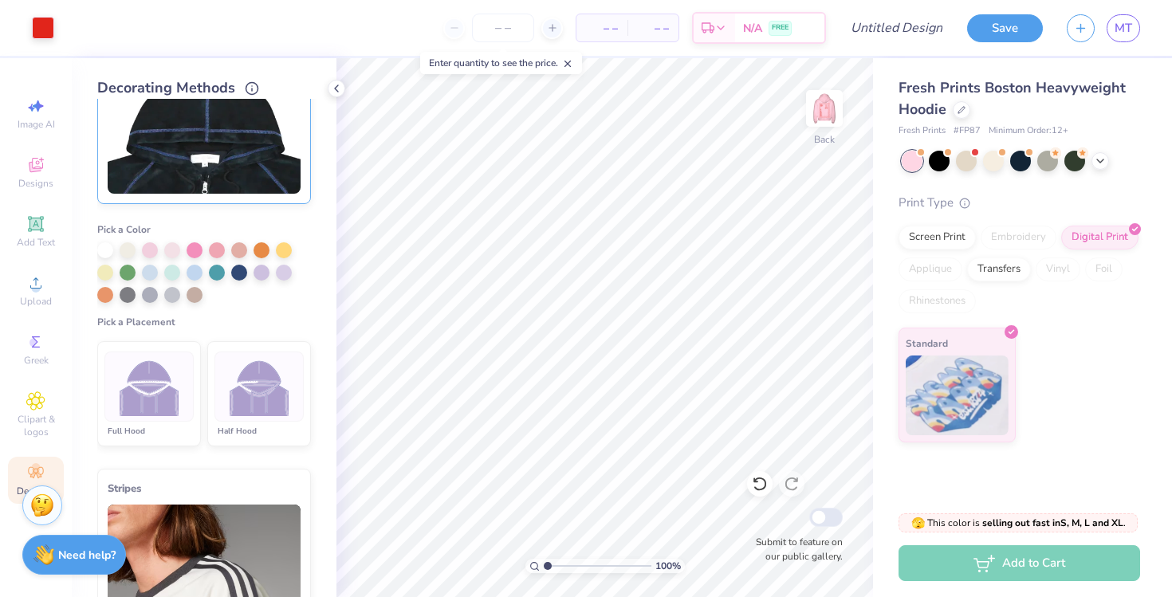
click at [270, 407] on img at bounding box center [260, 387] width 60 height 60
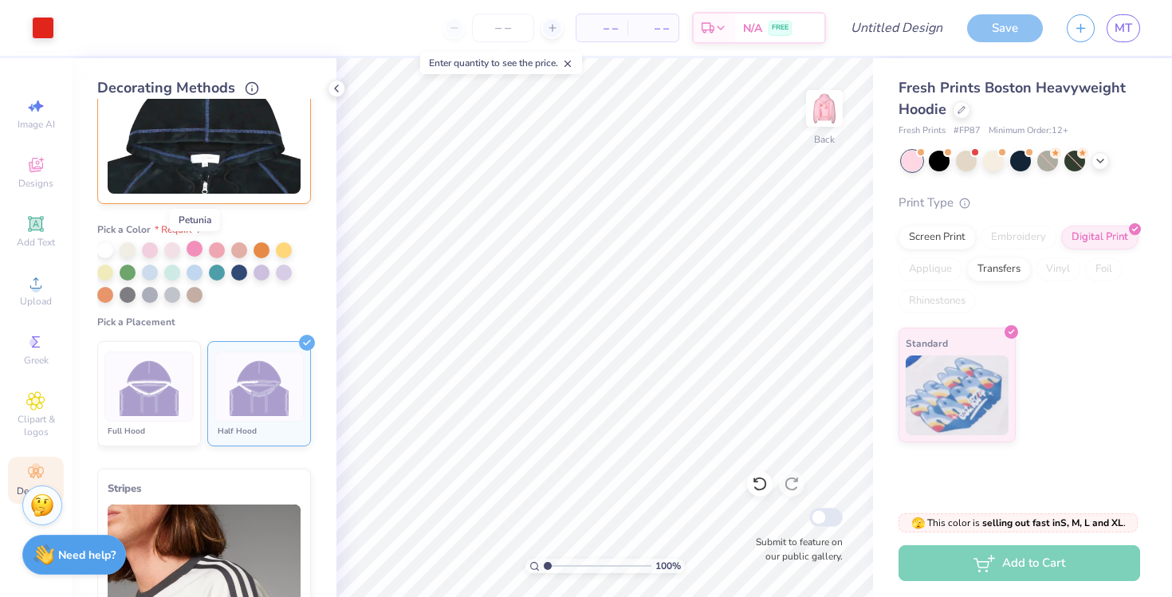
click at [198, 246] on div at bounding box center [195, 249] width 16 height 16
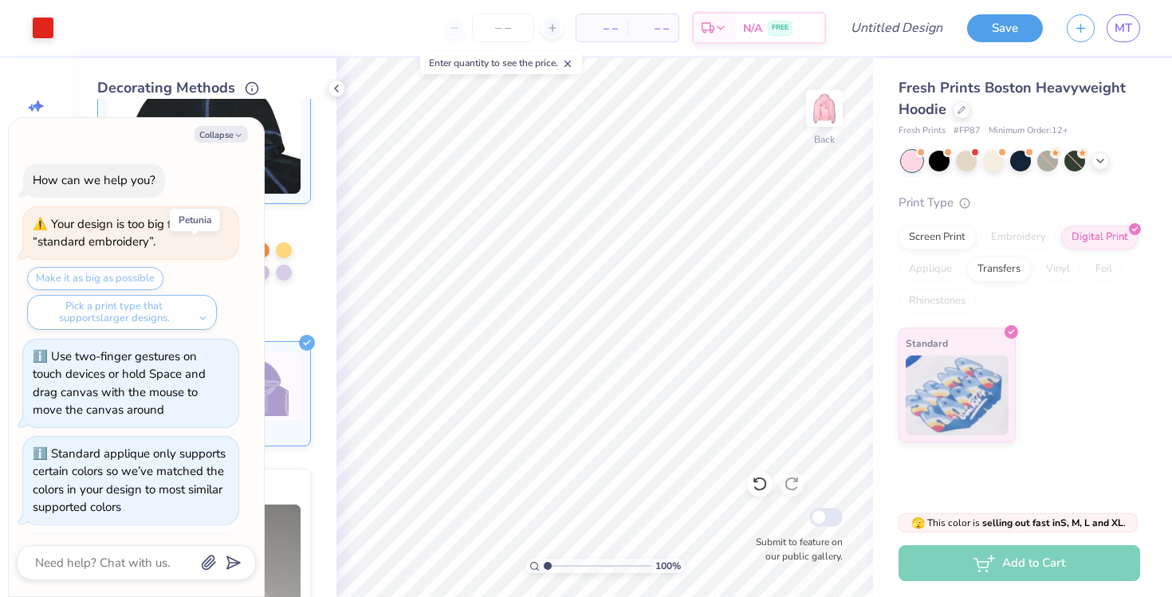
scroll to position [358, 0]
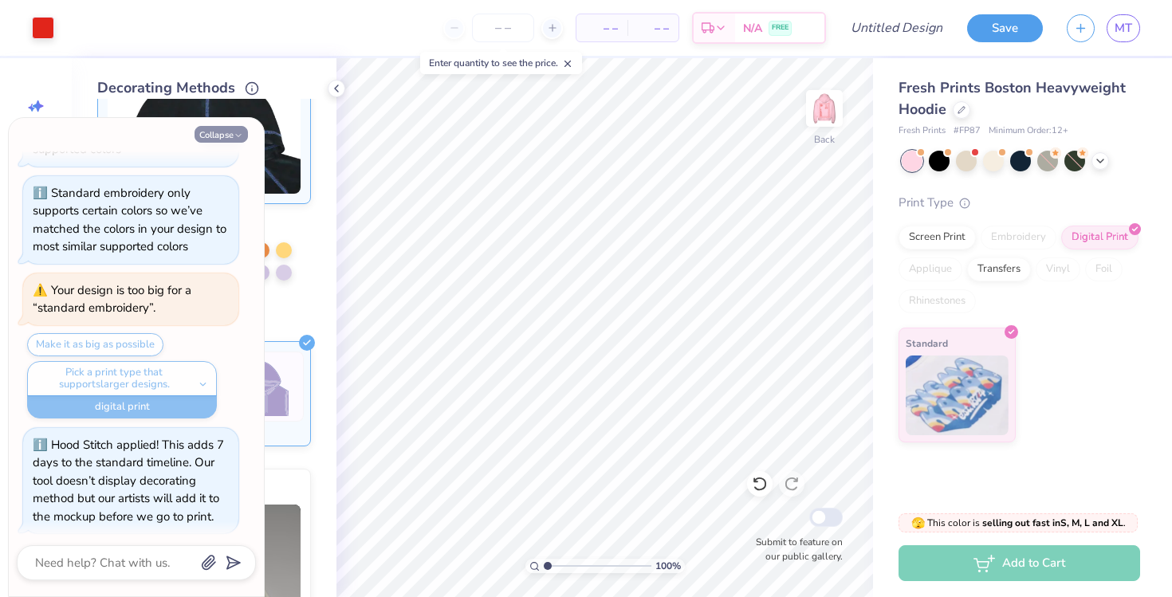
click at [229, 136] on button "Collapse" at bounding box center [221, 134] width 53 height 17
type textarea "x"
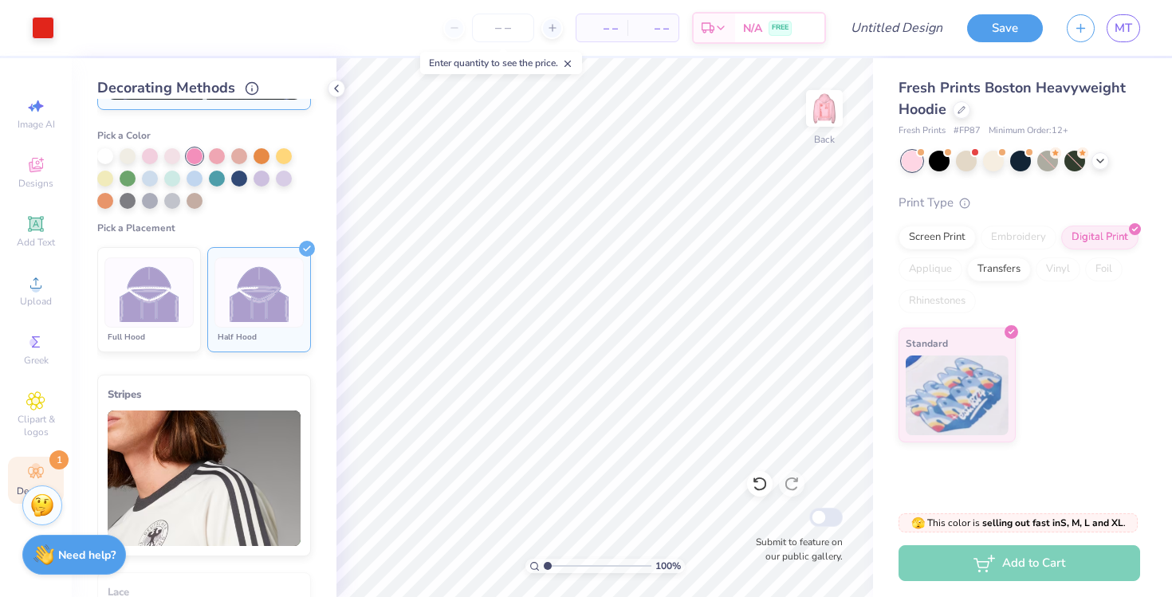
scroll to position [325, 0]
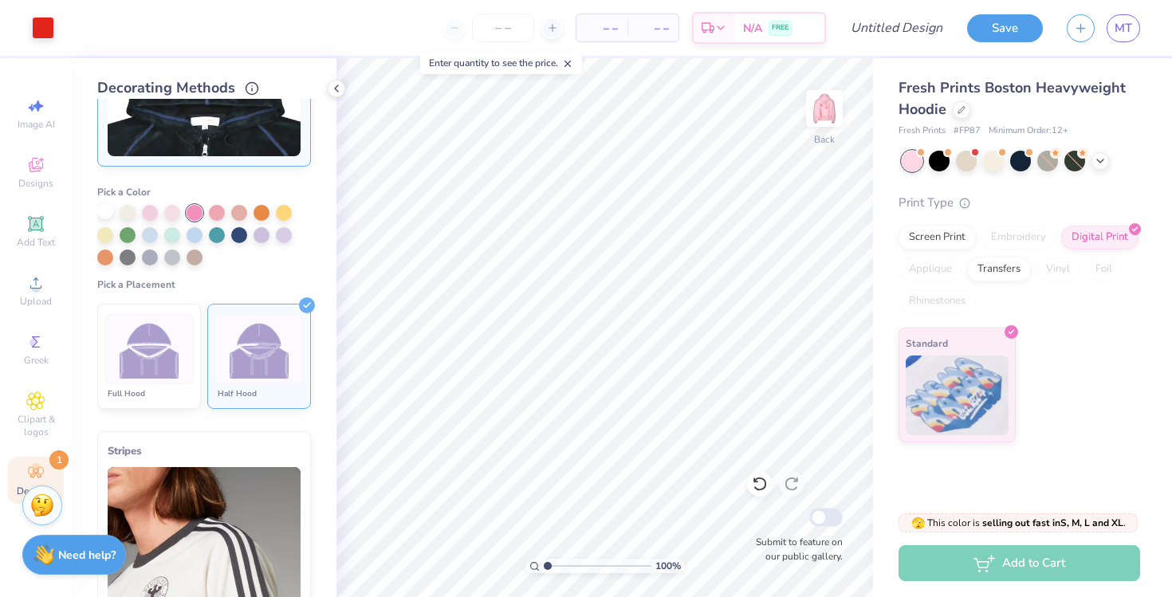
click at [108, 215] on div at bounding box center [105, 211] width 16 height 16
click at [173, 362] on img at bounding box center [150, 351] width 60 height 60
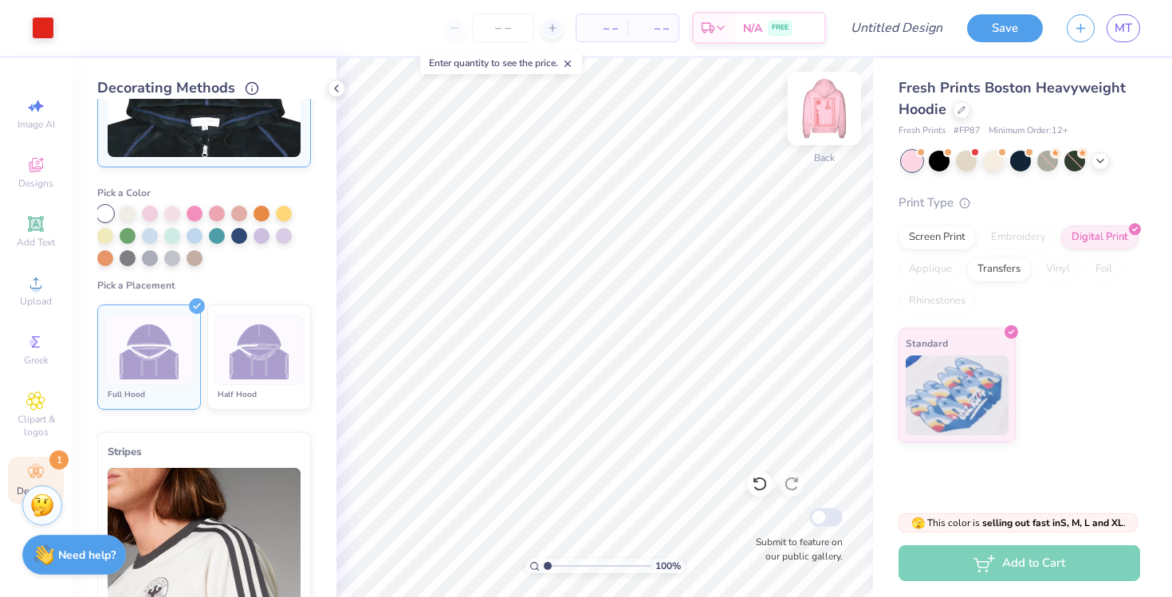
click at [820, 116] on img at bounding box center [825, 109] width 64 height 64
click at [820, 116] on img at bounding box center [825, 109] width 32 height 32
click at [266, 380] on div at bounding box center [259, 350] width 89 height 70
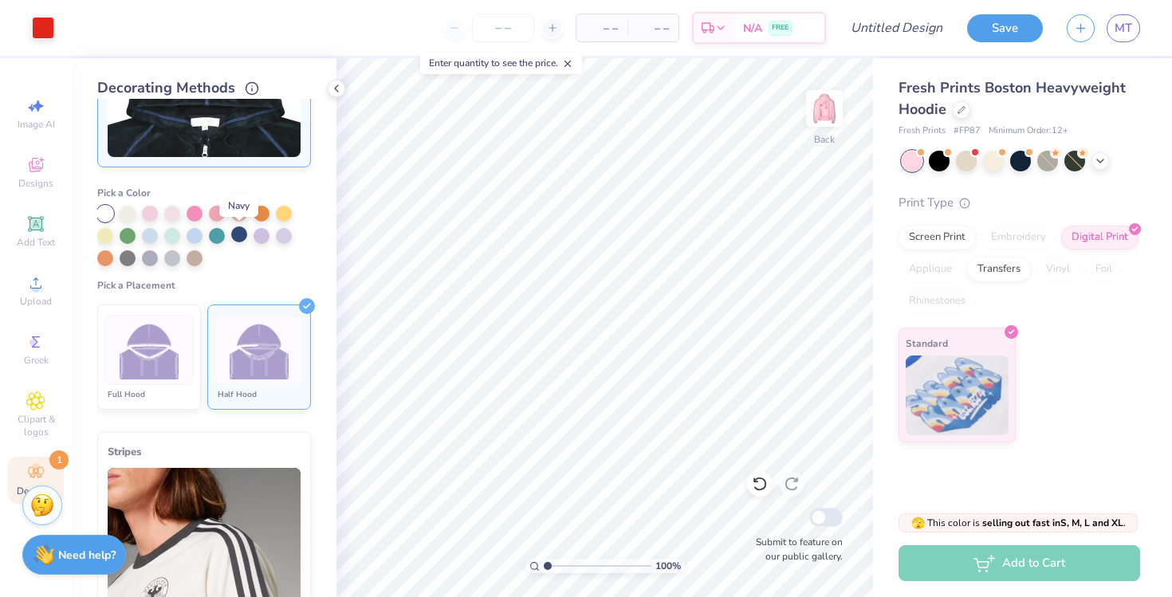
click at [242, 237] on div at bounding box center [239, 235] width 16 height 16
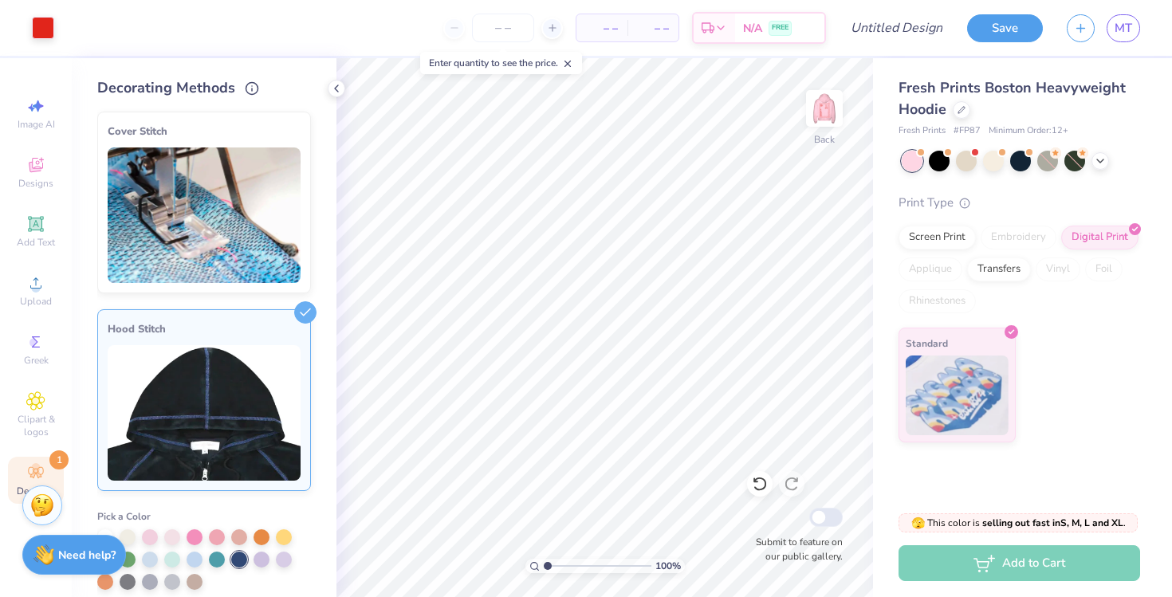
scroll to position [0, 0]
click at [255, 223] on img at bounding box center [204, 216] width 193 height 136
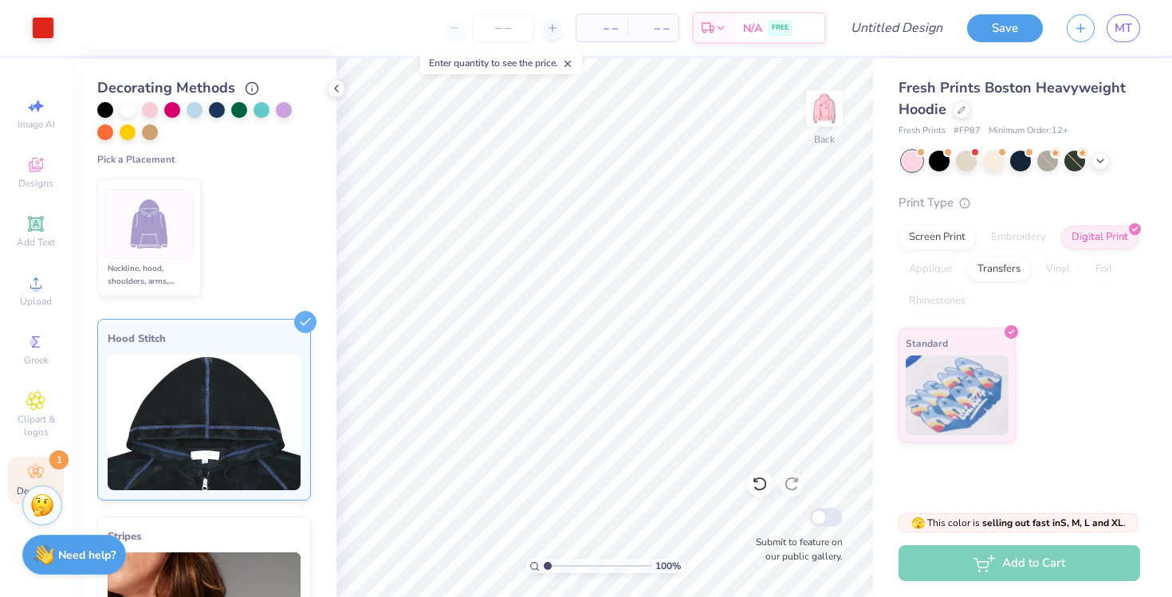
scroll to position [236, 0]
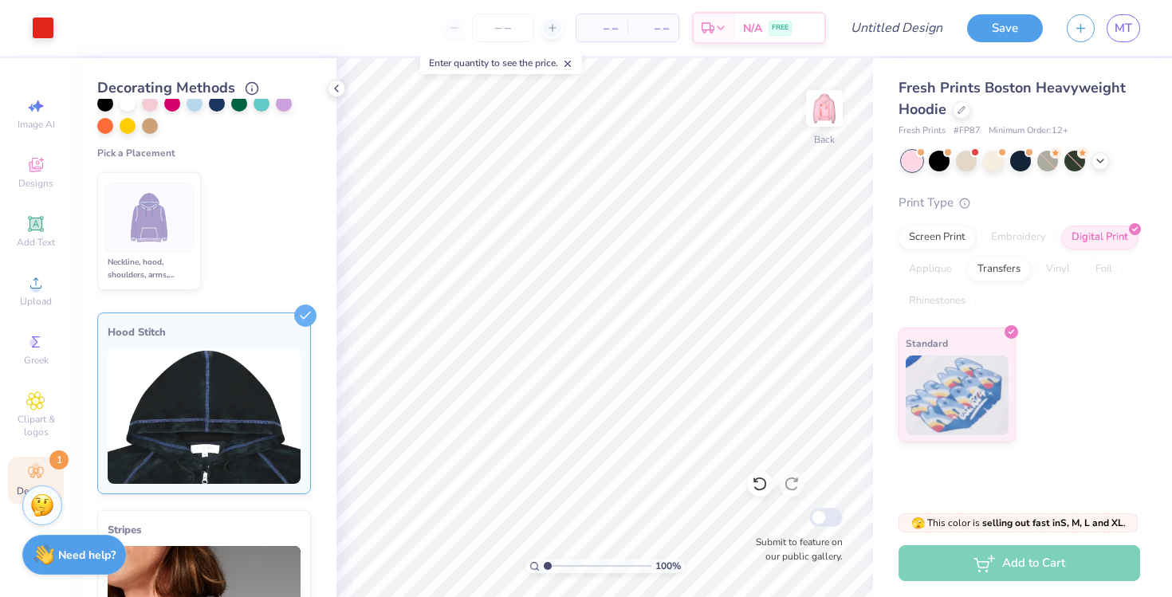
click at [229, 360] on img at bounding box center [204, 417] width 193 height 136
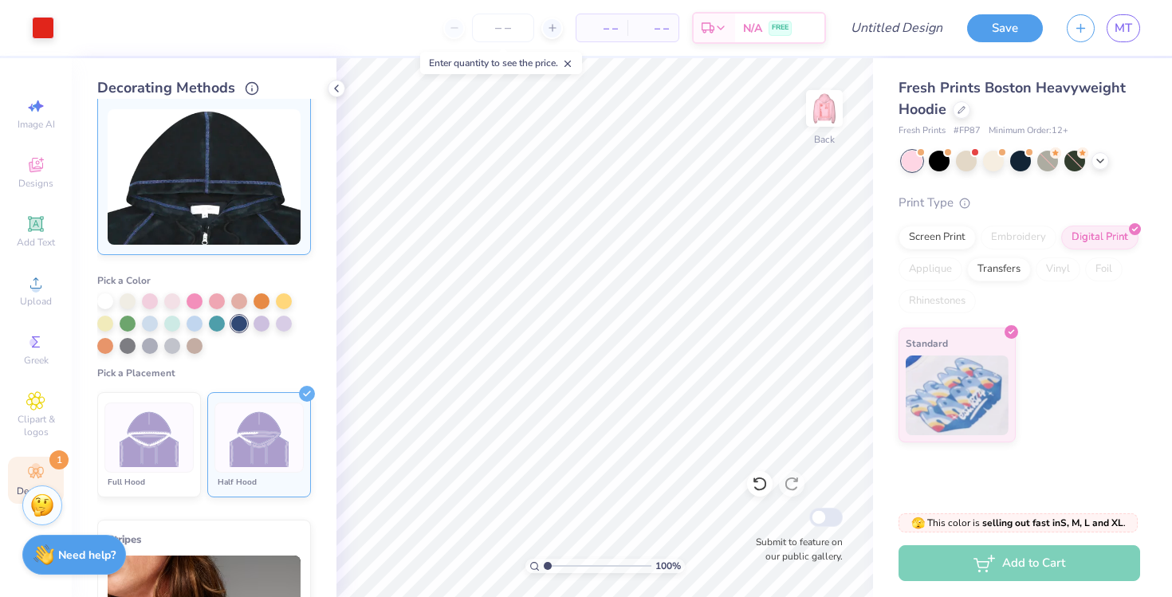
click at [151, 426] on img at bounding box center [150, 438] width 60 height 60
click at [110, 349] on div at bounding box center [105, 345] width 16 height 16
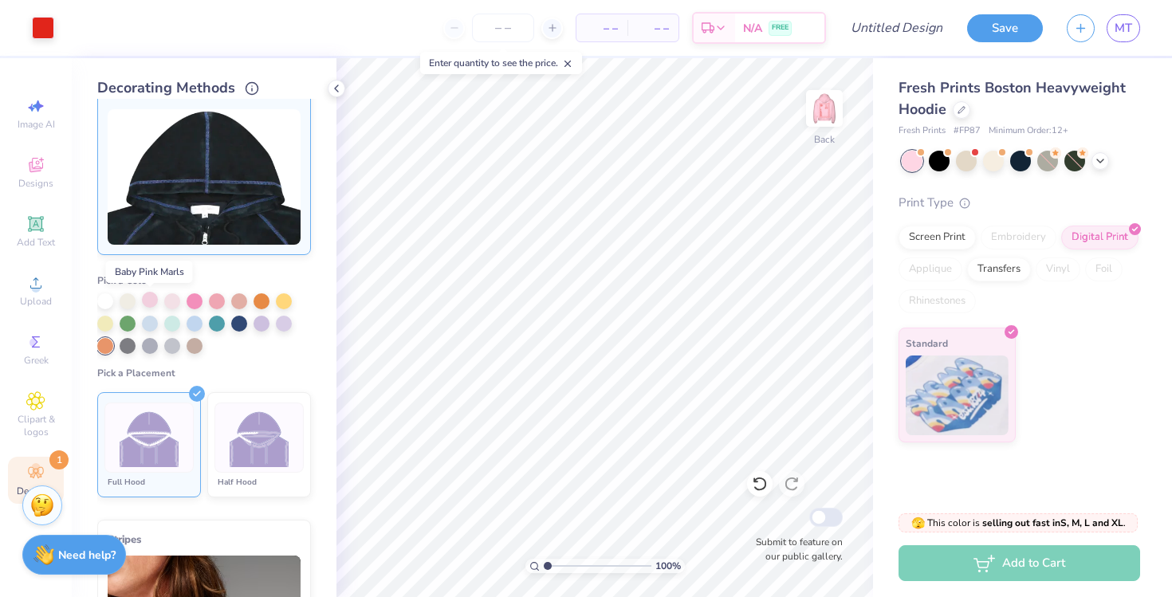
scroll to position [235, 0]
click at [107, 351] on div at bounding box center [105, 347] width 16 height 16
click at [110, 300] on div at bounding box center [105, 301] width 16 height 16
click at [147, 427] on img at bounding box center [150, 439] width 60 height 60
click at [194, 392] on icon at bounding box center [197, 395] width 16 height 16
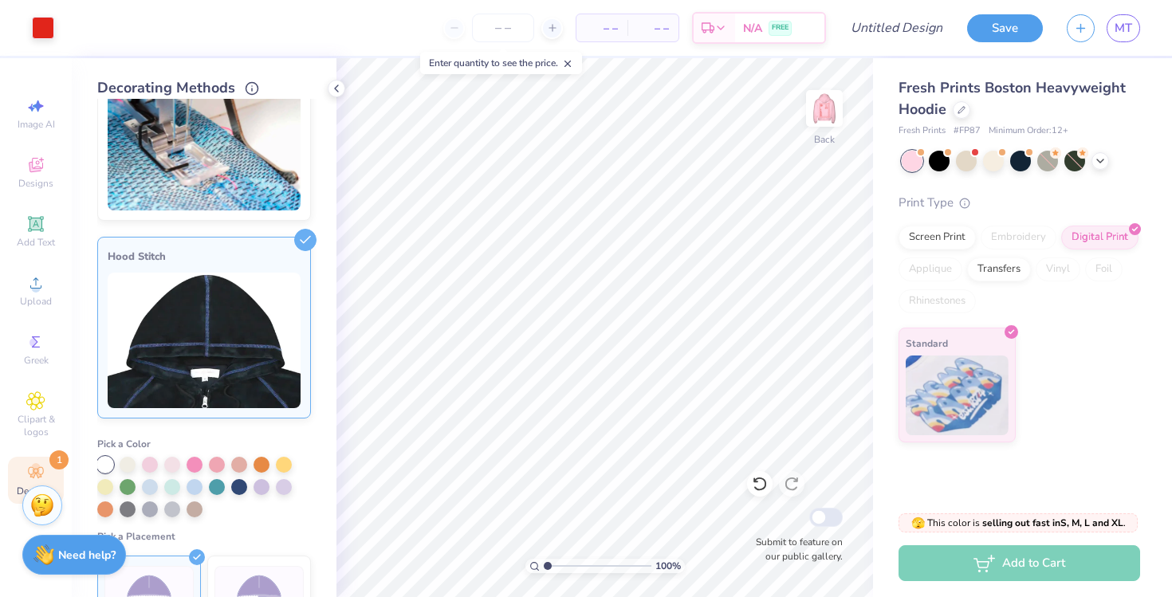
scroll to position [73, 0]
click at [309, 234] on icon at bounding box center [305, 240] width 22 height 22
click at [1104, 160] on icon at bounding box center [1100, 159] width 13 height 13
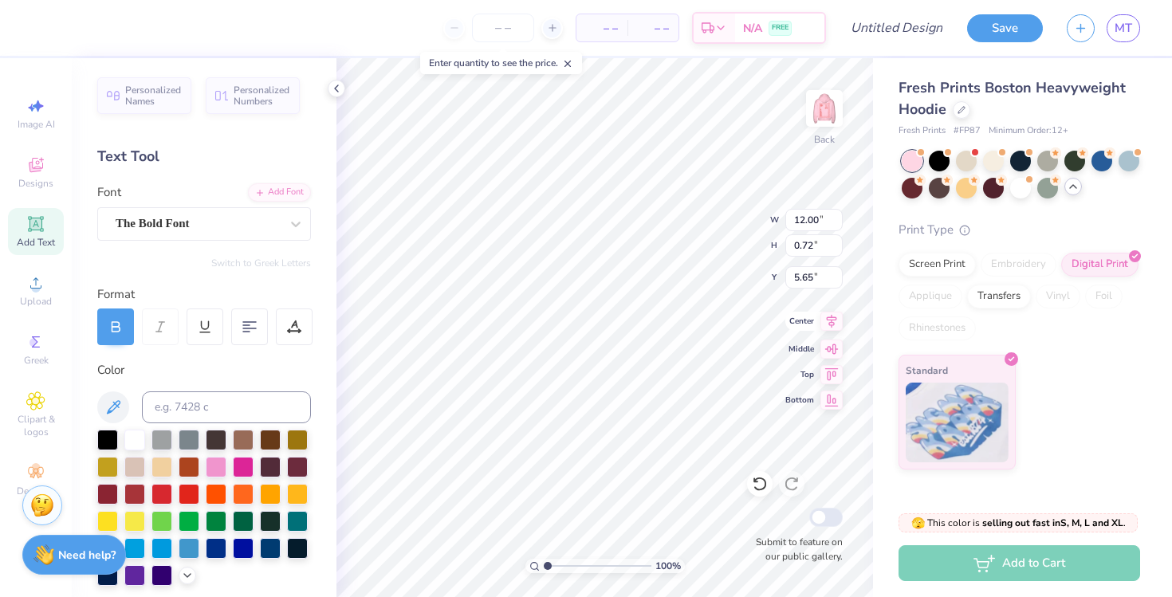
click at [825, 322] on icon at bounding box center [832, 321] width 22 height 19
drag, startPoint x: 550, startPoint y: 563, endPoint x: 510, endPoint y: 559, distance: 40.1
type input "1"
click at [510, 559] on div "100 %" at bounding box center [605, 327] width 539 height 539
click at [514, 32] on input "number" at bounding box center [503, 28] width 62 height 29
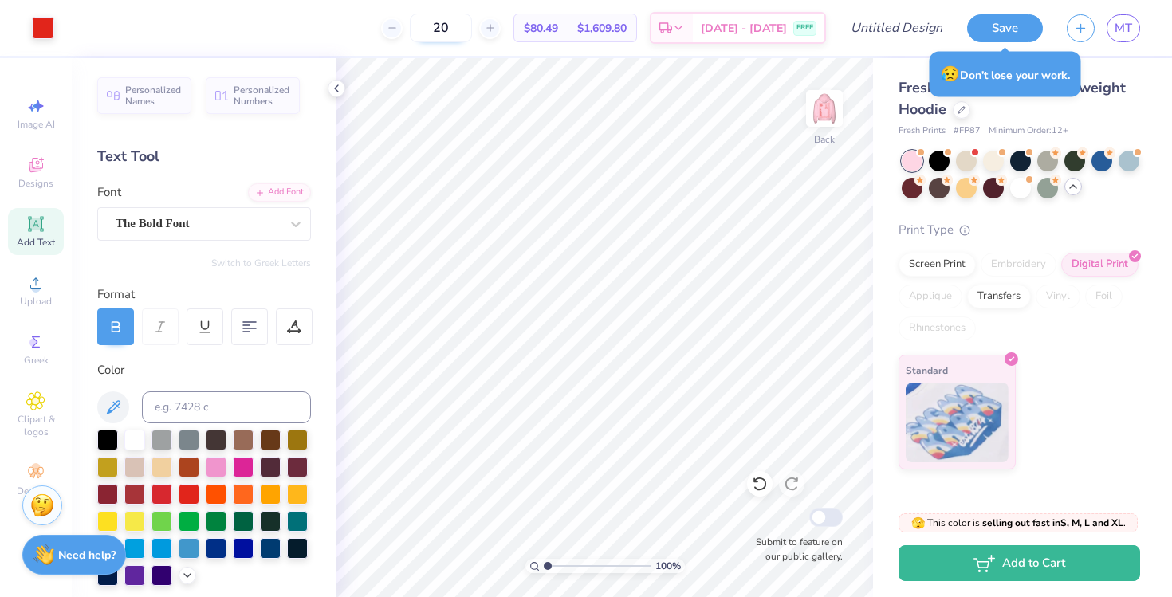
type input "2"
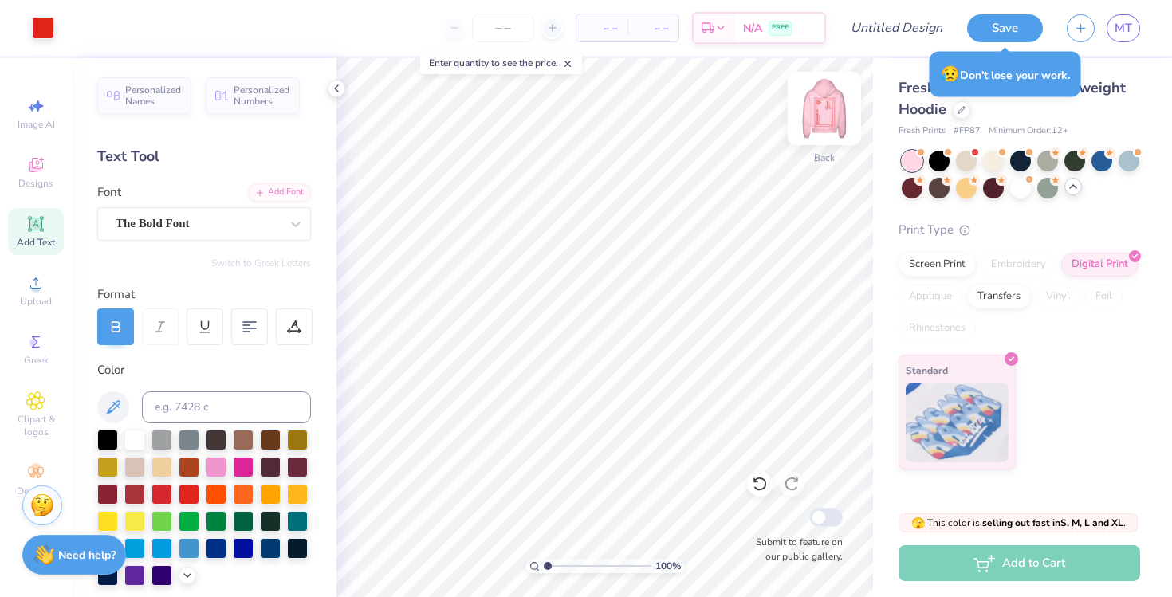
click at [825, 120] on img at bounding box center [825, 109] width 64 height 64
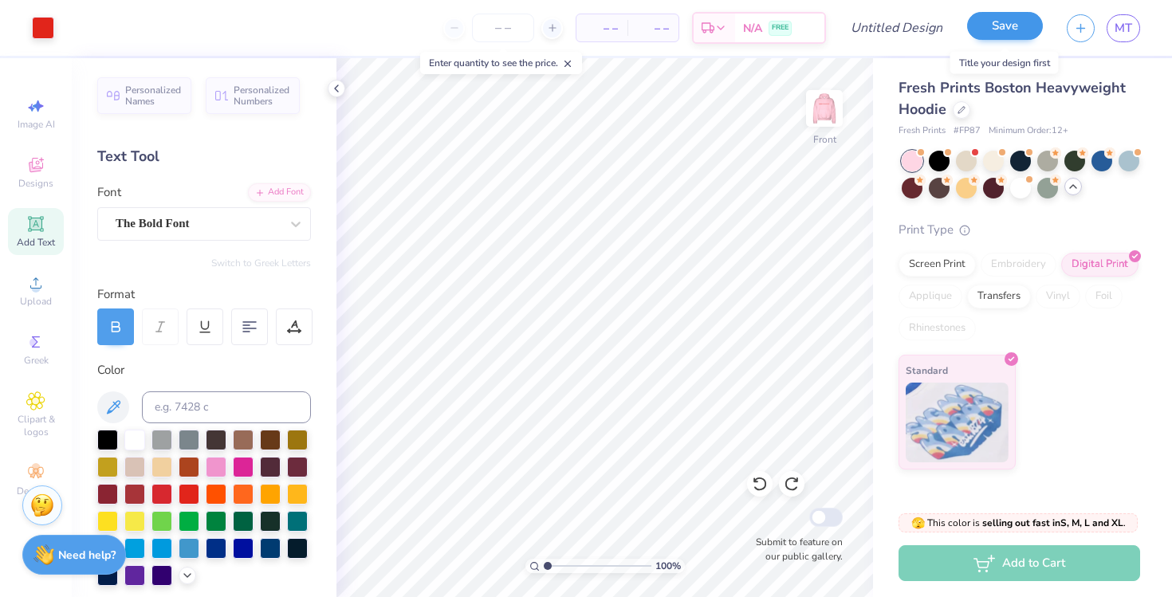
click at [1003, 26] on button "Save" at bounding box center [1005, 26] width 76 height 28
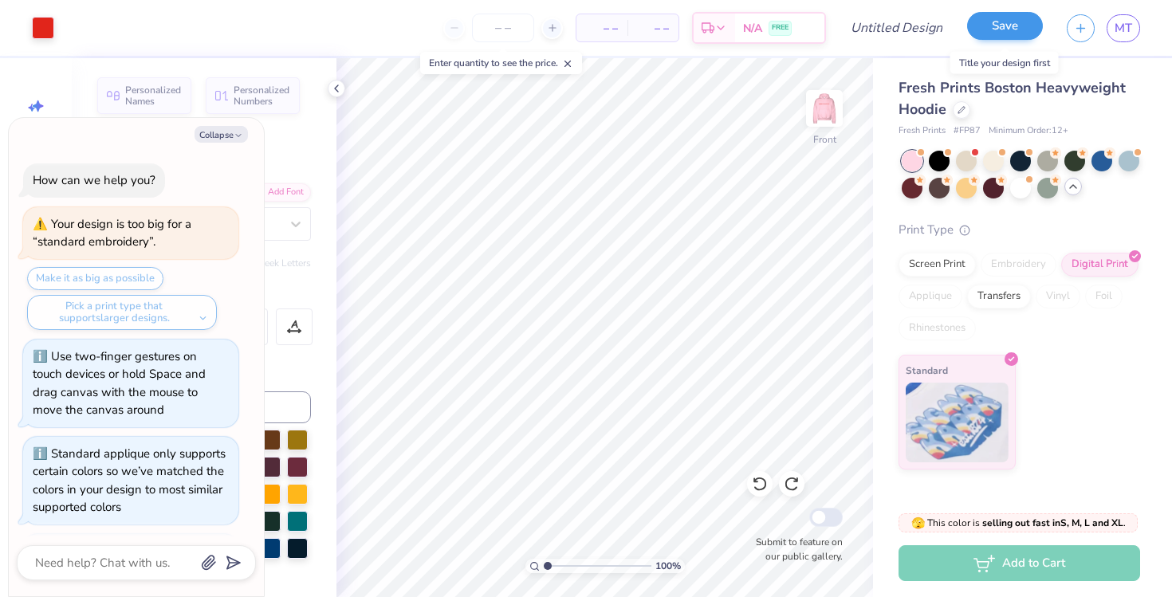
scroll to position [401, 0]
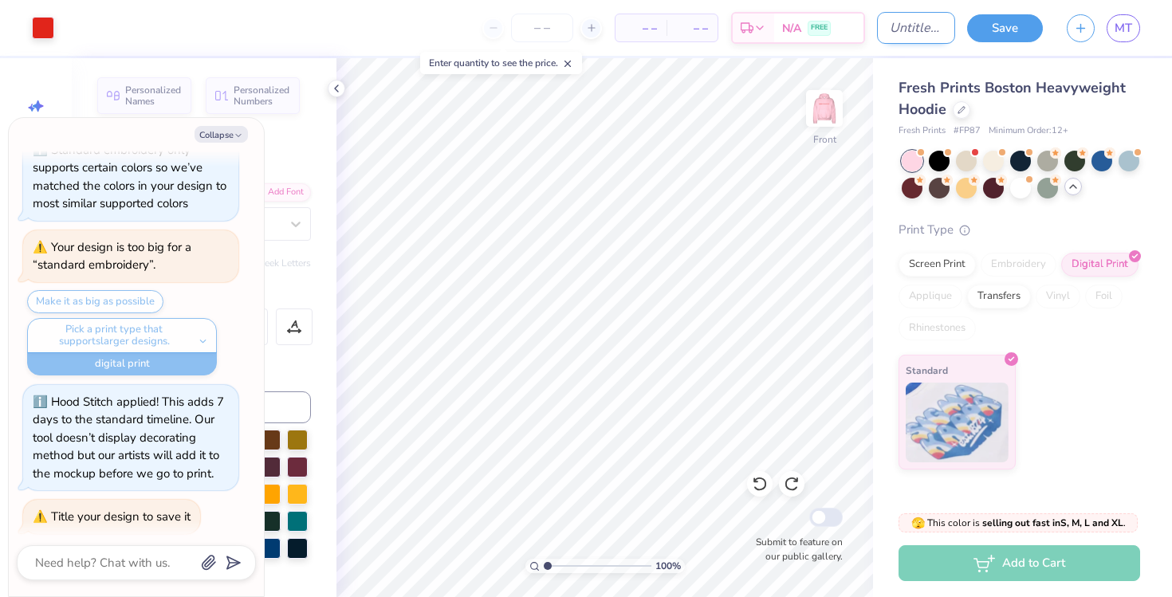
type textarea "x"
click at [915, 26] on input "Design Title" at bounding box center [916, 28] width 78 height 32
type input "L"
type textarea "x"
type input "LO"
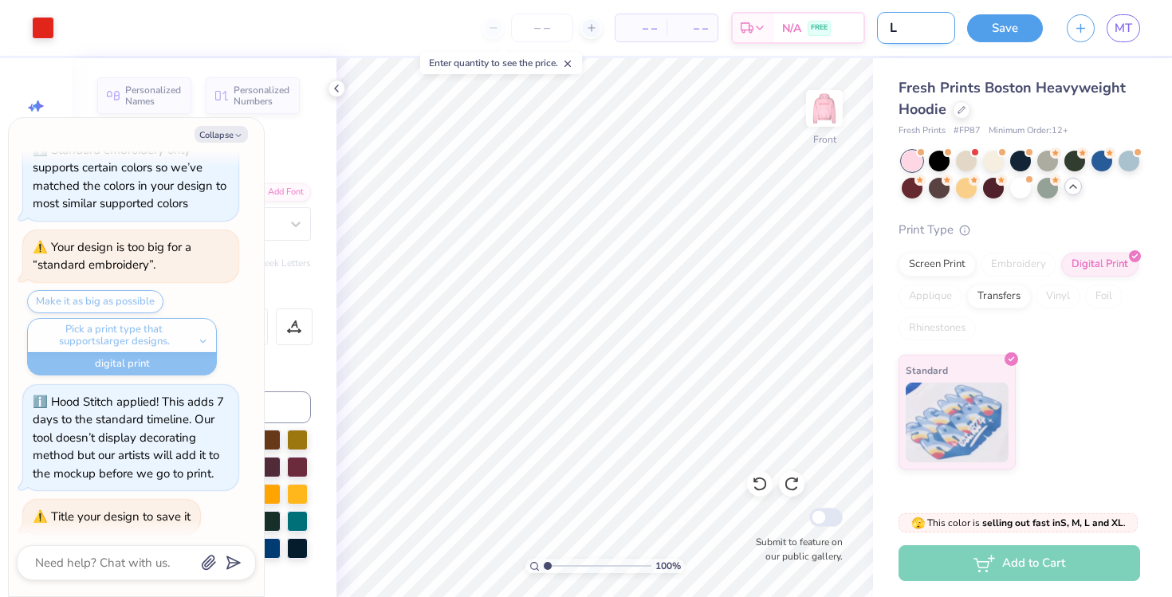
type textarea "x"
type input "LOL"
type textarea "x"
type input "LOL"
type textarea "x"
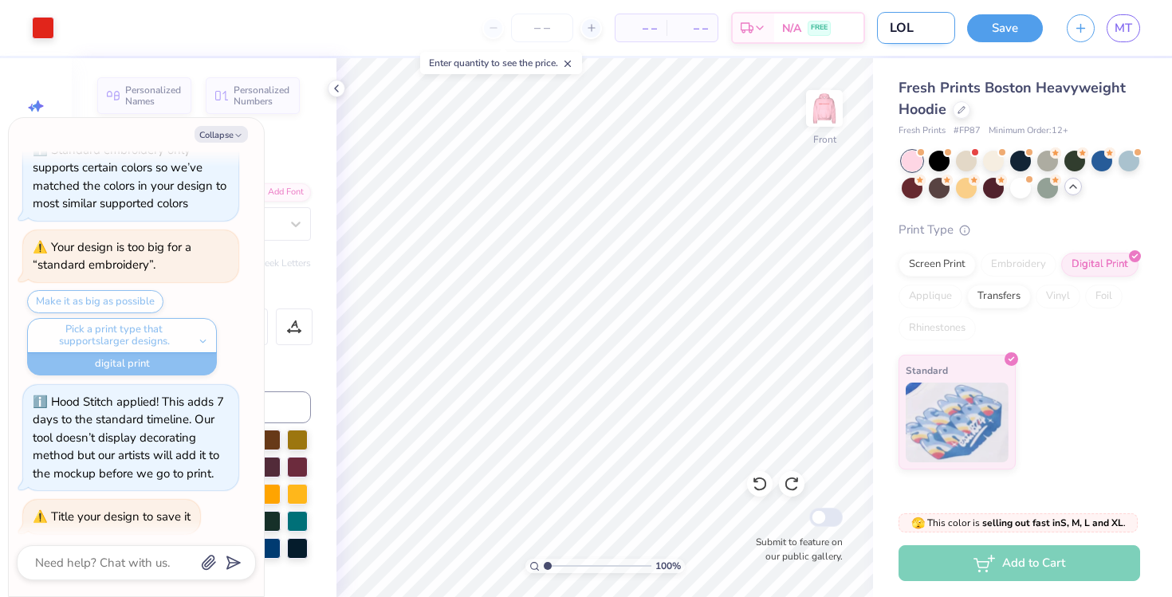
type input "LOL H"
type textarea "x"
type input "LOL Ho"
type textarea "x"
type input "LOL Hoo"
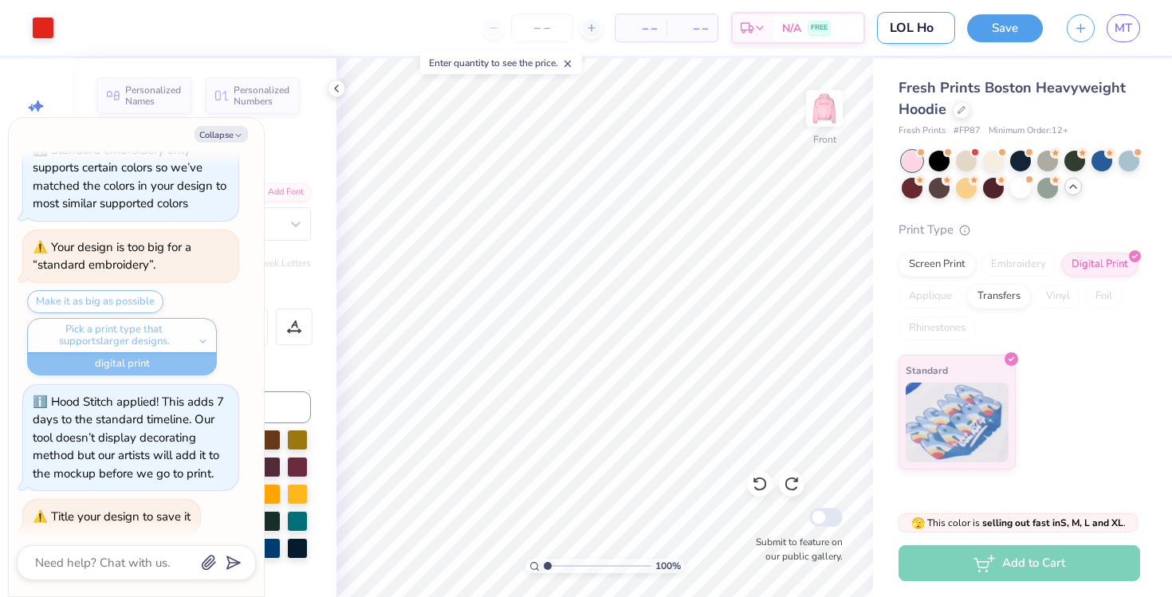
type textarea "x"
type input "LOL Hood"
type textarea "x"
type input "LOL Hoodi"
type textarea "x"
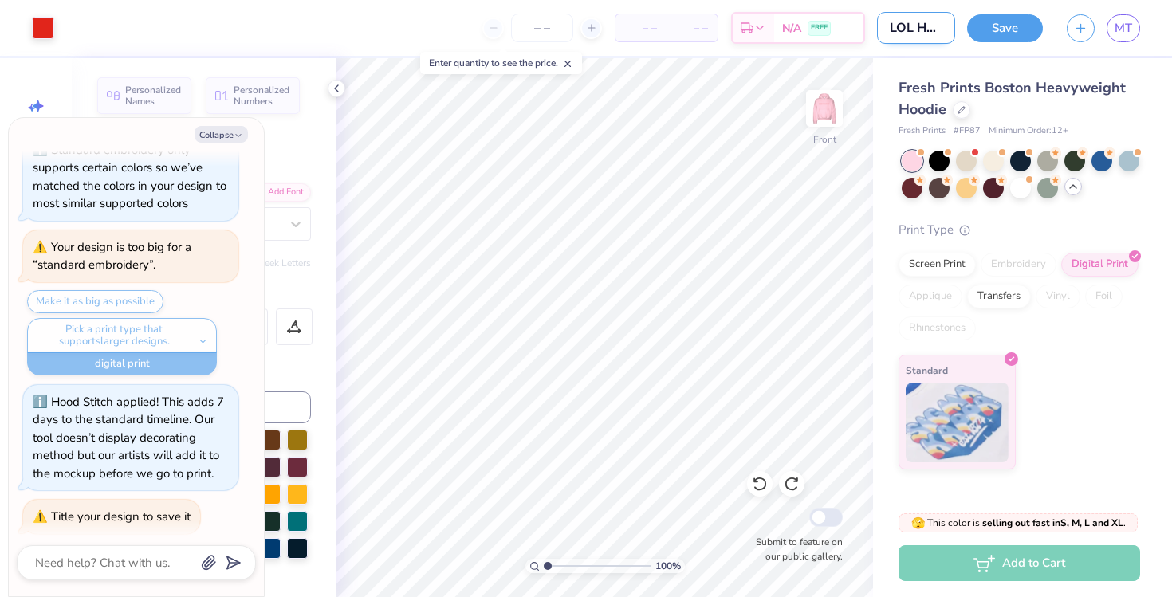
type input "LOL Hoodie"
type textarea "x"
type input "LOL Hoodie"
click at [1023, 33] on button "Save" at bounding box center [1005, 26] width 76 height 28
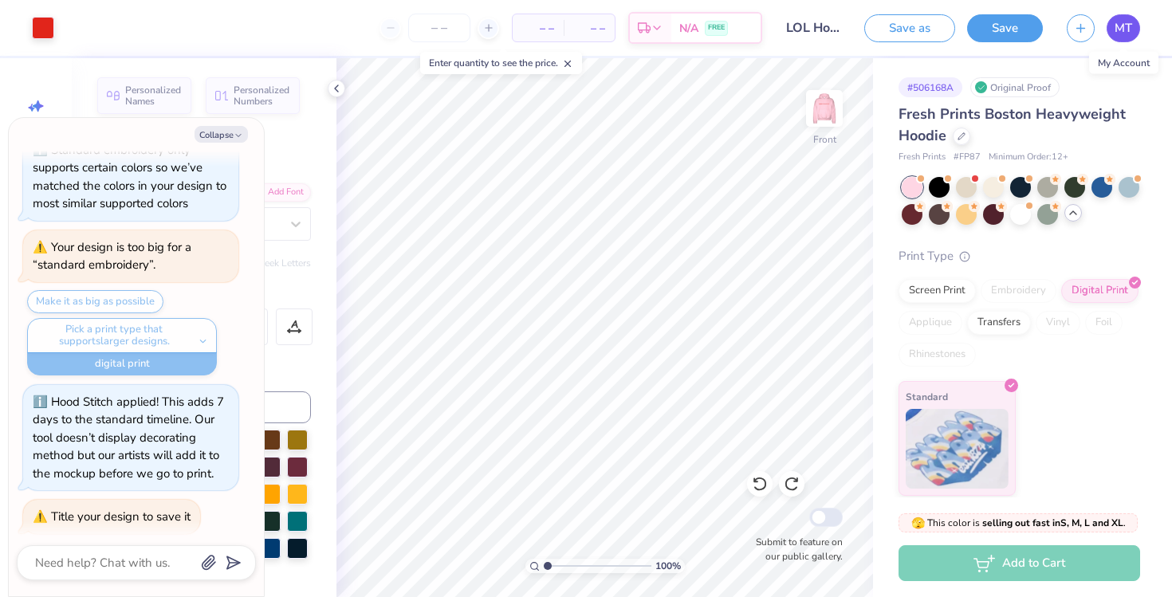
click at [1130, 28] on span "MT" at bounding box center [1124, 28] width 18 height 18
click at [238, 135] on icon "button" at bounding box center [239, 136] width 10 height 10
type textarea "x"
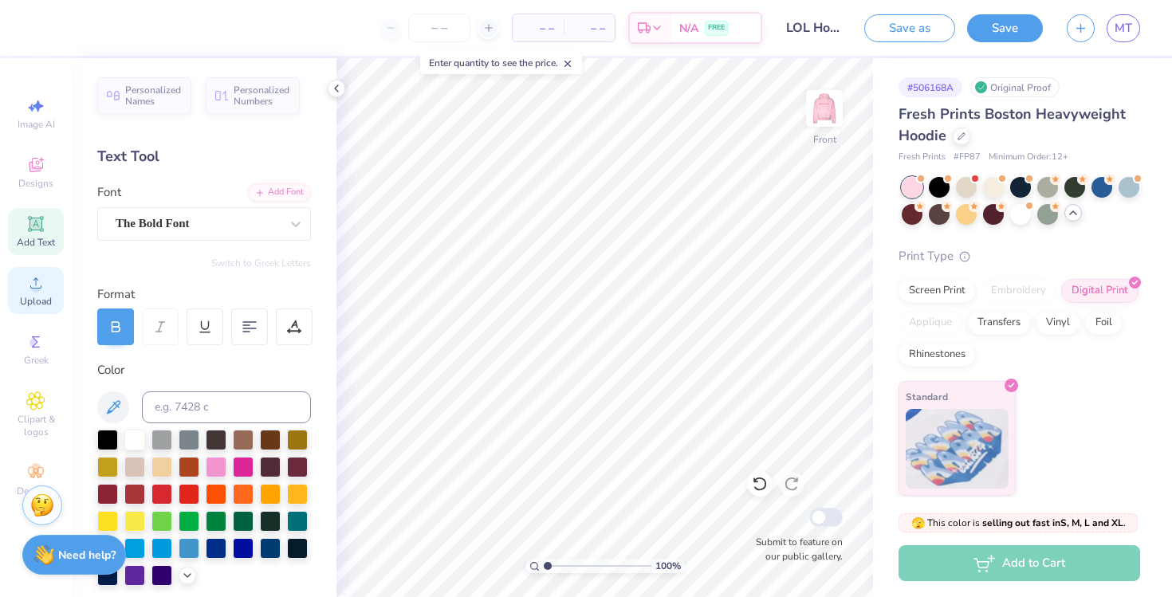
click at [41, 295] on span "Upload" at bounding box center [36, 301] width 32 height 13
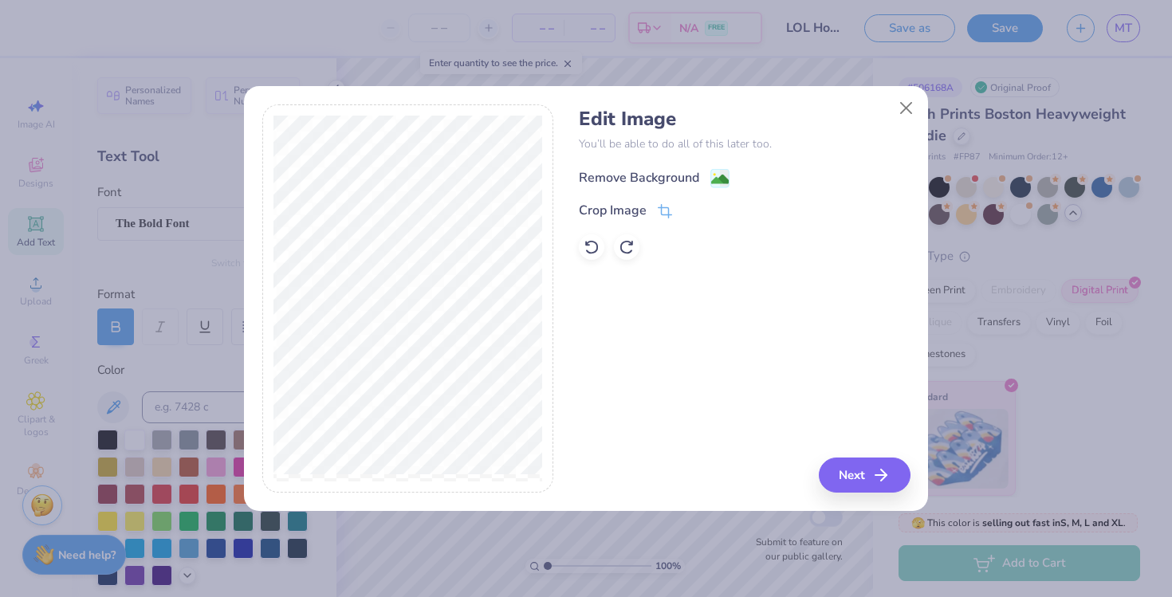
click at [639, 177] on div "Remove Background" at bounding box center [639, 177] width 120 height 19
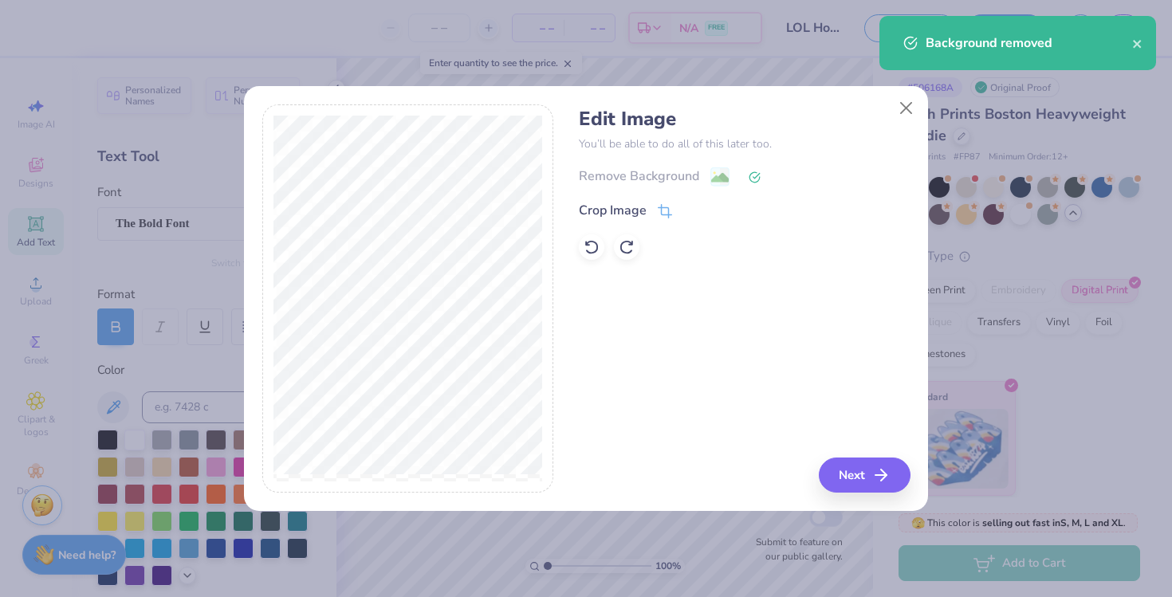
click at [869, 467] on button "Next" at bounding box center [865, 475] width 92 height 35
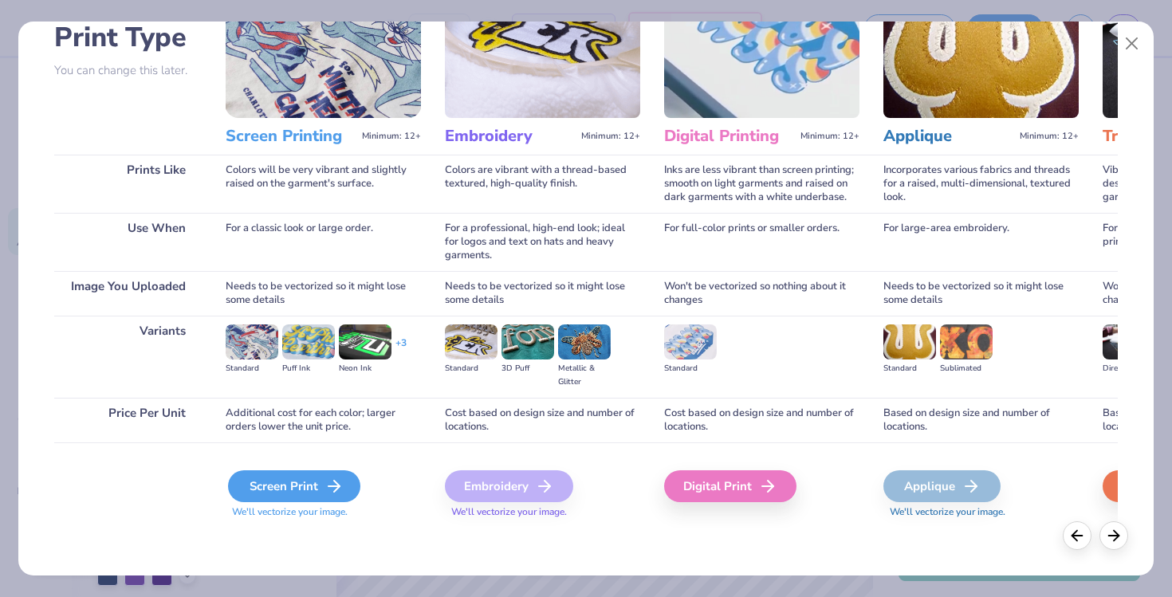
scroll to position [118, 0]
click at [310, 493] on div "Screen Print" at bounding box center [294, 487] width 132 height 32
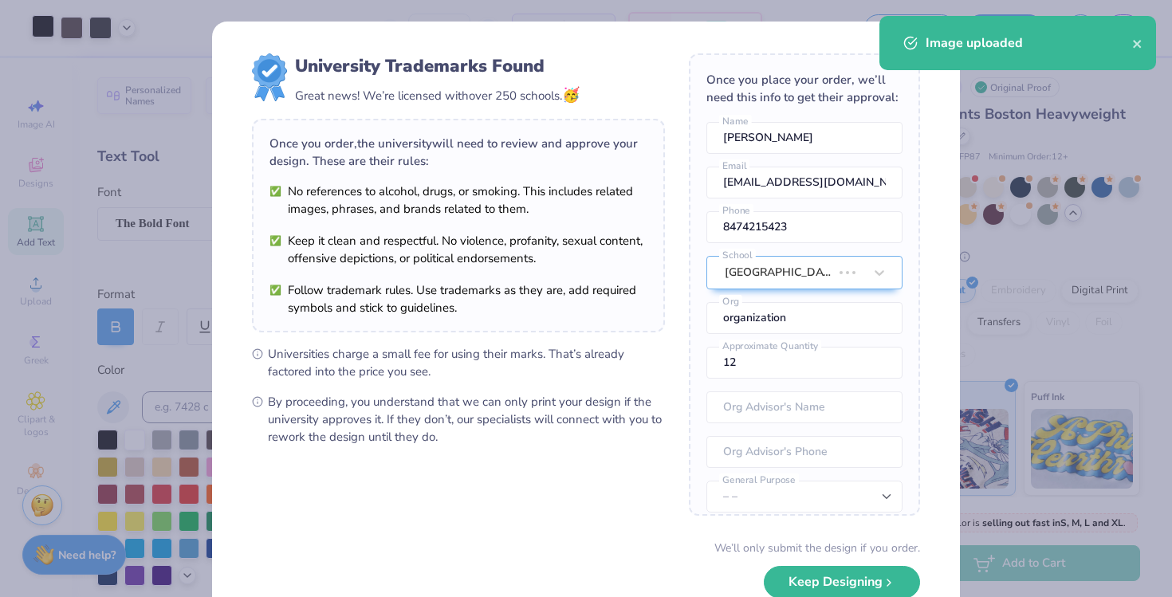
click at [41, 22] on div "University Trademarks Found Great news! We’re licensed with over 250 schools. 🥳…" at bounding box center [586, 298] width 1172 height 597
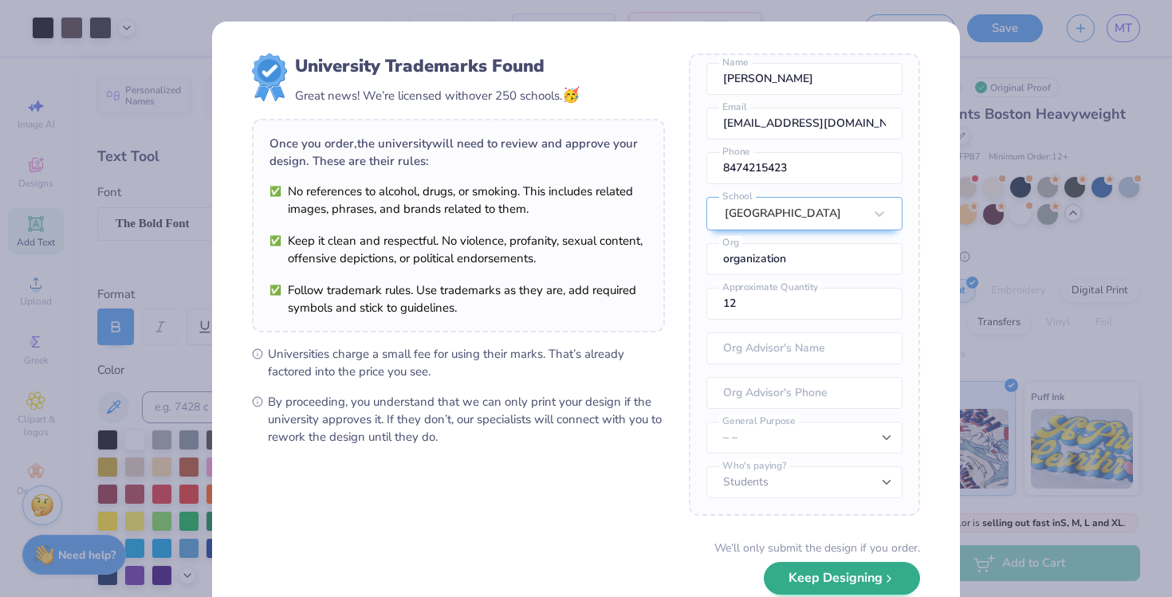
scroll to position [59, 0]
click at [845, 588] on button "Keep Designing" at bounding box center [842, 578] width 156 height 33
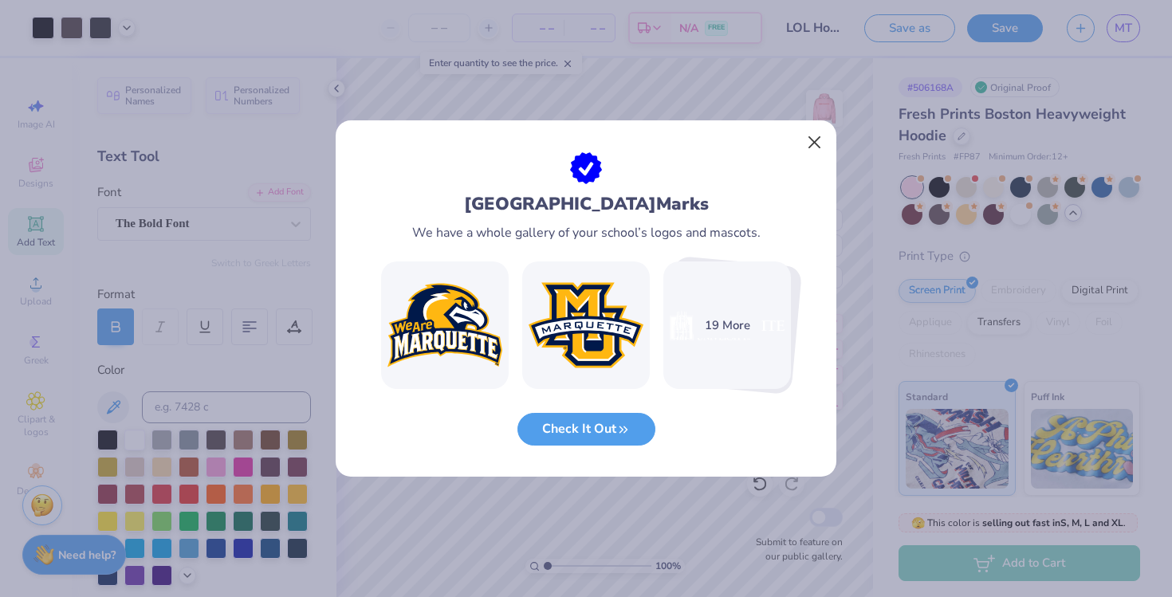
click at [810, 140] on button "Close" at bounding box center [815, 143] width 30 height 30
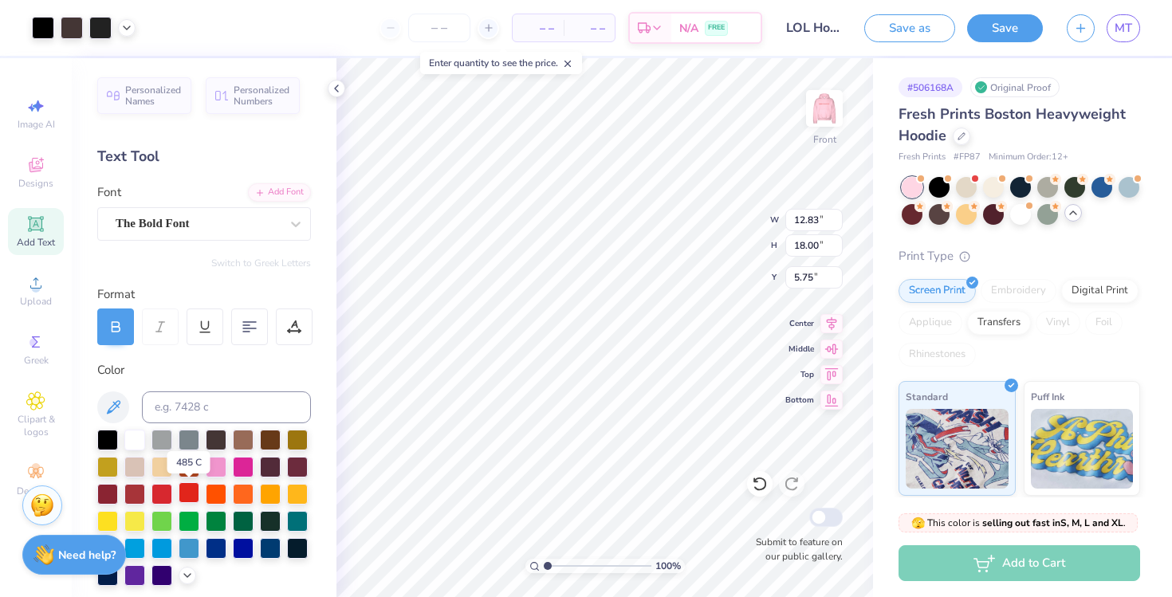
click at [187, 490] on div at bounding box center [189, 493] width 21 height 21
click at [189, 491] on div at bounding box center [189, 493] width 21 height 21
click at [37, 23] on div at bounding box center [43, 26] width 22 height 22
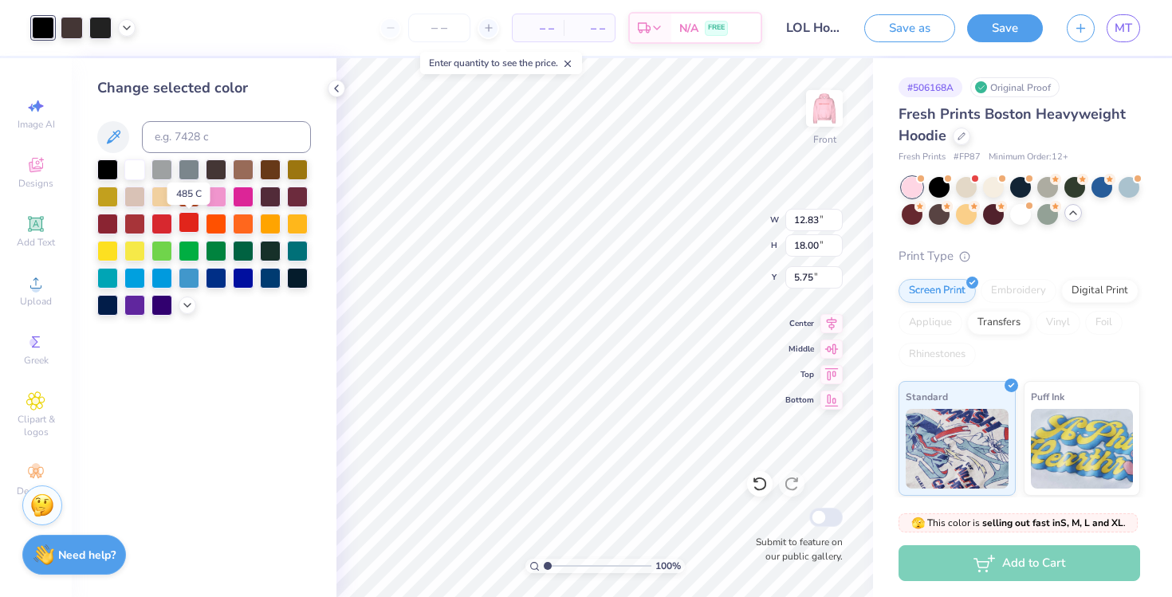
click at [196, 227] on div at bounding box center [189, 222] width 21 height 21
click at [73, 17] on div at bounding box center [72, 26] width 22 height 22
click at [187, 223] on div at bounding box center [189, 222] width 21 height 21
click at [69, 26] on div at bounding box center [72, 26] width 22 height 22
click at [185, 229] on div at bounding box center [189, 222] width 21 height 21
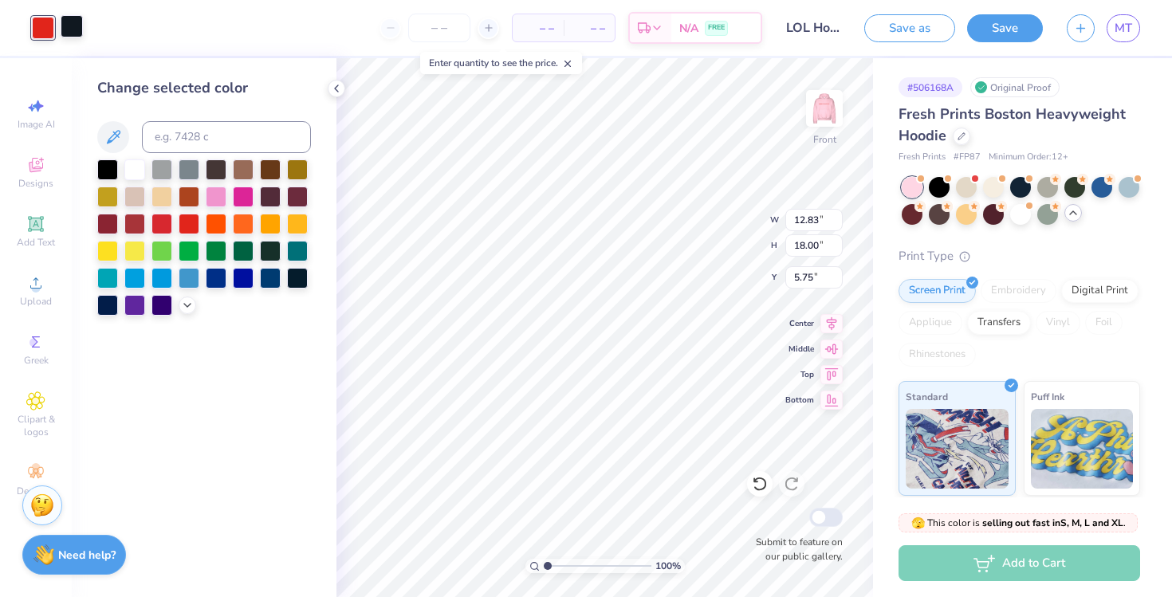
click at [77, 30] on div at bounding box center [72, 26] width 22 height 22
click at [183, 221] on div at bounding box center [189, 222] width 21 height 21
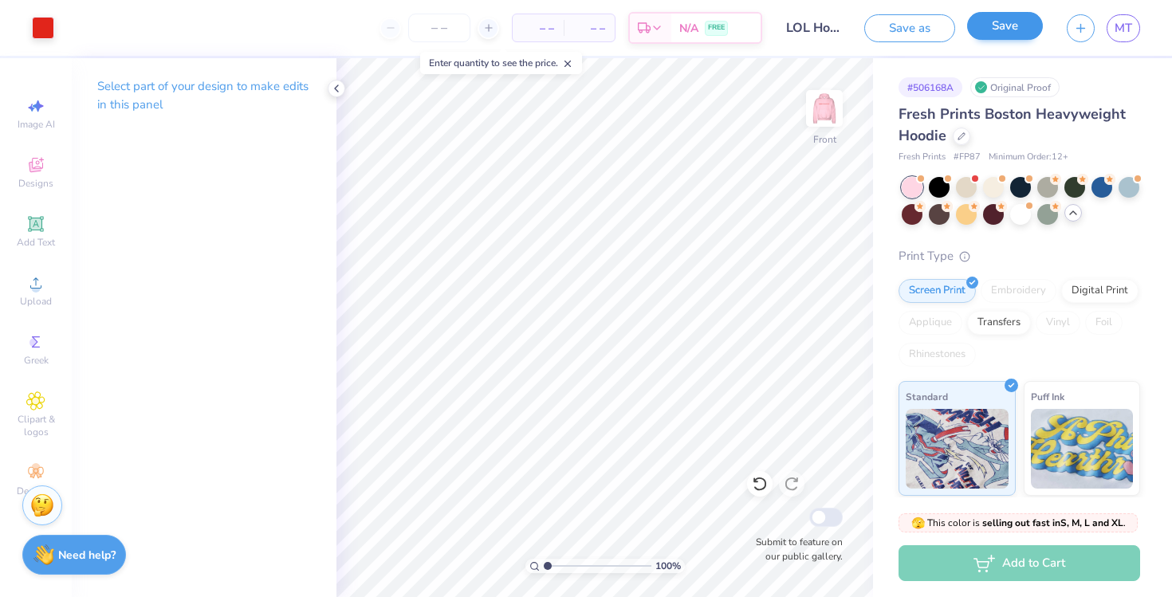
click at [1002, 25] on button "Save" at bounding box center [1005, 26] width 76 height 28
click at [816, 22] on input "LOL Hoodie" at bounding box center [813, 28] width 78 height 32
click at [1128, 30] on span "MT" at bounding box center [1124, 28] width 18 height 18
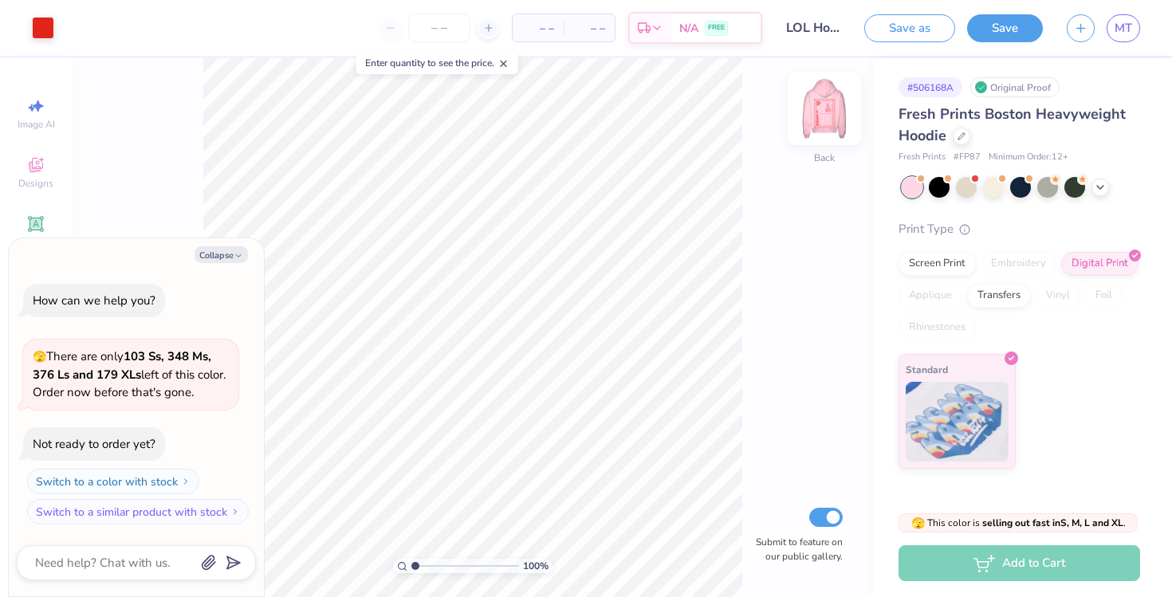
click at [832, 119] on img at bounding box center [825, 109] width 64 height 64
type textarea "x"
type input "5.00"
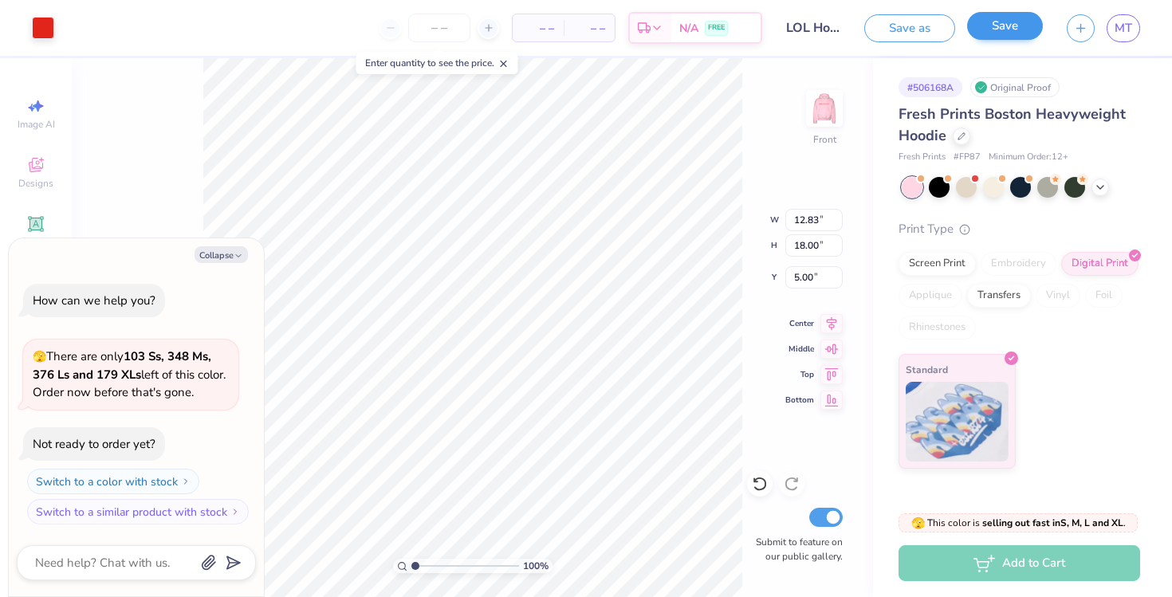
click at [983, 22] on button "Save" at bounding box center [1005, 26] width 76 height 28
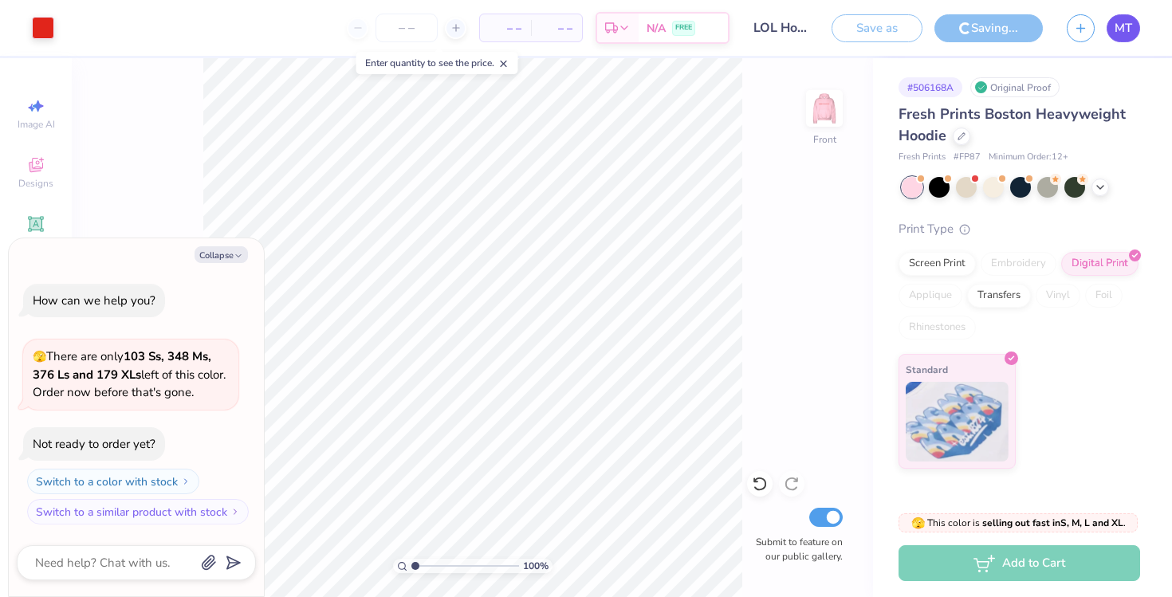
click at [1129, 20] on span "MT" at bounding box center [1124, 28] width 18 height 18
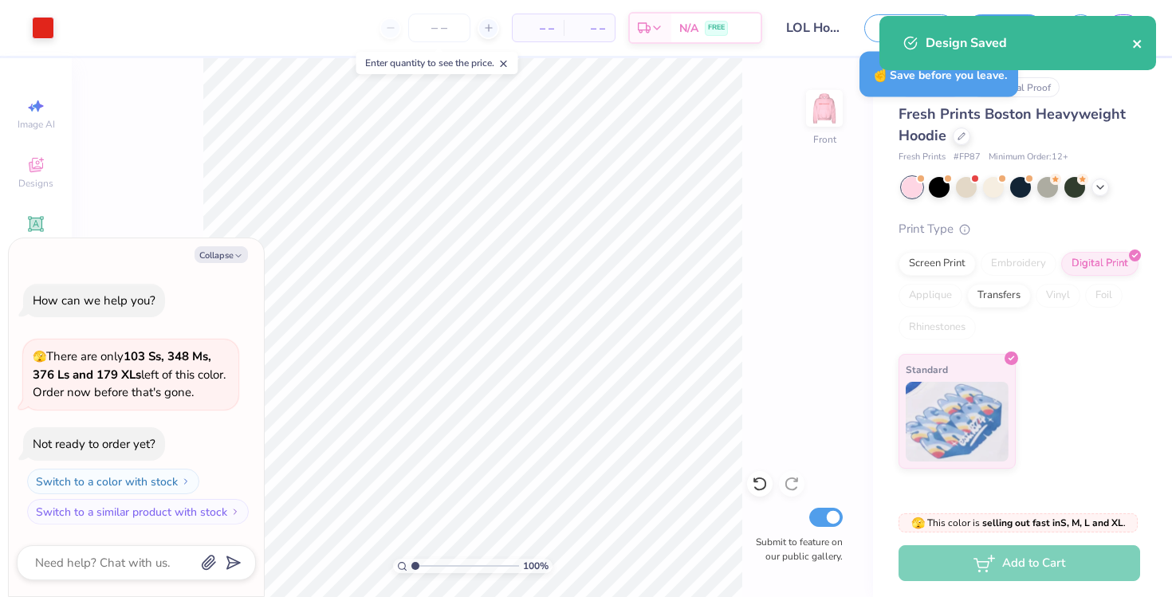
click at [1135, 43] on icon "close" at bounding box center [1138, 43] width 11 height 13
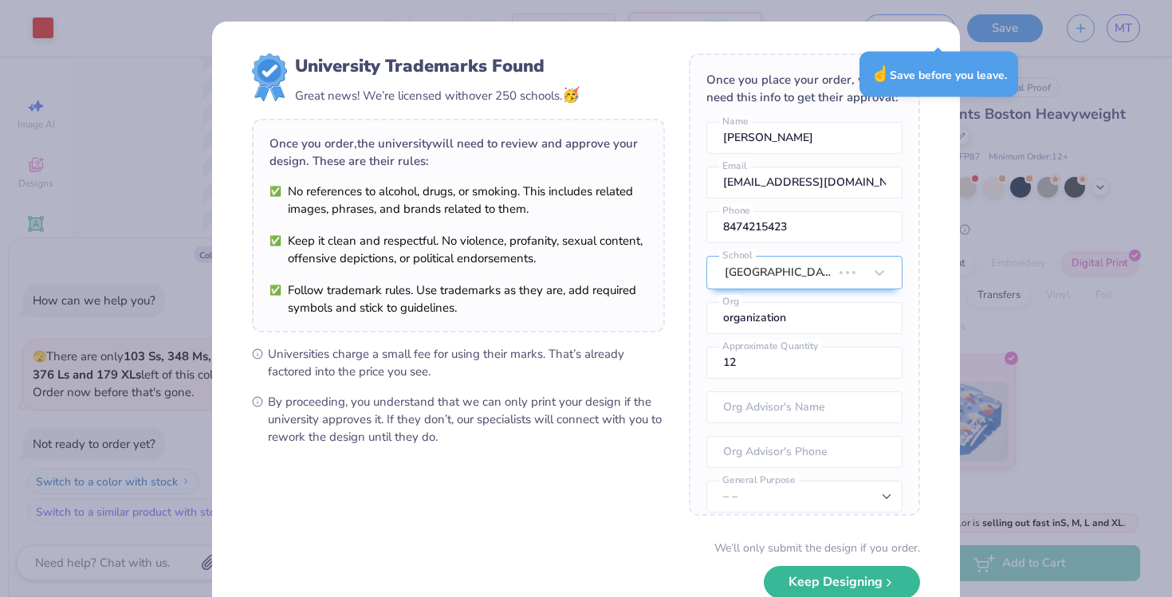
click at [1128, 30] on div "Design Saved" at bounding box center [1018, 49] width 283 height 73
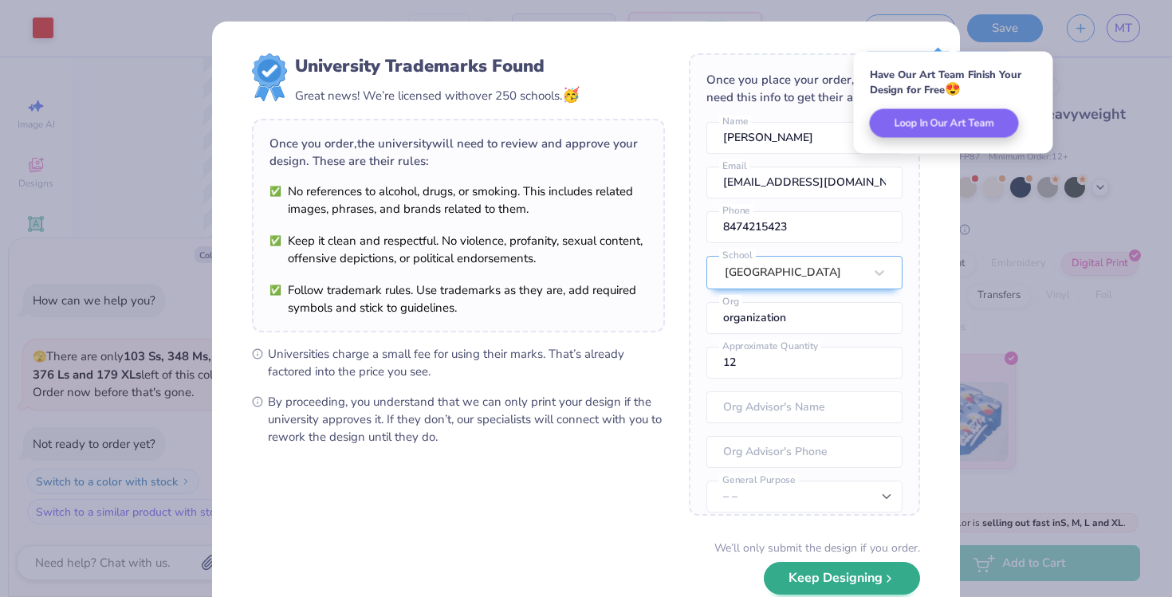
click at [846, 575] on button "Keep Designing" at bounding box center [842, 578] width 156 height 33
type textarea "x"
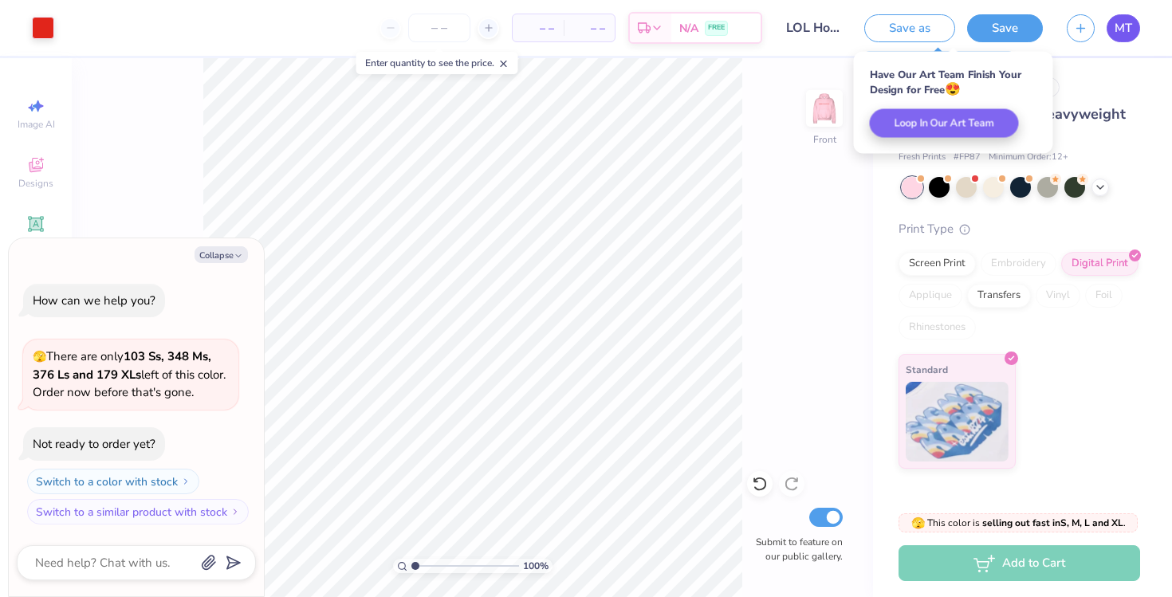
click at [1135, 29] on link "MT" at bounding box center [1123, 28] width 33 height 28
